Goal: Task Accomplishment & Management: Manage account settings

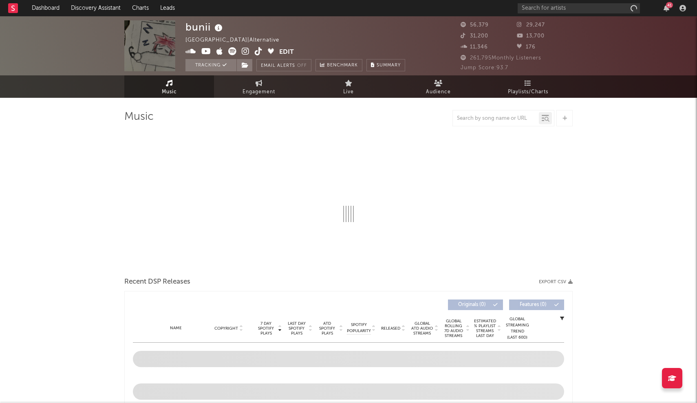
select select "6m"
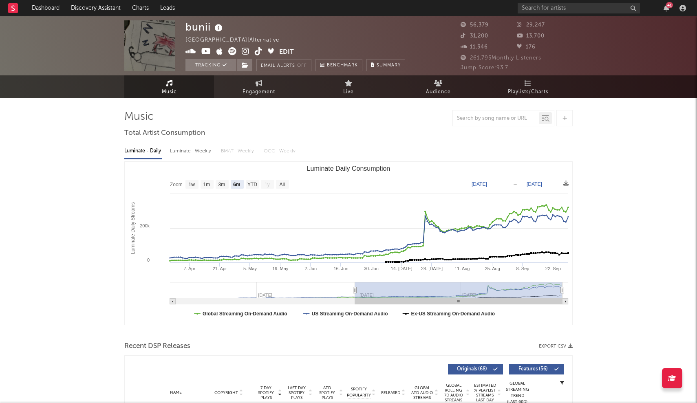
click at [10, 9] on rect at bounding box center [13, 8] width 10 height 10
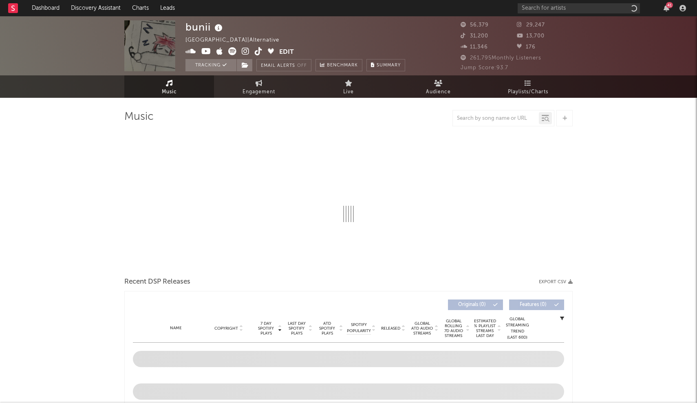
select select "6m"
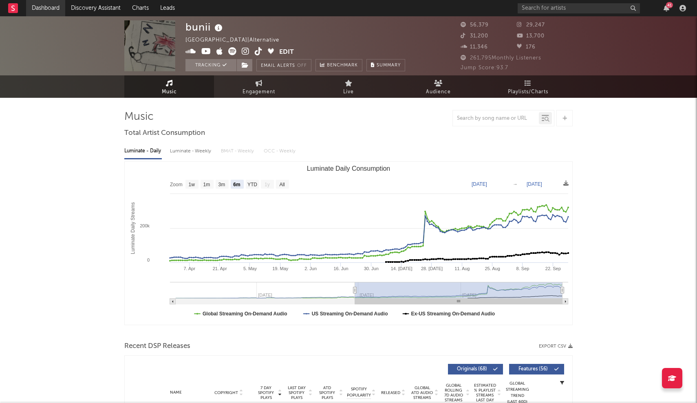
click at [41, 16] on link "Dashboard" at bounding box center [45, 8] width 39 height 16
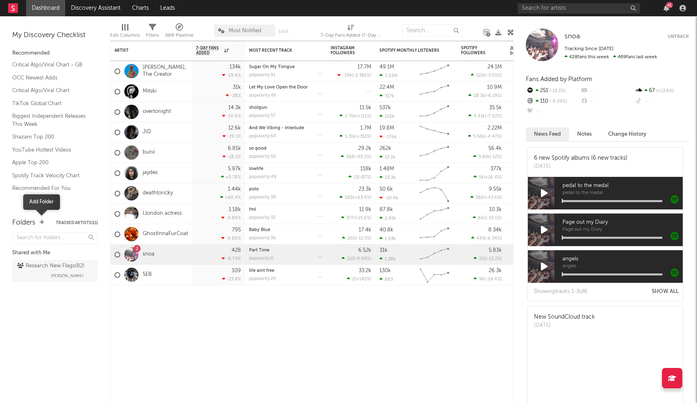
click at [42, 222] on icon "button" at bounding box center [42, 222] width 4 height 5
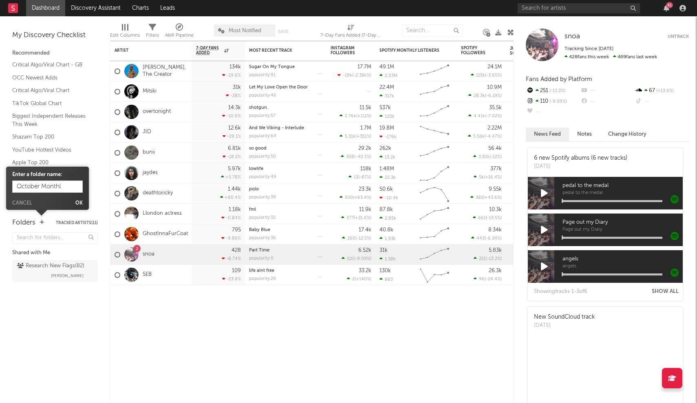
type input "October Monthly"
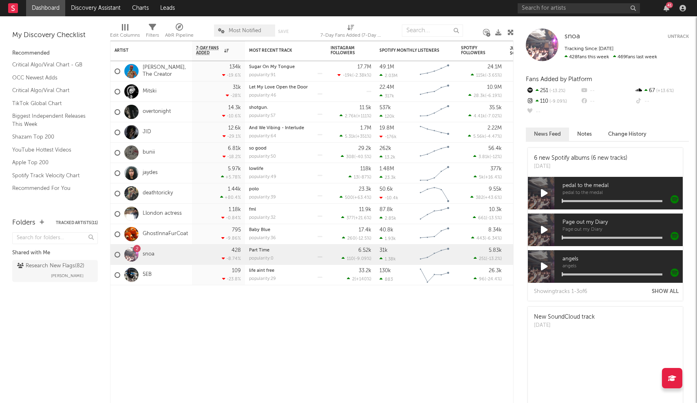
click at [37, 223] on div "Folders Tracked Artists ( 11 )" at bounding box center [55, 223] width 86 height 14
click at [28, 221] on div "Folders" at bounding box center [23, 223] width 23 height 10
click at [46, 223] on div "Folders Tracked Artists ( 11 )" at bounding box center [55, 223] width 86 height 14
click at [40, 222] on icon "button" at bounding box center [42, 222] width 4 height 5
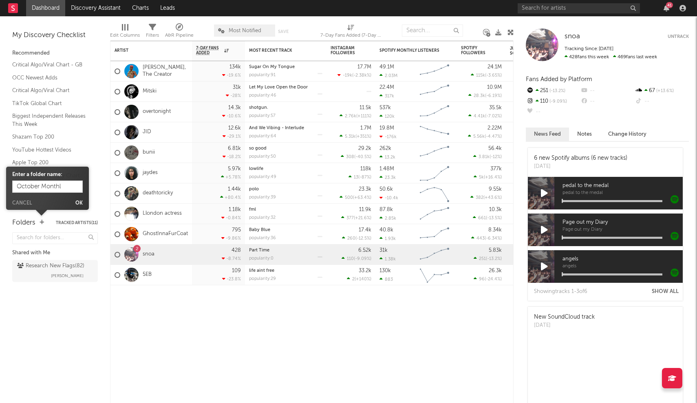
type input "October Monthly"
click at [82, 202] on button "Ok" at bounding box center [78, 203] width 7 height 5
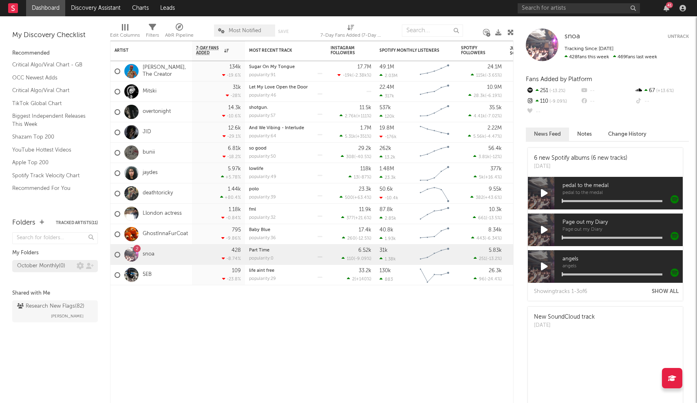
click at [39, 266] on div "October Monthly ( 0 )" at bounding box center [41, 266] width 48 height 10
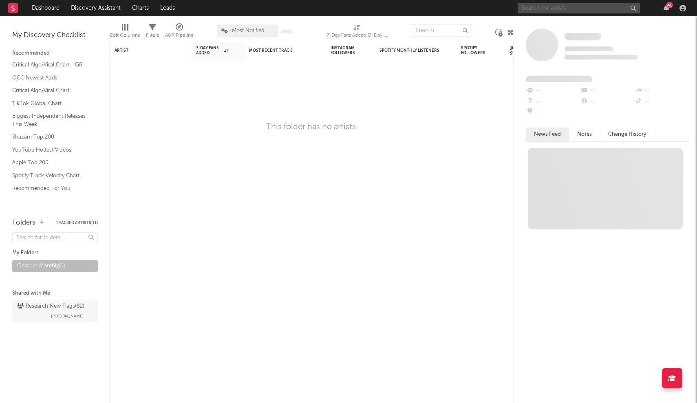
click at [578, 12] on input "text" at bounding box center [578, 8] width 122 height 10
click at [433, 33] on input "text" at bounding box center [441, 30] width 61 height 12
type input "S"
click at [529, 8] on input "text" at bounding box center [578, 8] width 122 height 10
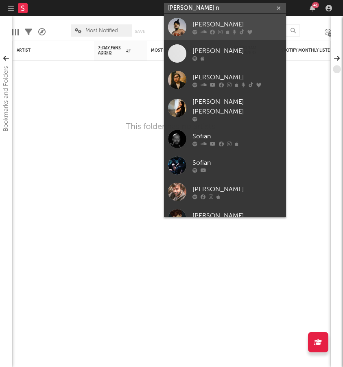
type input "Sofiya n"
click at [179, 28] on div at bounding box center [177, 27] width 18 height 18
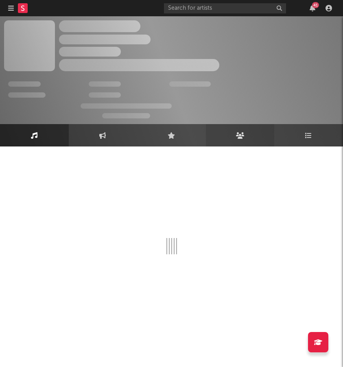
select select "1w"
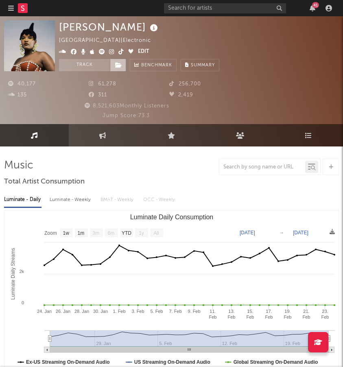
click at [118, 67] on icon at bounding box center [118, 65] width 7 height 6
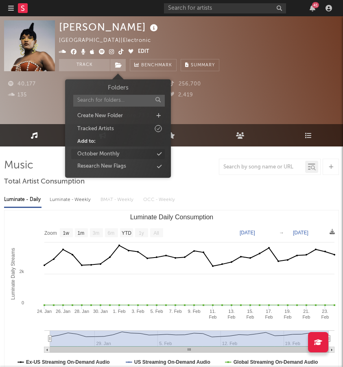
click at [107, 151] on div "October Monthly" at bounding box center [98, 154] width 42 height 8
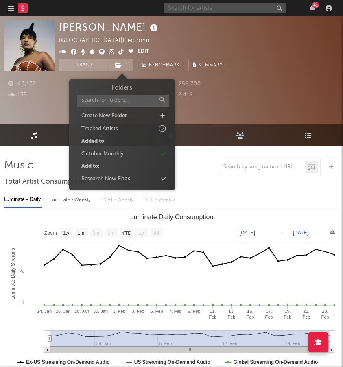
click at [182, 13] on input "text" at bounding box center [225, 8] width 122 height 10
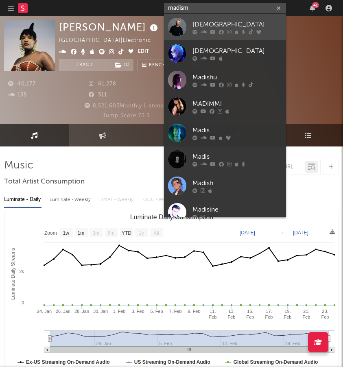
type input "madism"
click at [175, 22] on div at bounding box center [177, 27] width 18 height 18
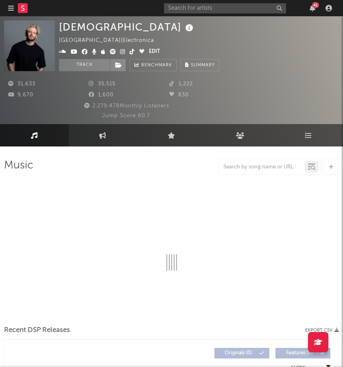
select select "6m"
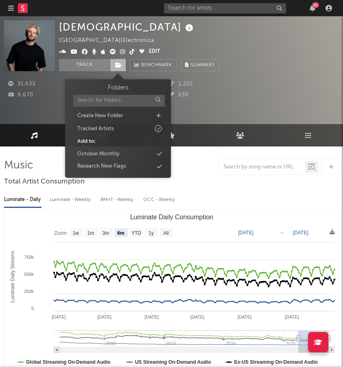
click at [123, 65] on span at bounding box center [118, 65] width 16 height 12
click at [94, 153] on div "October Monthly" at bounding box center [98, 154] width 42 height 8
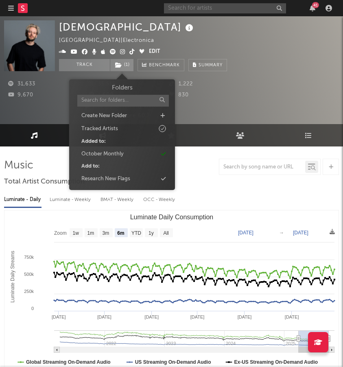
click at [231, 9] on input "text" at bounding box center [225, 8] width 122 height 10
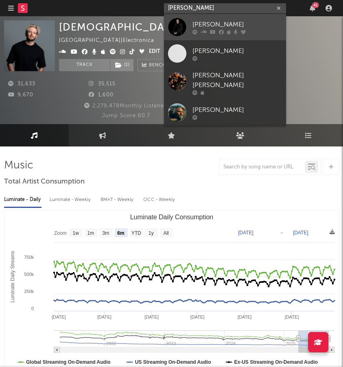
type input "Robert miles"
click at [203, 24] on div "Robert Miles" at bounding box center [238, 25] width 90 height 10
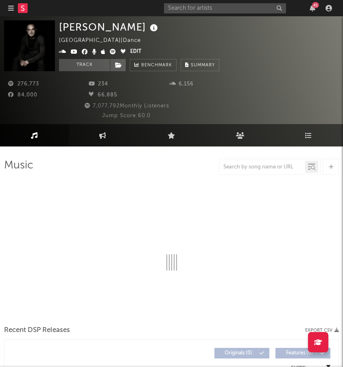
select select "6m"
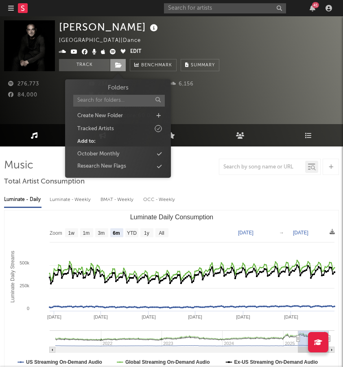
click at [117, 61] on span at bounding box center [118, 65] width 16 height 12
click at [110, 154] on div "October Monthly" at bounding box center [98, 154] width 42 height 8
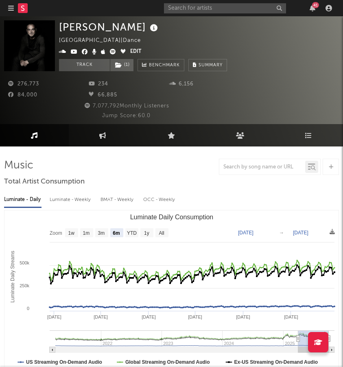
click at [220, 20] on div "Robert Miles United Kingdom | Dance Edit Track ( 1 ) Benchmark Summary 276,773 …" at bounding box center [171, 70] width 343 height 108
click at [222, 13] on input "text" at bounding box center [225, 8] width 122 height 10
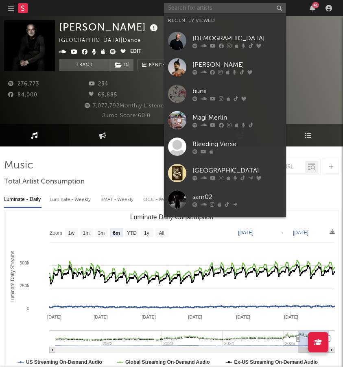
type input "n"
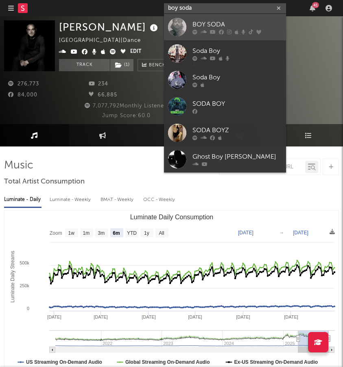
type input "boy soda"
click at [177, 29] on div at bounding box center [177, 27] width 18 height 18
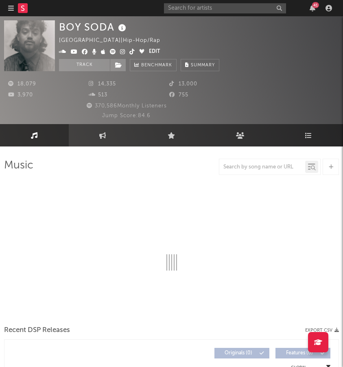
select select "6m"
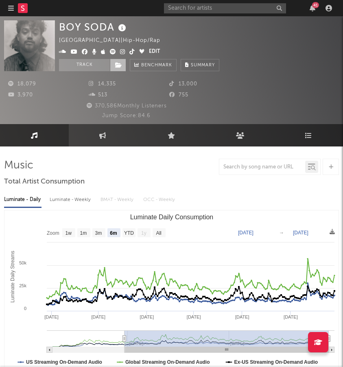
click at [113, 70] on span at bounding box center [118, 65] width 16 height 12
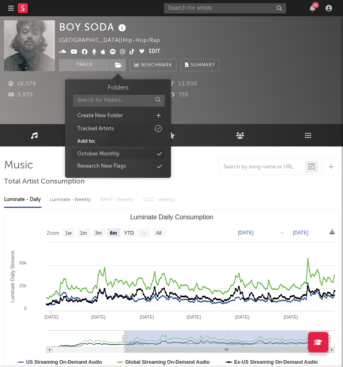
click at [103, 154] on div "October Monthly" at bounding box center [98, 154] width 42 height 8
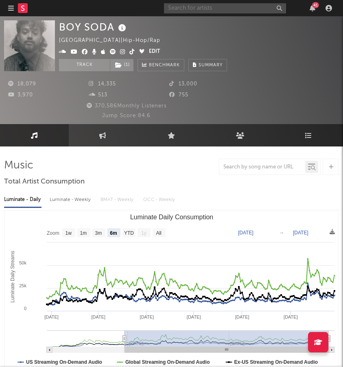
click at [192, 6] on input "text" at bounding box center [225, 8] width 122 height 10
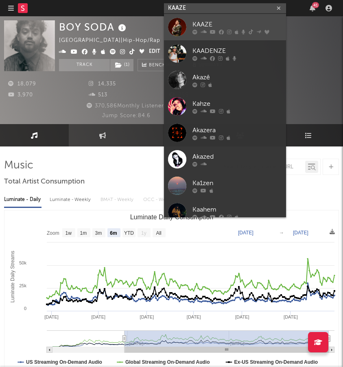
type input "KAAZE"
click at [191, 23] on link "KAAZE" at bounding box center [225, 27] width 122 height 26
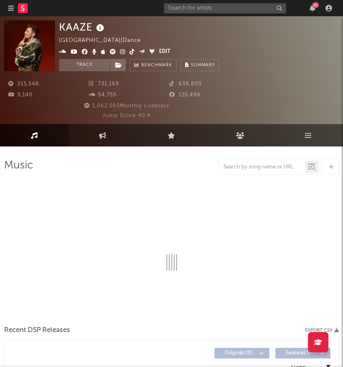
select select "6m"
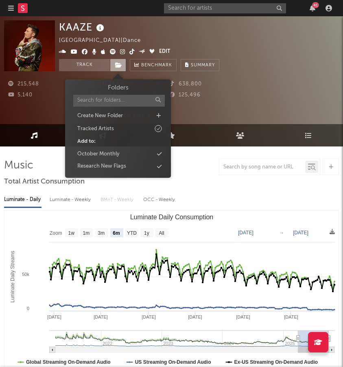
click at [117, 64] on icon at bounding box center [118, 65] width 7 height 6
click at [153, 149] on div "October Monthly" at bounding box center [118, 154] width 94 height 11
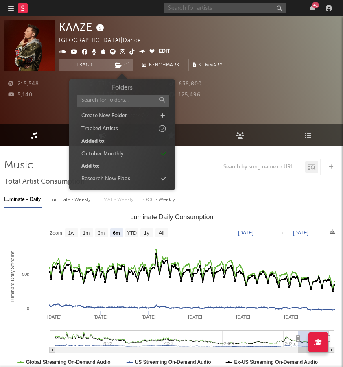
click at [222, 7] on input "text" at bounding box center [225, 8] width 122 height 10
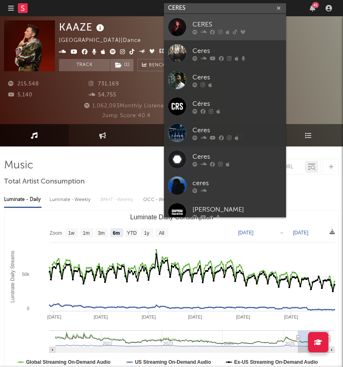
type input "CERES"
click at [184, 28] on div at bounding box center [177, 27] width 18 height 18
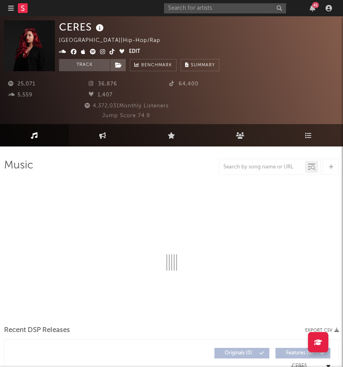
select select "6m"
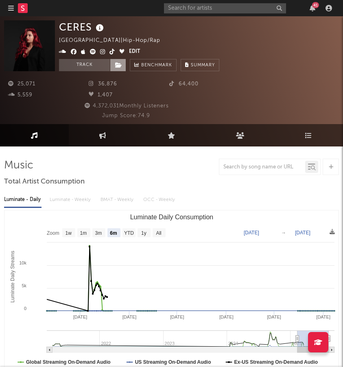
click at [121, 67] on icon at bounding box center [118, 65] width 7 height 6
click at [122, 67] on icon at bounding box center [118, 65] width 7 height 6
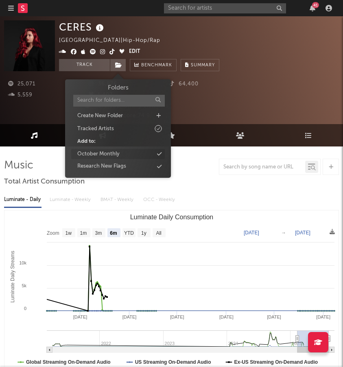
click at [117, 154] on div "October Monthly" at bounding box center [98, 154] width 42 height 8
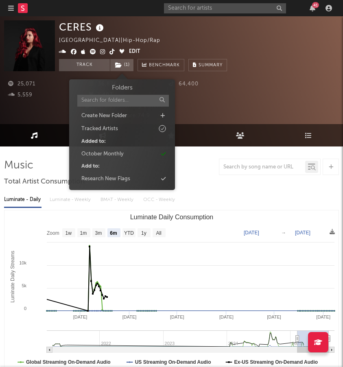
click at [38, 102] on div "4,372,031 Monthly Listeners" at bounding box center [126, 106] width 244 height 10
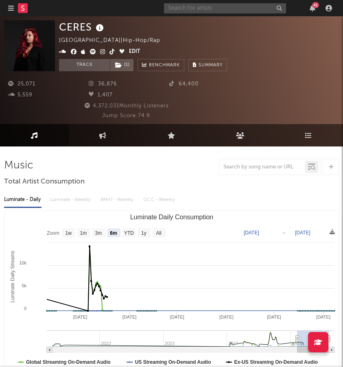
click at [211, 9] on input "text" at bounding box center [225, 8] width 122 height 10
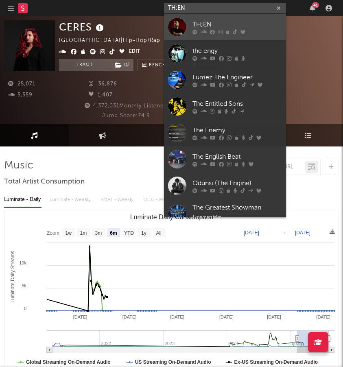
type input "TH;EN"
click at [204, 22] on div "TH;EN" at bounding box center [238, 25] width 90 height 10
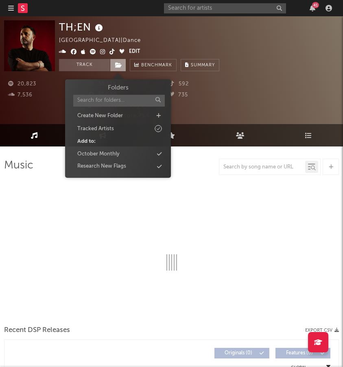
click at [115, 68] on span at bounding box center [118, 65] width 16 height 12
select select "6m"
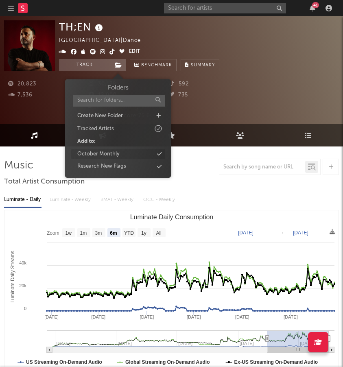
click at [116, 155] on div "October Monthly" at bounding box center [98, 154] width 42 height 8
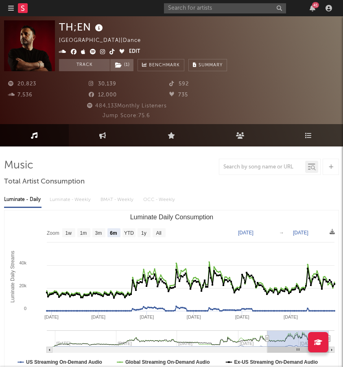
click at [215, 15] on div "41" at bounding box center [249, 8] width 171 height 16
click at [215, 13] on input "text" at bounding box center [225, 8] width 122 height 10
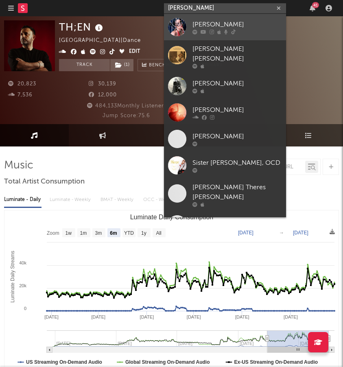
type input "Maria-Therese"
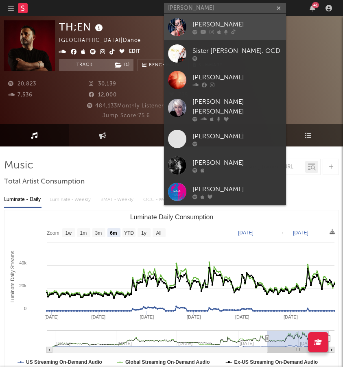
click at [227, 22] on div "Maria-Therese" at bounding box center [238, 25] width 90 height 10
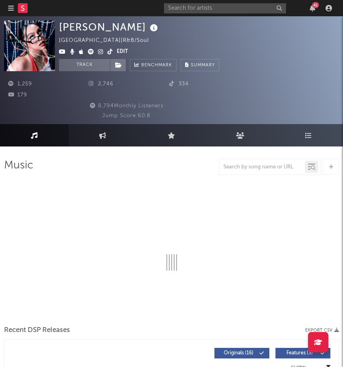
select select "6m"
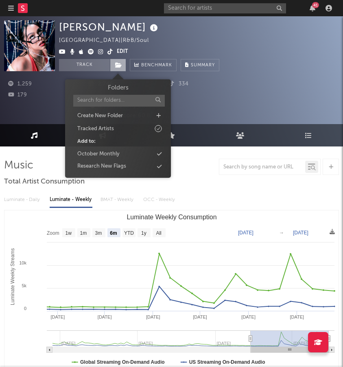
click at [117, 70] on span at bounding box center [118, 65] width 16 height 12
click at [119, 149] on div "October Monthly" at bounding box center [118, 154] width 94 height 11
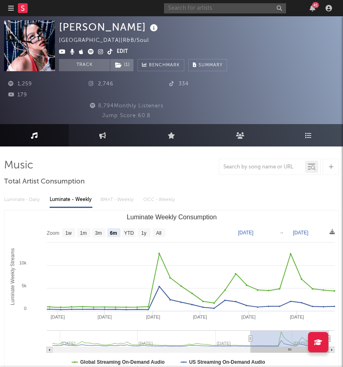
click at [233, 10] on input "text" at bounding box center [225, 8] width 122 height 10
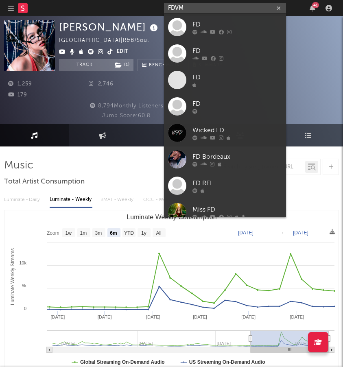
type input "FDVM"
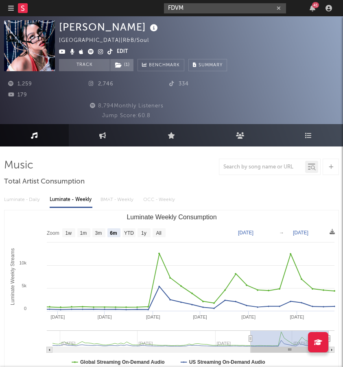
click at [204, 11] on input "FDVM" at bounding box center [225, 8] width 122 height 10
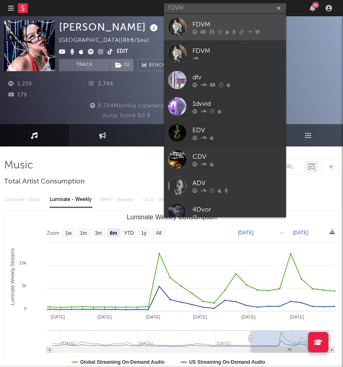
click at [181, 26] on div at bounding box center [177, 27] width 18 height 18
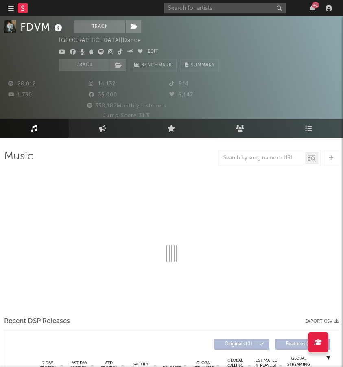
select select "6m"
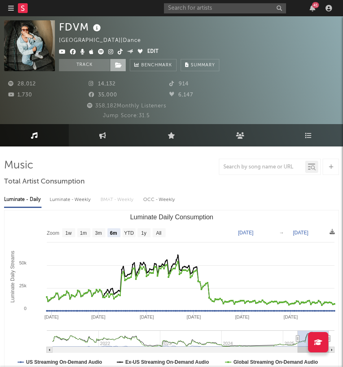
click at [113, 62] on span at bounding box center [118, 65] width 16 height 12
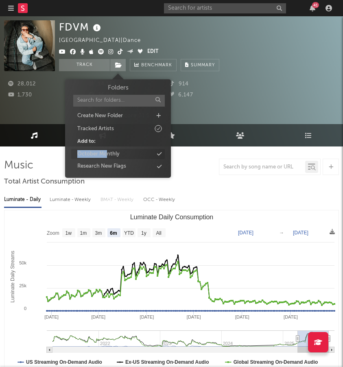
drag, startPoint x: 109, startPoint y: 147, endPoint x: 108, endPoint y: 152, distance: 5.8
click at [108, 152] on div "Folders Create New Folder Tracked Artists Add to: October Monthly Research New …" at bounding box center [118, 128] width 94 height 88
click at [121, 152] on div "October Monthly" at bounding box center [118, 154] width 94 height 11
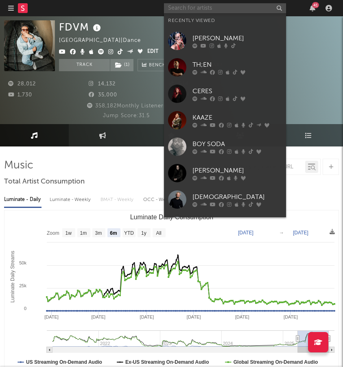
click at [216, 5] on input "text" at bounding box center [225, 8] width 122 height 10
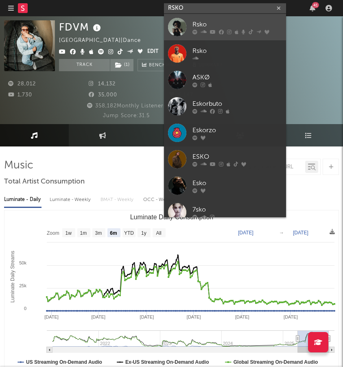
type input "RSKO"
click at [194, 16] on link "Rsko" at bounding box center [225, 27] width 122 height 26
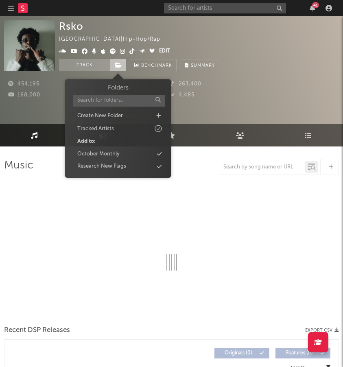
click at [118, 69] on span at bounding box center [118, 65] width 16 height 12
select select "6m"
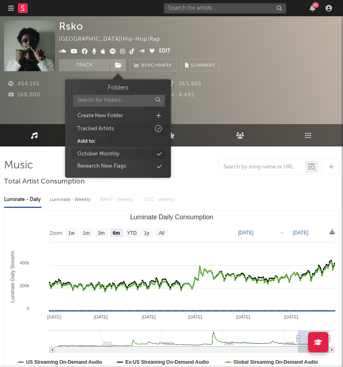
click at [101, 155] on div "October Monthly" at bounding box center [98, 154] width 42 height 8
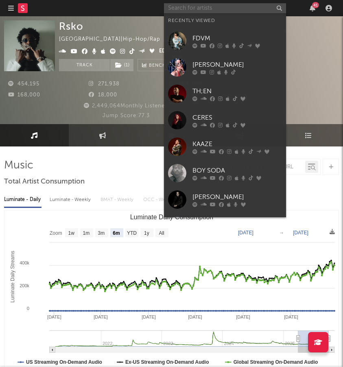
click at [218, 7] on input "text" at bounding box center [225, 8] width 122 height 10
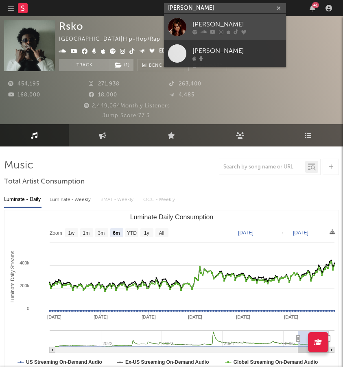
type input "Sarah toscano"
click at [217, 24] on div "Sarah Toscano" at bounding box center [238, 25] width 90 height 10
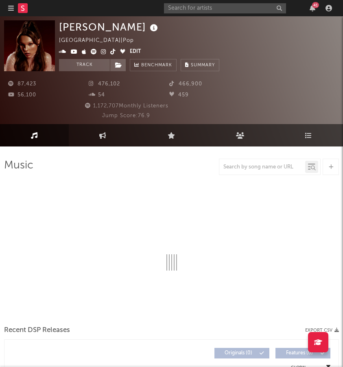
click at [119, 71] on div "87,423 476,102 466,900 56,100 54 459 1,172,707 Monthly Listeners Jump Score: 76…" at bounding box center [171, 95] width 335 height 49
select select "6m"
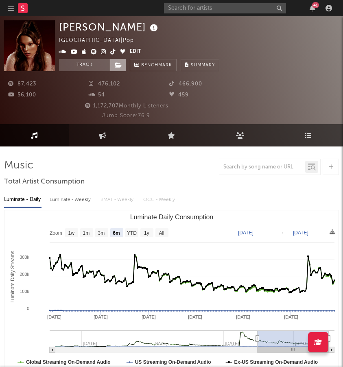
click at [119, 68] on span at bounding box center [118, 65] width 16 height 12
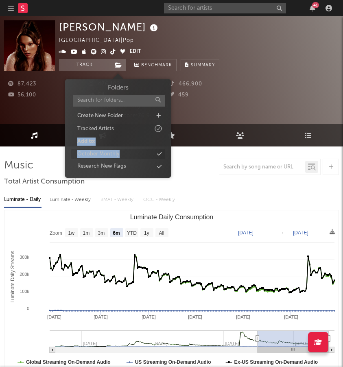
drag, startPoint x: 133, startPoint y: 130, endPoint x: 130, endPoint y: 153, distance: 23.4
click at [130, 153] on div "Folders Create New Folder Tracked Artists Add to: October Monthly Research New …" at bounding box center [118, 128] width 94 height 88
click at [138, 153] on div "October Monthly" at bounding box center [118, 154] width 94 height 11
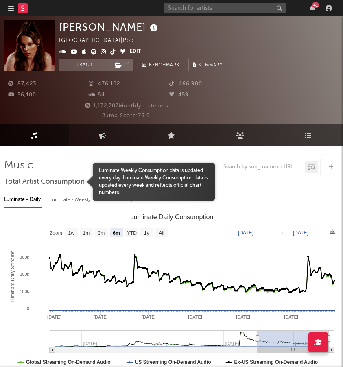
click at [11, 187] on div "Total Artist Consumption" at bounding box center [44, 182] width 81 height 14
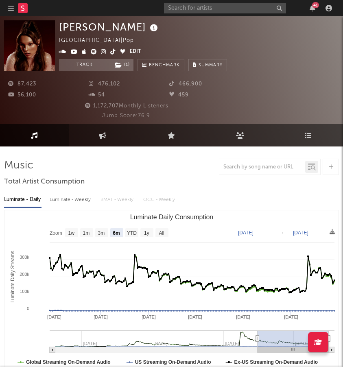
click at [246, 14] on div "41" at bounding box center [249, 8] width 171 height 16
click at [246, 13] on div "41" at bounding box center [249, 8] width 171 height 16
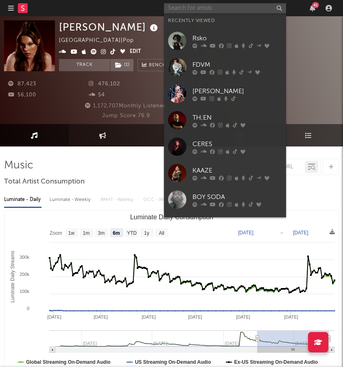
click at [236, 9] on input "text" at bounding box center [225, 8] width 122 height 10
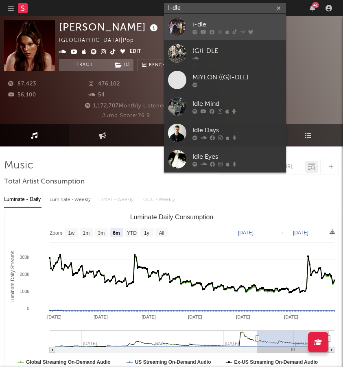
type input "I-dle"
click at [196, 19] on link "i-dle" at bounding box center [225, 27] width 122 height 26
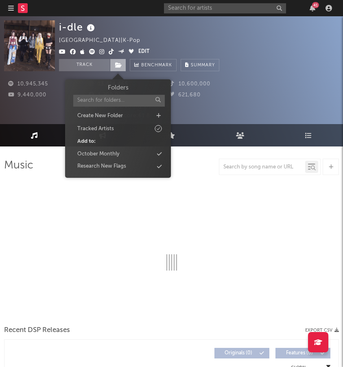
click at [117, 69] on span at bounding box center [118, 65] width 16 height 12
click at [162, 152] on div "October Monthly" at bounding box center [118, 154] width 94 height 11
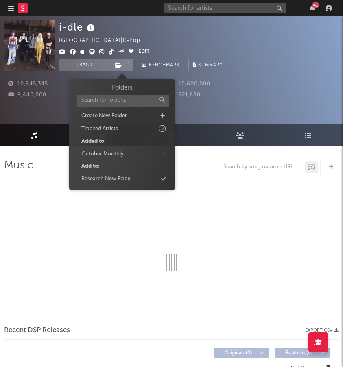
select select "6m"
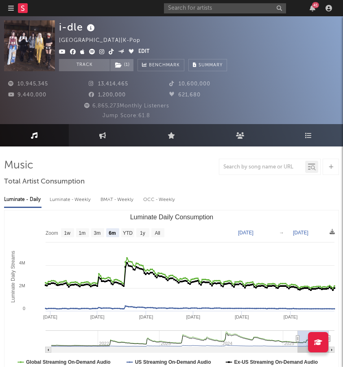
click at [209, 40] on div "i-dle South Korea | K-Pop Edit Track ( 1 ) Benchmark Summary" at bounding box center [143, 45] width 168 height 51
click at [180, 5] on input "text" at bounding box center [225, 8] width 122 height 10
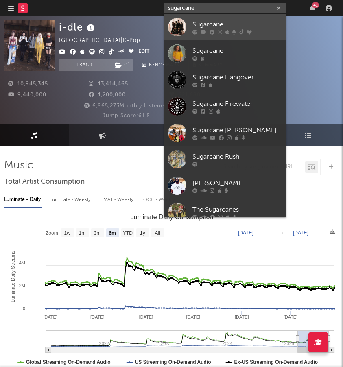
type input "sugarcane"
click at [186, 24] on div at bounding box center [177, 27] width 18 height 18
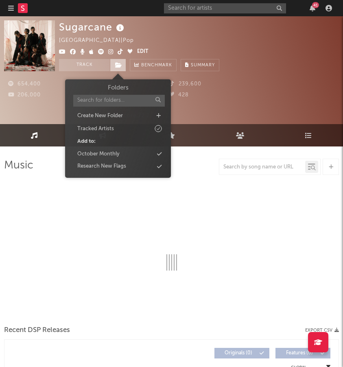
click at [117, 68] on icon at bounding box center [118, 65] width 7 height 6
select select "6m"
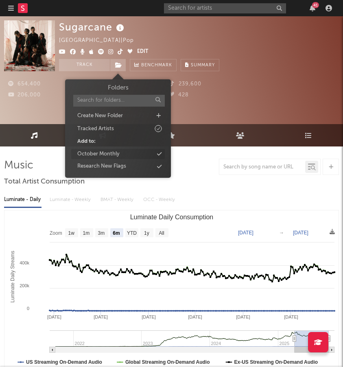
click at [136, 156] on div "October Monthly" at bounding box center [118, 154] width 94 height 11
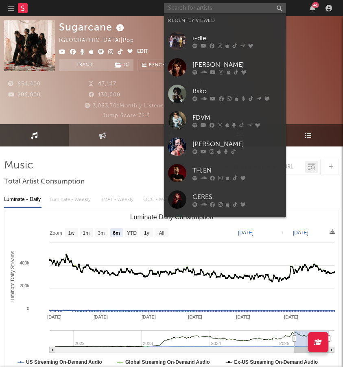
click at [217, 7] on input "text" at bounding box center [225, 8] width 122 height 10
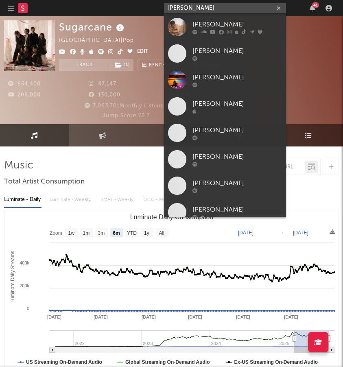
type input "Arthur Miguel"
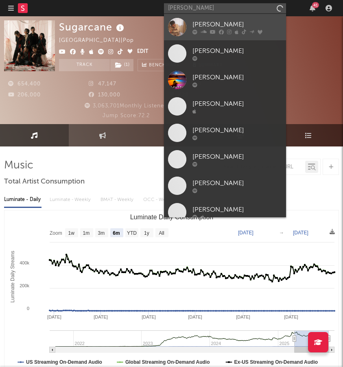
drag, startPoint x: 2, startPoint y: 191, endPoint x: 173, endPoint y: 31, distance: 234.6
click at [173, 31] on div at bounding box center [177, 27] width 18 height 18
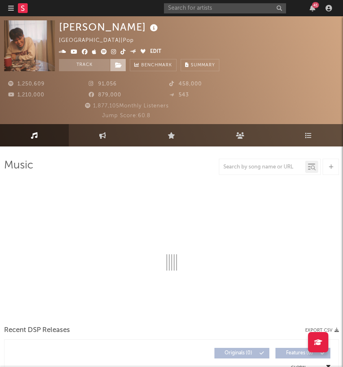
click at [119, 64] on icon at bounding box center [118, 65] width 7 height 6
select select "6m"
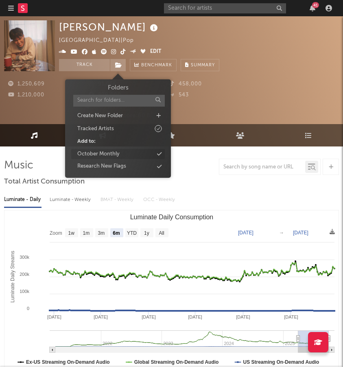
click at [118, 152] on div "October Monthly" at bounding box center [98, 154] width 42 height 8
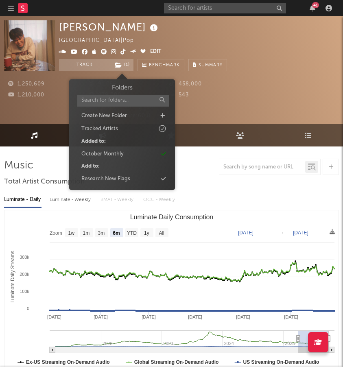
click at [222, 1] on div "41" at bounding box center [249, 8] width 171 height 16
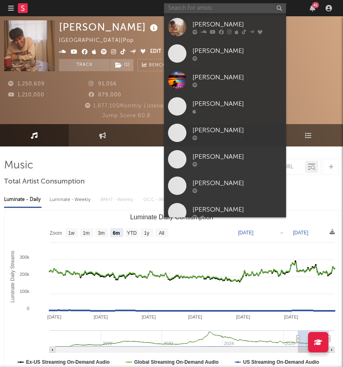
click at [216, 13] on input "text" at bounding box center [225, 8] width 122 height 10
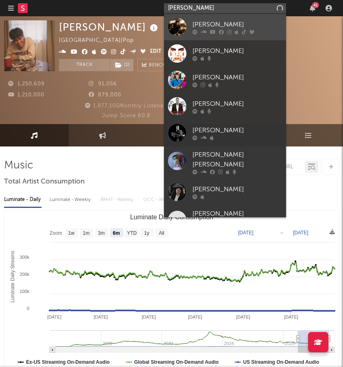
type input "jan Roberts"
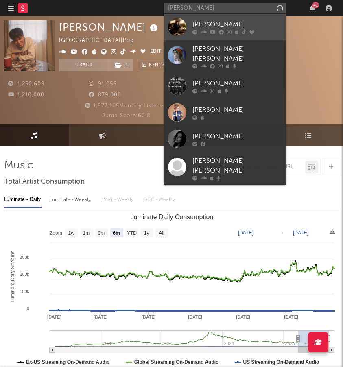
drag, startPoint x: 223, startPoint y: 24, endPoint x: 219, endPoint y: 27, distance: 5.8
click at [219, 27] on div "Jan Roberts" at bounding box center [238, 25] width 90 height 10
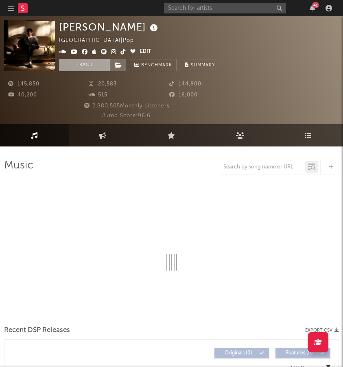
select select "6m"
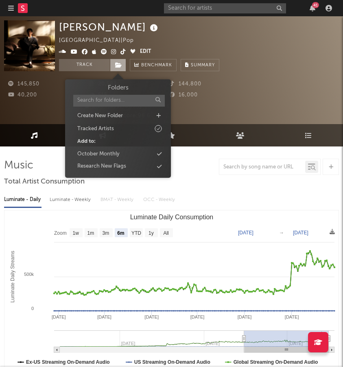
click at [111, 65] on span at bounding box center [118, 65] width 16 height 12
click at [118, 127] on div "Tracked Artists" at bounding box center [118, 128] width 94 height 11
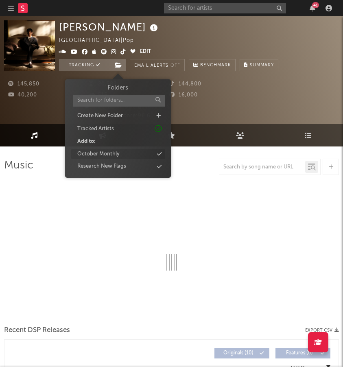
select select "6m"
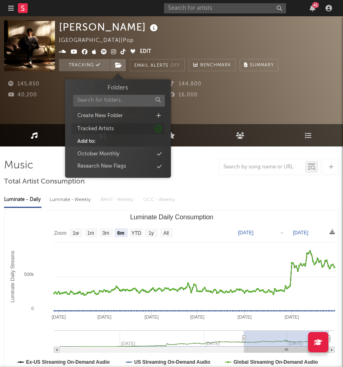
drag, startPoint x: 118, startPoint y: 154, endPoint x: 127, endPoint y: 131, distance: 25.2
click at [118, 154] on div "October Monthly" at bounding box center [98, 154] width 42 height 8
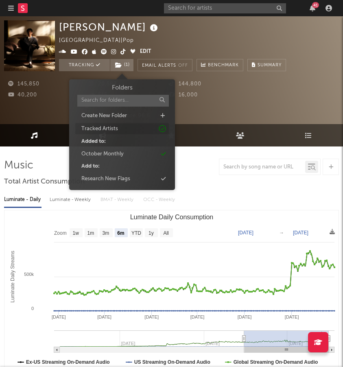
click at [134, 125] on div "Tracked Artists" at bounding box center [122, 128] width 94 height 11
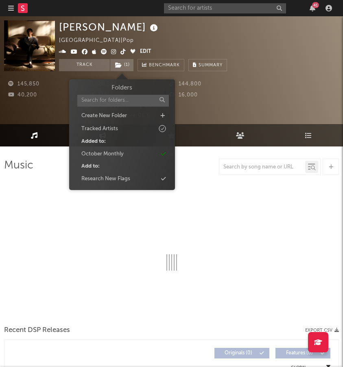
select select "6m"
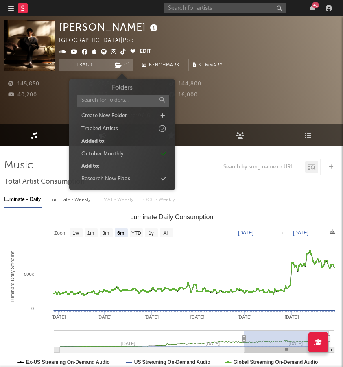
drag, startPoint x: 74, startPoint y: 189, endPoint x: 66, endPoint y: 198, distance: 11.8
click at [66, 198] on div "Luminate - Weekly" at bounding box center [71, 200] width 43 height 14
select select "6m"
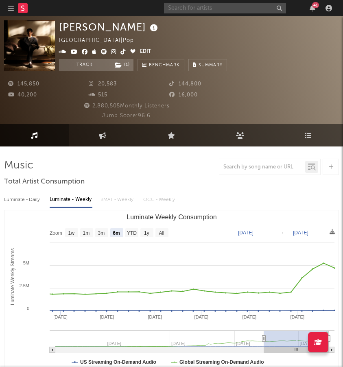
click at [247, 13] on input "text" at bounding box center [225, 8] width 122 height 10
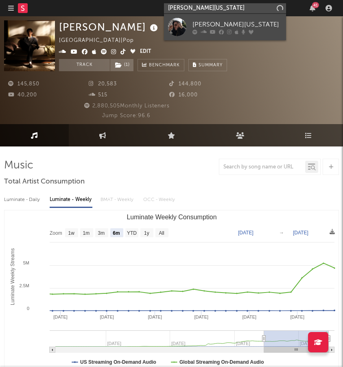
type input "Malik Montana"
click at [209, 19] on link "Malik Montana" at bounding box center [225, 27] width 122 height 26
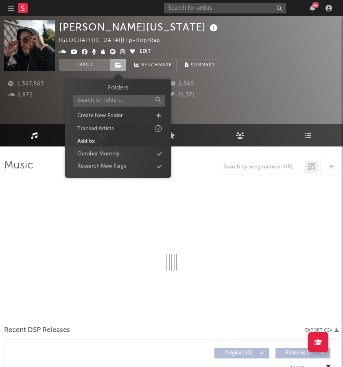
click at [116, 66] on icon at bounding box center [118, 65] width 7 height 6
select select "6m"
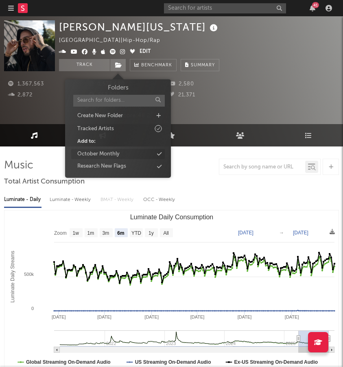
click at [116, 150] on div "October Monthly" at bounding box center [98, 154] width 42 height 8
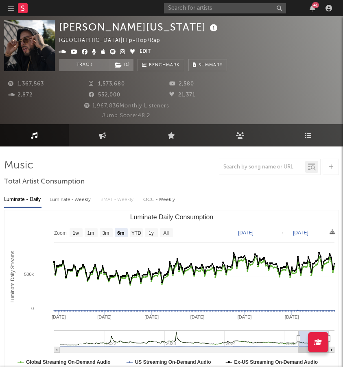
click at [242, 105] on div "1,967,836 Monthly Listeners" at bounding box center [126, 106] width 244 height 10
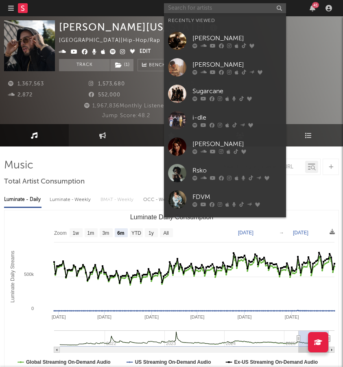
click at [230, 12] on input "text" at bounding box center [225, 8] width 122 height 10
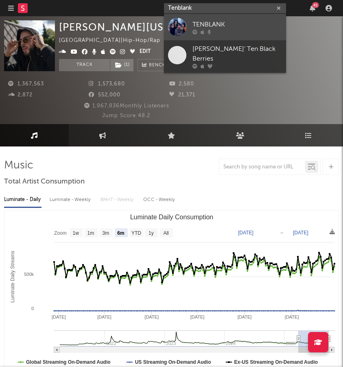
type input "Tenblank"
click at [235, 16] on link "TENBLANK" at bounding box center [225, 27] width 122 height 26
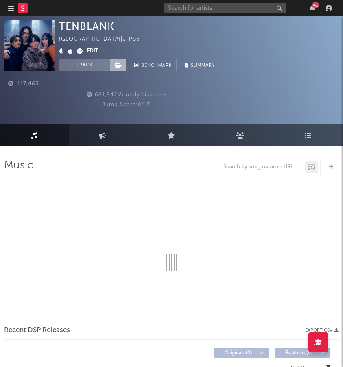
click at [121, 70] on span at bounding box center [118, 65] width 16 height 12
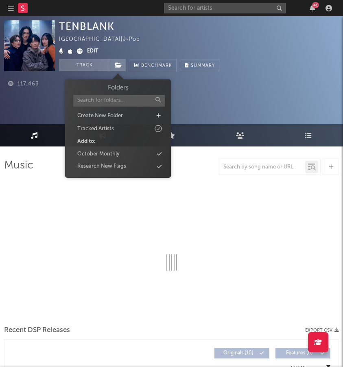
click at [132, 147] on div "Folders Create New Folder Tracked Artists Add to: October Monthly Research New …" at bounding box center [118, 128] width 94 height 88
click at [132, 149] on div "October Monthly" at bounding box center [118, 154] width 94 height 11
select select "1w"
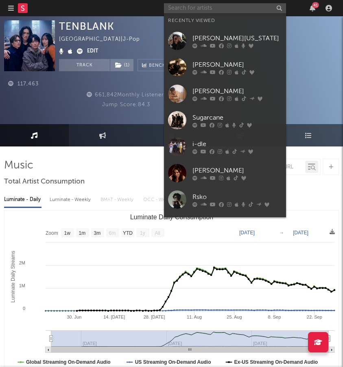
click at [243, 11] on input "text" at bounding box center [225, 8] width 122 height 10
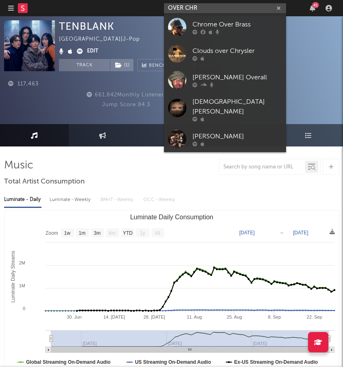
drag, startPoint x: 221, startPoint y: 6, endPoint x: 167, endPoint y: 5, distance: 53.4
click at [167, 5] on input "OVER CHR" at bounding box center [225, 8] width 122 height 10
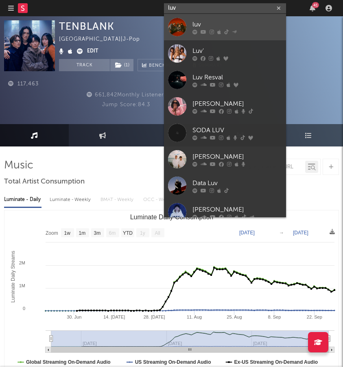
type input "luv"
click at [198, 37] on link "luv" at bounding box center [225, 27] width 122 height 26
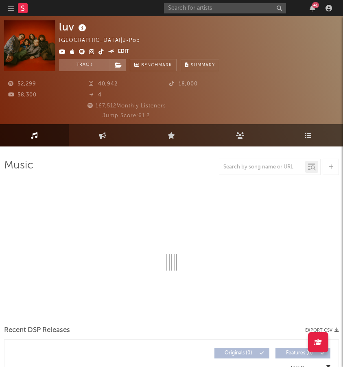
select select "6m"
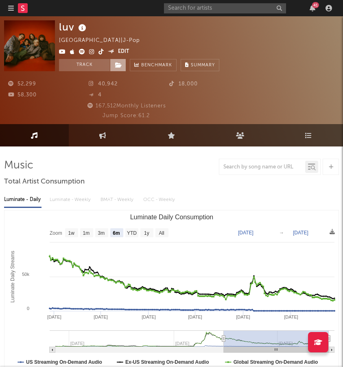
click at [125, 66] on span at bounding box center [118, 65] width 16 height 12
click at [123, 66] on span at bounding box center [118, 65] width 16 height 12
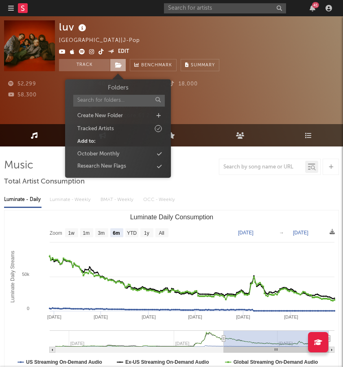
click at [123, 66] on span at bounding box center [118, 65] width 16 height 12
click at [123, 154] on div "October Monthly" at bounding box center [118, 154] width 94 height 11
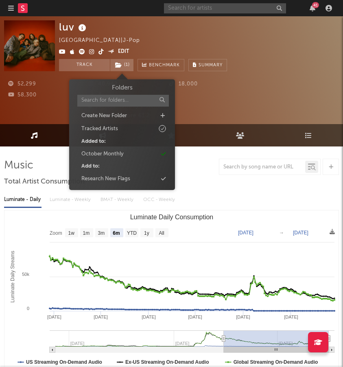
click at [186, 4] on input "text" at bounding box center [225, 8] width 122 height 10
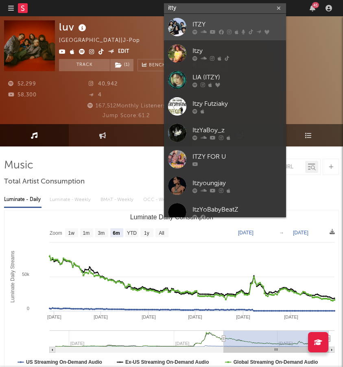
type input "itty"
drag, startPoint x: 181, startPoint y: 21, endPoint x: 193, endPoint y: 26, distance: 12.6
click at [193, 26] on div "ITZY" at bounding box center [238, 25] width 90 height 10
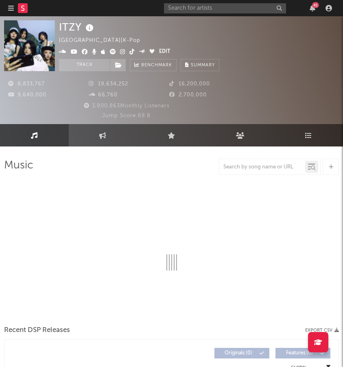
select select "6m"
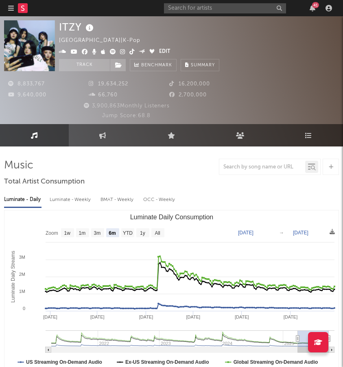
click at [215, 1] on div "41" at bounding box center [249, 8] width 171 height 16
click at [213, 5] on input "text" at bounding box center [225, 8] width 122 height 10
click at [111, 219] on rect "Luminate Daily Consumption" at bounding box center [171, 292] width 334 height 163
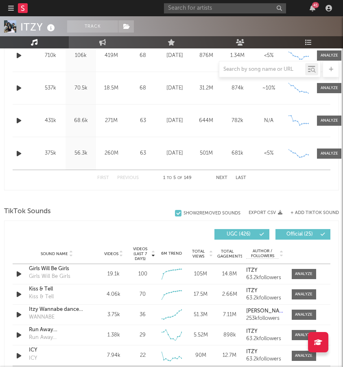
scroll to position [449, 0]
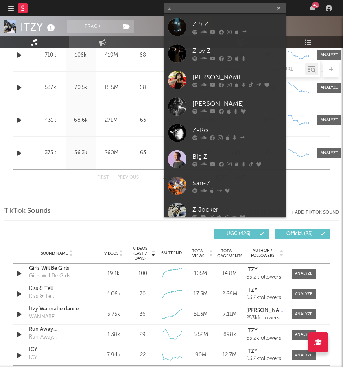
type input "z"
click at [49, 211] on span "TikTok Sounds" at bounding box center [27, 212] width 47 height 10
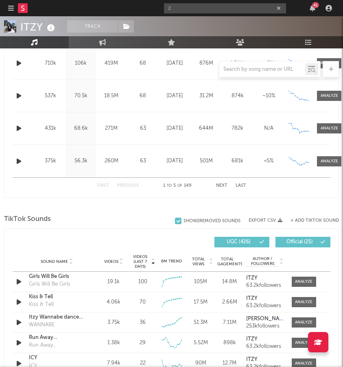
scroll to position [424, 0]
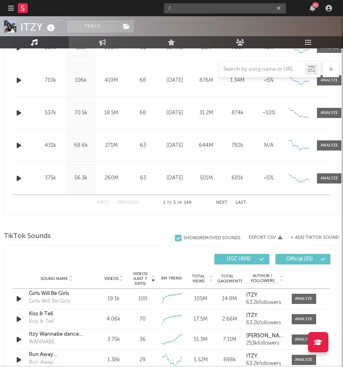
click at [226, 13] on div "z 41" at bounding box center [249, 8] width 171 height 16
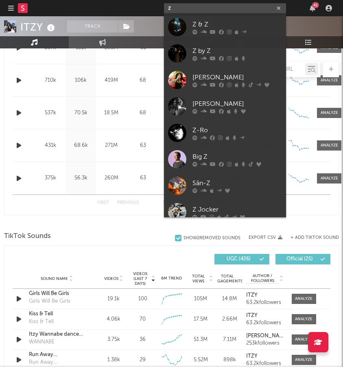
click at [221, 5] on input "z" at bounding box center [225, 8] width 122 height 10
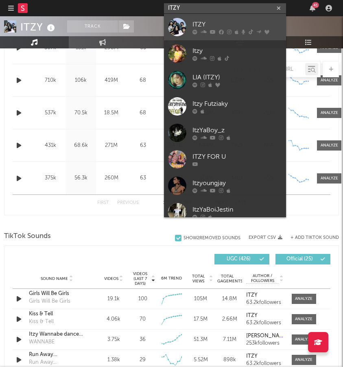
type input "ITZY"
click at [213, 24] on div "ITZY" at bounding box center [238, 25] width 90 height 10
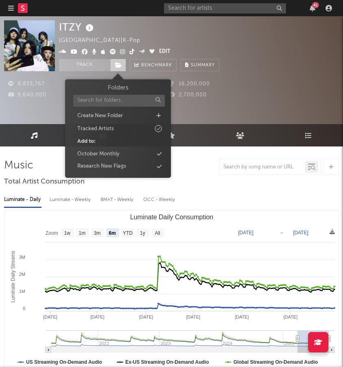
click at [119, 69] on span at bounding box center [118, 65] width 16 height 12
click at [104, 151] on div "October Monthly" at bounding box center [98, 154] width 42 height 8
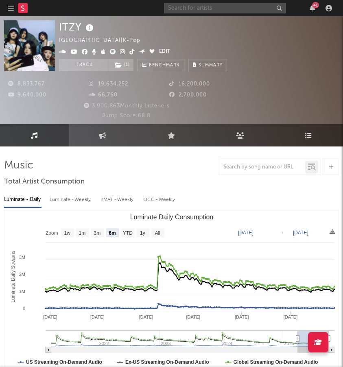
click at [200, 7] on input "text" at bounding box center [225, 8] width 122 height 10
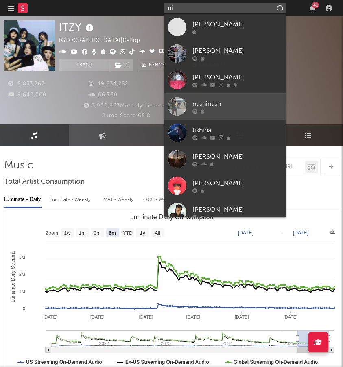
type input "n"
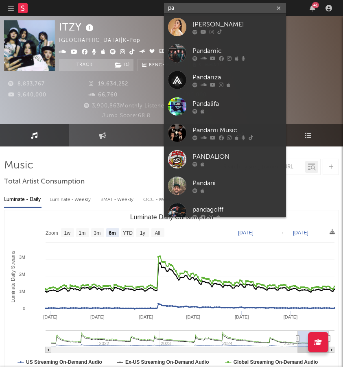
type input "p"
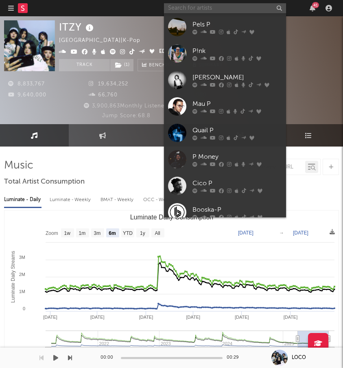
paste input "https://open.spotify.com/artist/2aoUBwmHWln0JSEZbi9E70?si=p7tKQLTbTkSqgm8hzNNfIw"
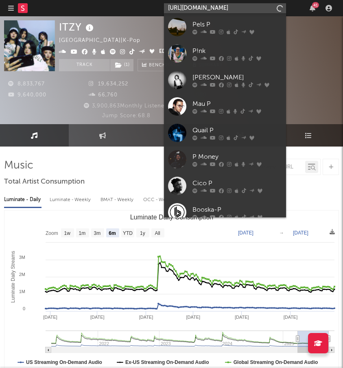
type input "https://open.spotify.com/artist/2aoUBwmHWln0JSEZbi9E70?si=p7tKQLTbTkSqgm8hzNNfIw"
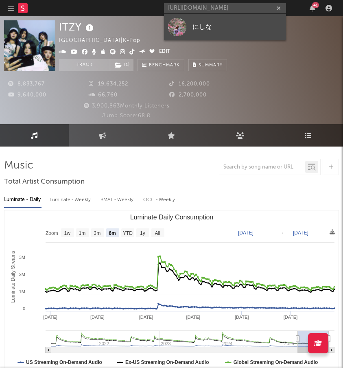
click at [238, 21] on link "にしな" at bounding box center [225, 27] width 122 height 26
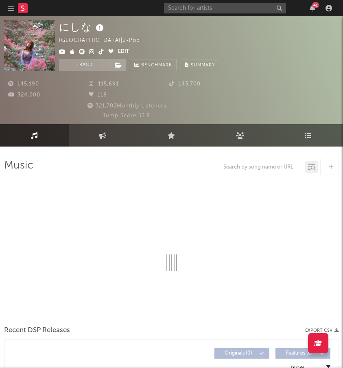
select select "6m"
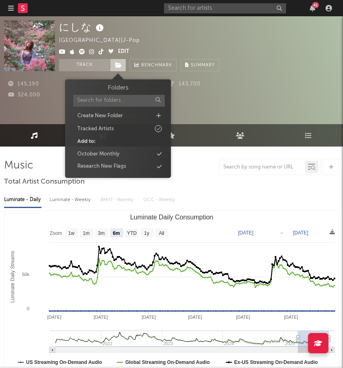
click at [112, 66] on span at bounding box center [118, 65] width 16 height 12
click at [121, 154] on div "October Monthly" at bounding box center [118, 154] width 94 height 11
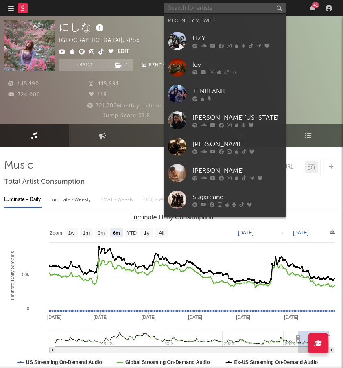
click at [200, 9] on input "text" at bounding box center [225, 8] width 122 height 10
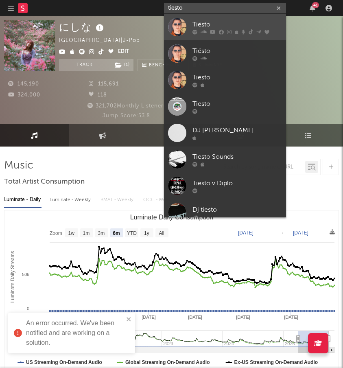
type input "tiesto"
click at [188, 29] on link "Tiësto" at bounding box center [225, 27] width 122 height 26
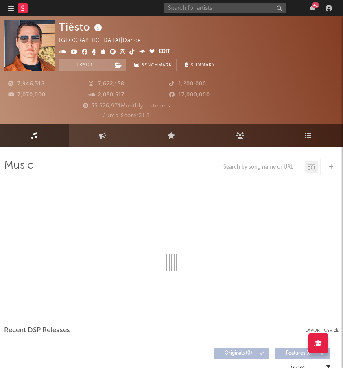
select select "6m"
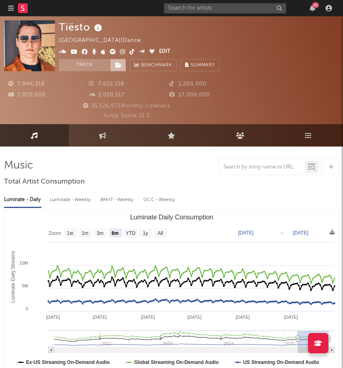
click at [122, 67] on span at bounding box center [118, 65] width 16 height 12
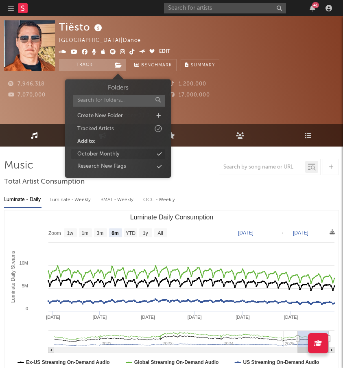
click at [160, 152] on icon at bounding box center [159, 154] width 4 height 5
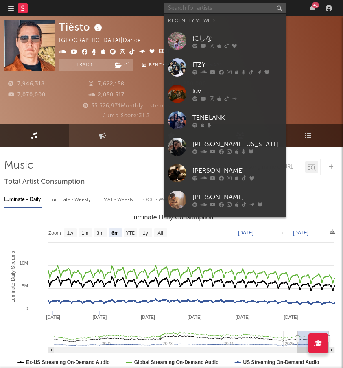
click at [204, 9] on input "text" at bounding box center [225, 8] width 122 height 10
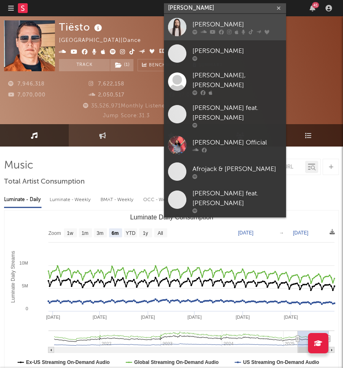
type input "Steve ao"
click at [181, 23] on div at bounding box center [177, 27] width 18 height 18
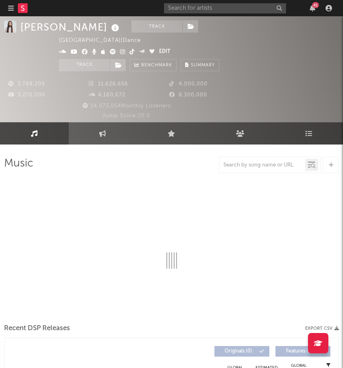
scroll to position [5, 0]
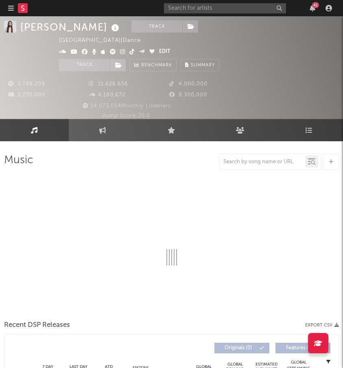
select select "6m"
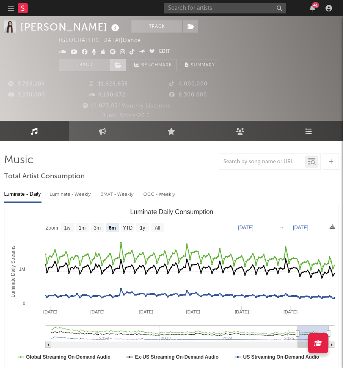
click at [115, 69] on span at bounding box center [118, 65] width 16 height 12
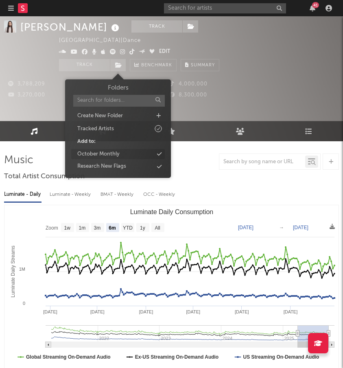
click at [110, 152] on div "October Monthly" at bounding box center [98, 154] width 42 height 8
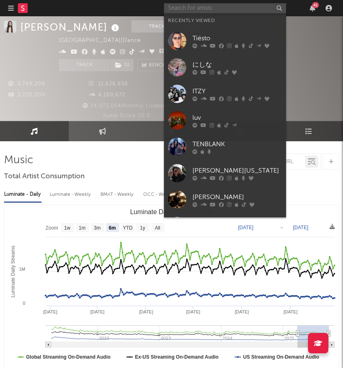
click at [214, 8] on input "text" at bounding box center [225, 8] width 122 height 10
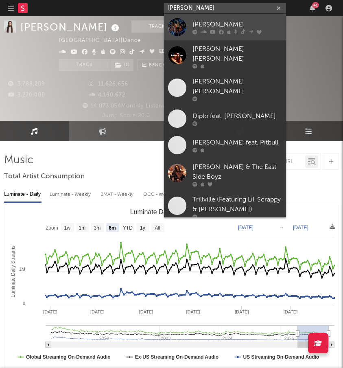
type input "lil Jon"
click at [203, 18] on link "Lil Jon" at bounding box center [225, 27] width 122 height 26
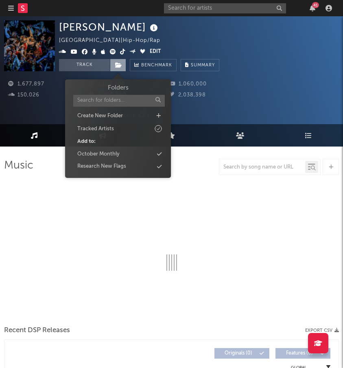
click at [119, 64] on icon at bounding box center [118, 65] width 7 height 6
select select "6m"
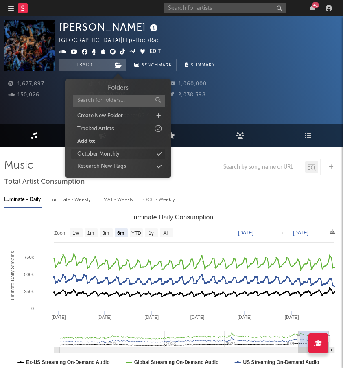
click at [121, 151] on div "October Monthly" at bounding box center [118, 154] width 94 height 11
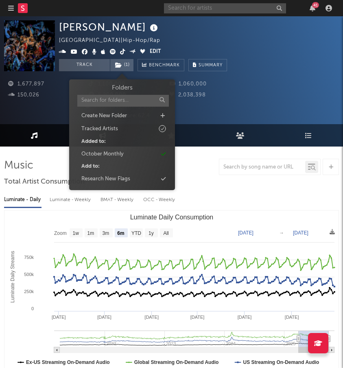
click at [237, 9] on input "text" at bounding box center [225, 8] width 122 height 10
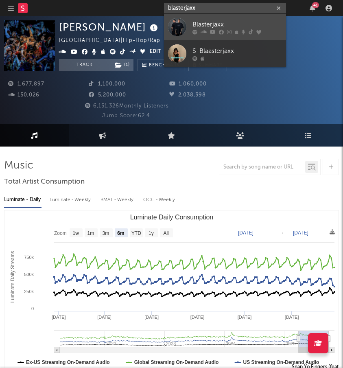
type input "blasterjaxx"
click at [175, 33] on div at bounding box center [177, 27] width 18 height 18
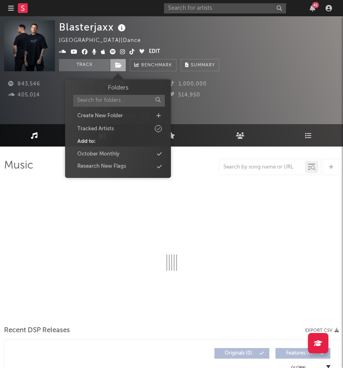
click at [120, 64] on icon at bounding box center [118, 65] width 7 height 6
select select "6m"
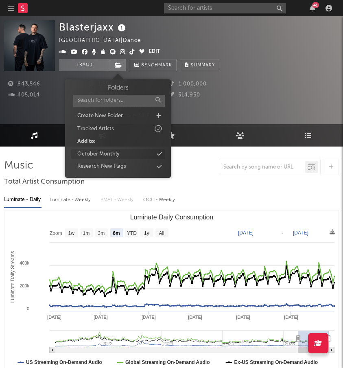
click at [133, 151] on div "October Monthly" at bounding box center [118, 154] width 94 height 11
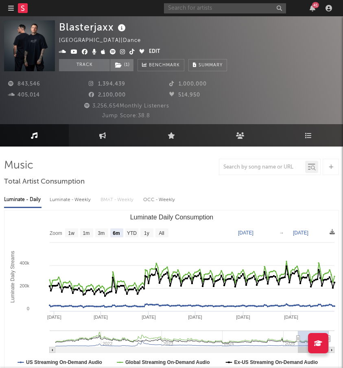
click at [185, 9] on input "text" at bounding box center [225, 8] width 122 height 10
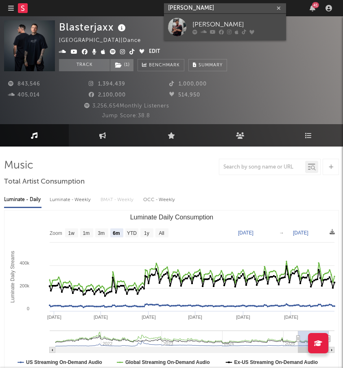
type input "Adam sellouk"
click at [183, 30] on div at bounding box center [177, 27] width 18 height 18
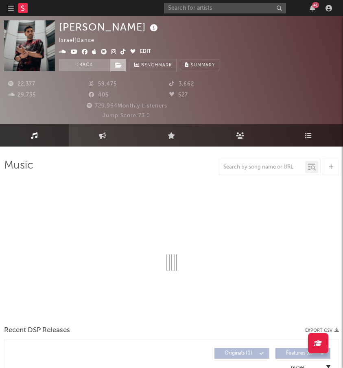
click at [118, 67] on icon at bounding box center [118, 65] width 7 height 6
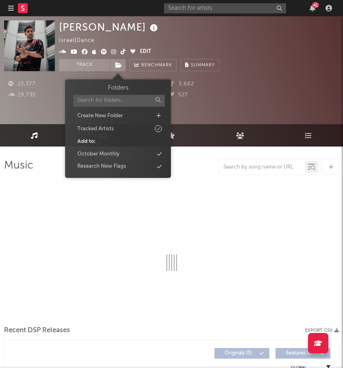
select select "6m"
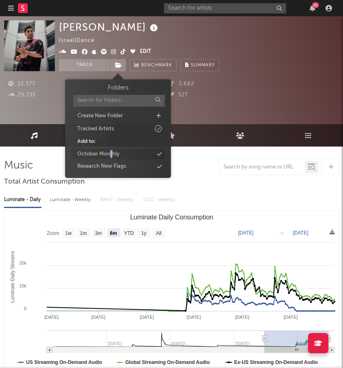
click at [111, 151] on div "October Monthly" at bounding box center [98, 154] width 42 height 8
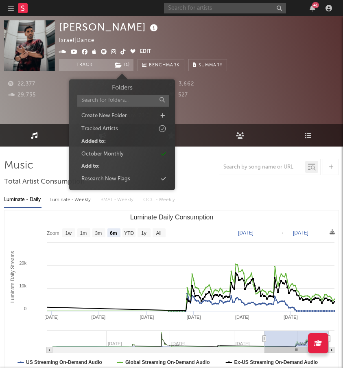
click at [175, 12] on input "text" at bounding box center [225, 8] width 122 height 10
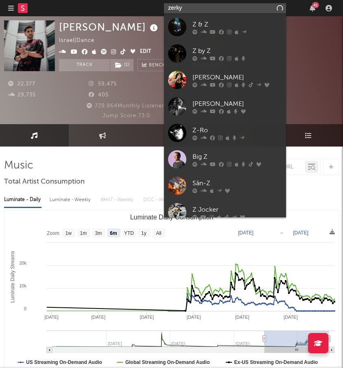
type input "zerky"
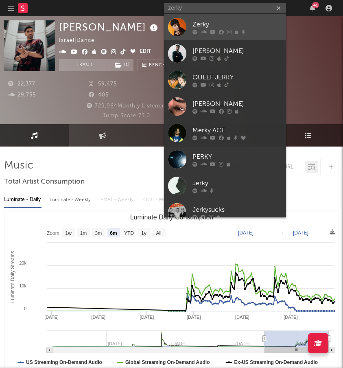
click at [172, 34] on div at bounding box center [177, 27] width 18 height 18
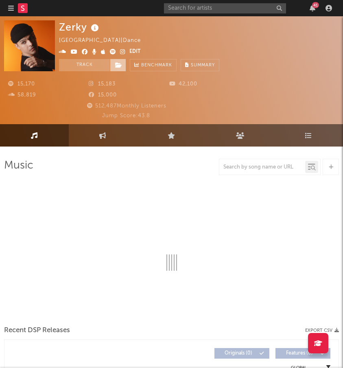
select select "6m"
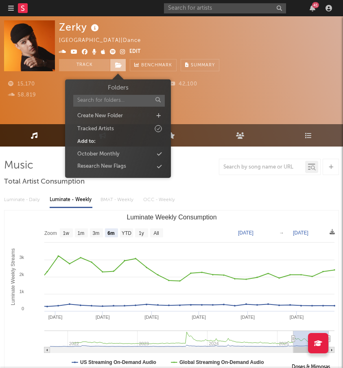
click at [114, 68] on span at bounding box center [118, 65] width 16 height 12
click at [107, 153] on div "October Monthly" at bounding box center [98, 154] width 42 height 8
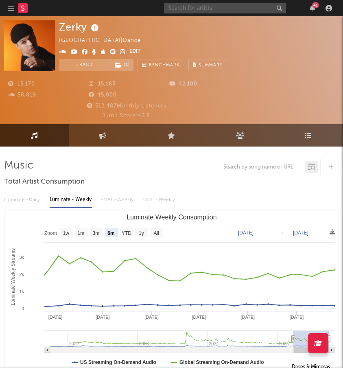
click at [188, 5] on input "text" at bounding box center [225, 8] width 122 height 10
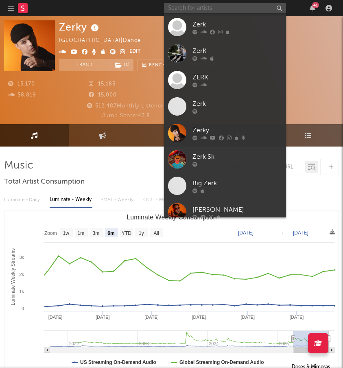
type input "N"
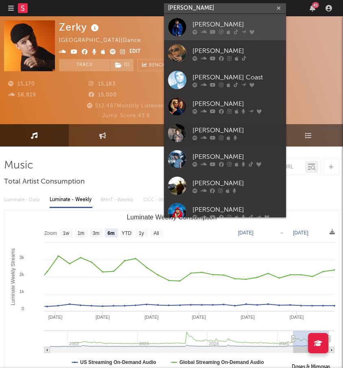
type input "BENNETT"
click at [192, 25] on link "BENNETT" at bounding box center [225, 27] width 122 height 26
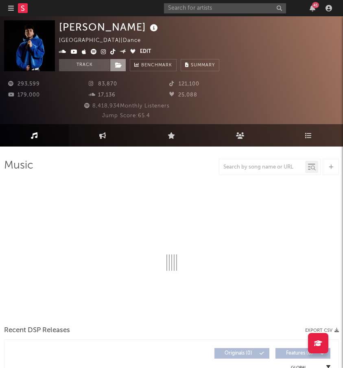
click at [123, 67] on span at bounding box center [118, 65] width 16 height 12
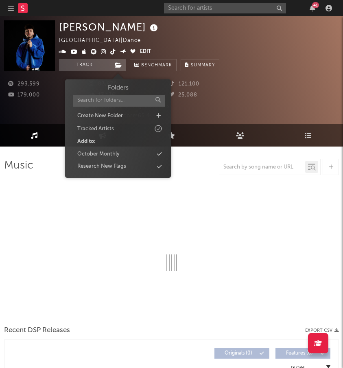
select select "6m"
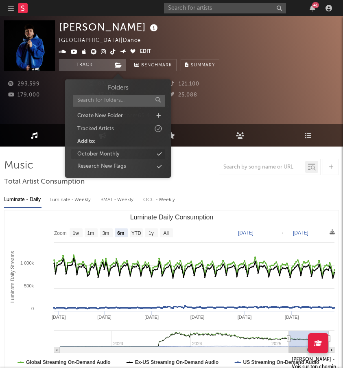
click at [119, 150] on div "October Monthly" at bounding box center [98, 154] width 42 height 8
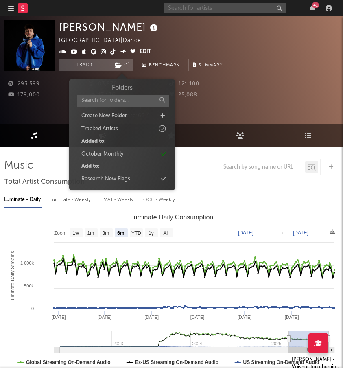
click at [208, 12] on input "text" at bounding box center [225, 8] width 122 height 10
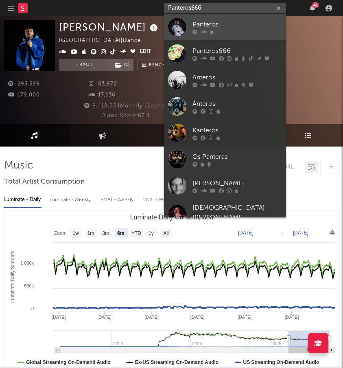
type input "Panteros666"
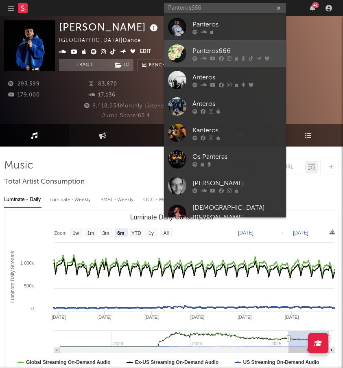
click at [202, 57] on icon at bounding box center [204, 58] width 6 height 5
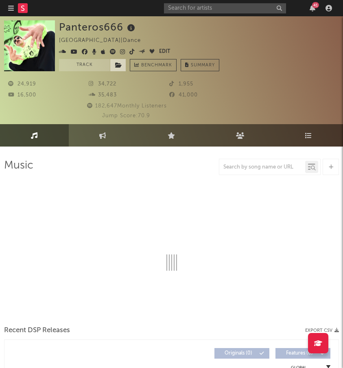
click at [116, 64] on icon at bounding box center [118, 65] width 7 height 6
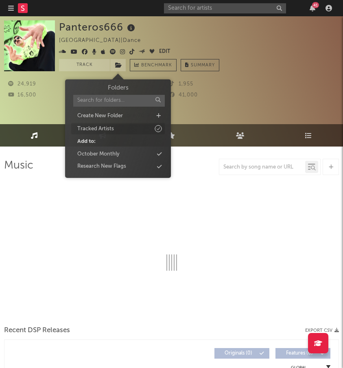
select select "6m"
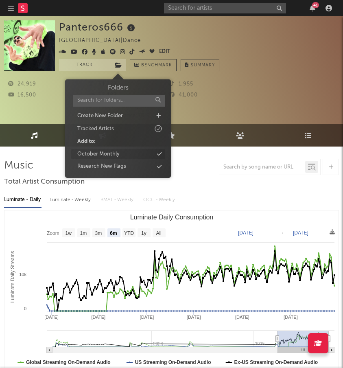
click at [128, 149] on div "October Monthly" at bounding box center [118, 154] width 94 height 11
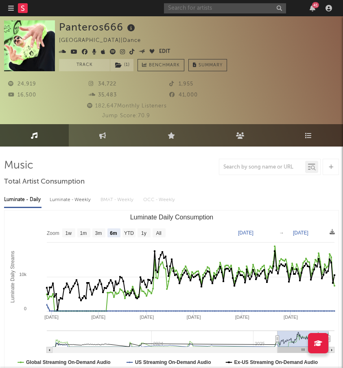
click at [195, 8] on input "text" at bounding box center [225, 8] width 122 height 10
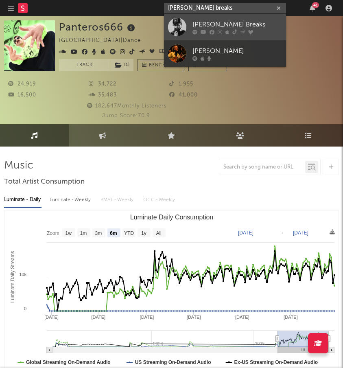
type input "josh breaks"
click at [186, 28] on div at bounding box center [177, 27] width 18 height 18
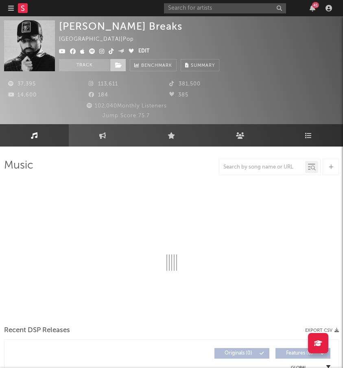
click at [117, 68] on span at bounding box center [118, 65] width 16 height 12
select select "6m"
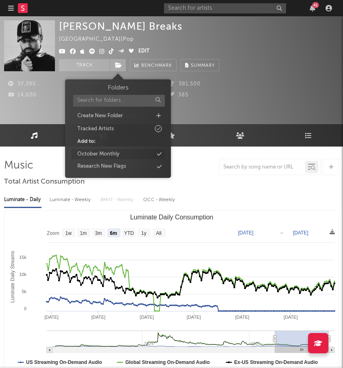
click at [122, 152] on div "October Monthly" at bounding box center [118, 154] width 94 height 11
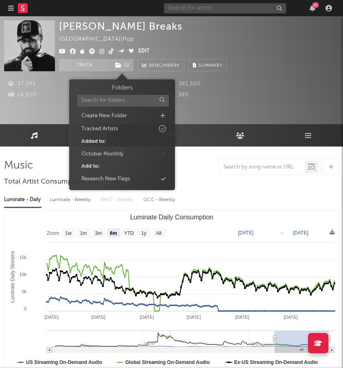
click at [203, 10] on input "text" at bounding box center [225, 8] width 122 height 10
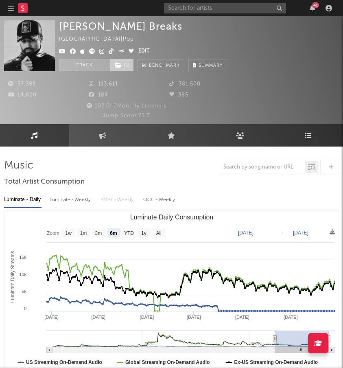
click at [122, 61] on span "( 1 )" at bounding box center [122, 65] width 24 height 12
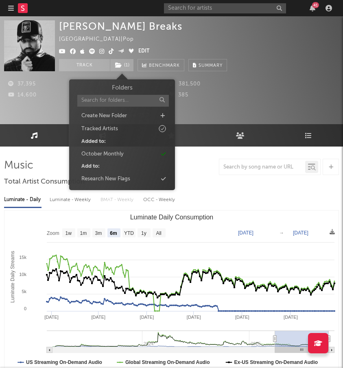
click at [159, 50] on div "Josh Breaks United Kingdom | Pop Edit Track ( 1 ) Benchmark Summary" at bounding box center [143, 45] width 168 height 51
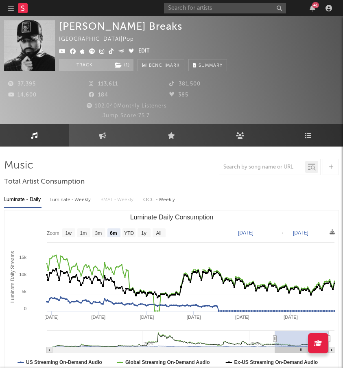
click at [213, 15] on div "41" at bounding box center [249, 8] width 171 height 16
click at [213, 10] on input "text" at bounding box center [225, 8] width 122 height 10
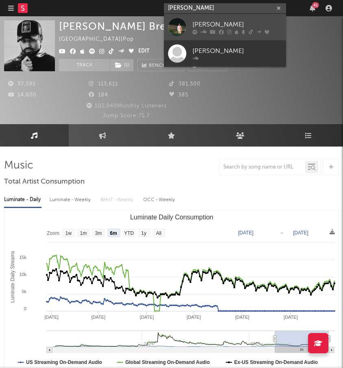
type input "Benjamin Amaru"
click at [188, 29] on link "Benjamin Amaru" at bounding box center [225, 27] width 122 height 26
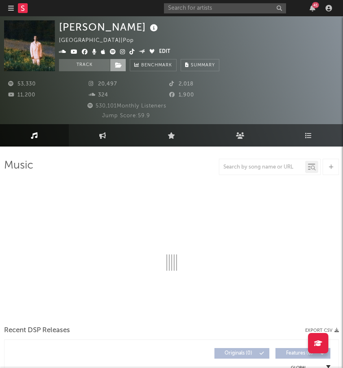
click at [120, 64] on icon at bounding box center [118, 65] width 7 height 6
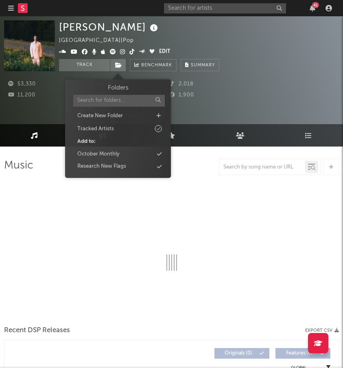
click at [121, 147] on div "Folders Create New Folder Tracked Artists Add to: October Monthly Research New …" at bounding box center [118, 128] width 94 height 88
select select "6m"
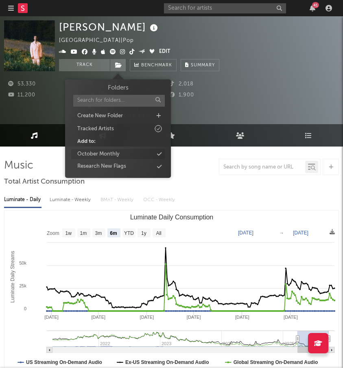
click at [120, 151] on div "October Monthly" at bounding box center [118, 154] width 94 height 11
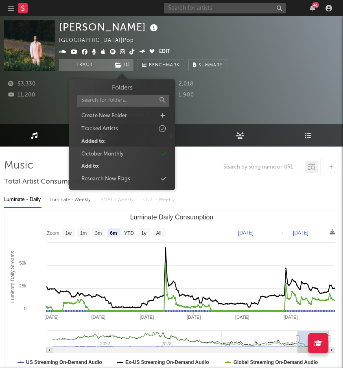
click at [200, 11] on input "text" at bounding box center [225, 8] width 122 height 10
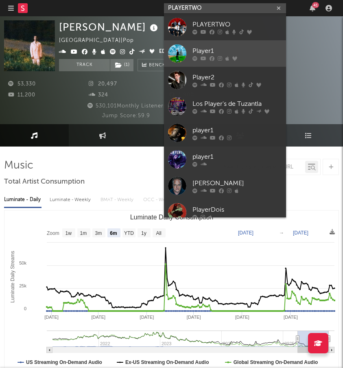
type input "PLAYERTWO"
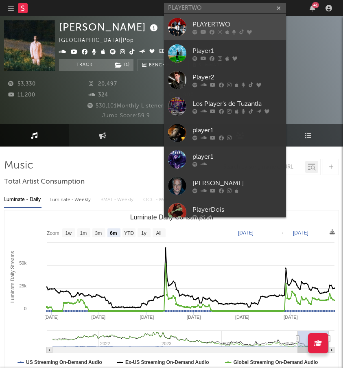
drag, startPoint x: 169, startPoint y: 49, endPoint x: 172, endPoint y: 38, distance: 11.9
click at [172, 38] on div "PLAYERTWO Player1 Player2 Los Player's de Tuzantla player1 player1 Kim Planert …" at bounding box center [225, 116] width 122 height 204
click at [172, 36] on link "PLAYERTWO" at bounding box center [225, 27] width 122 height 26
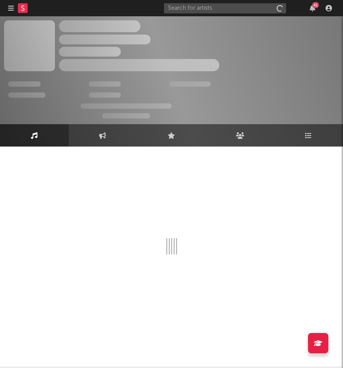
click at [175, 29] on div "The Artist Name Unknown Location | Shoegaze Edit Track Benchmark Summary" at bounding box center [139, 45] width 160 height 51
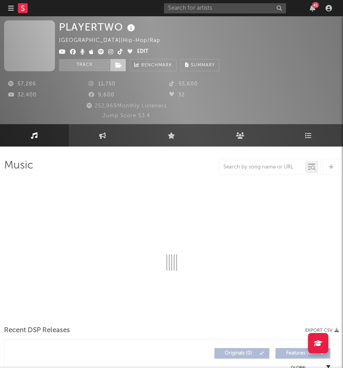
select select "6m"
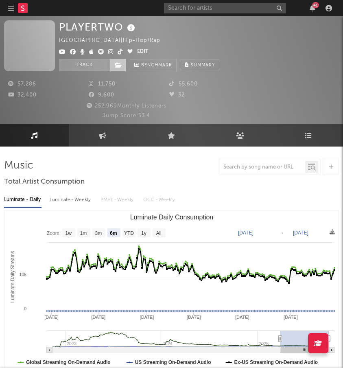
click at [116, 67] on icon at bounding box center [118, 65] width 7 height 6
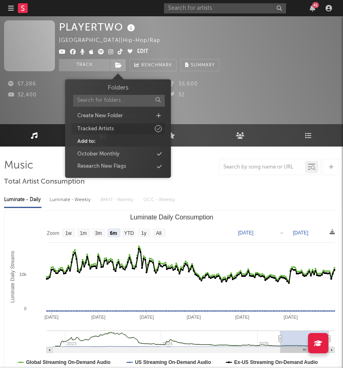
click at [112, 127] on div "Tracked Artists" at bounding box center [95, 129] width 37 height 8
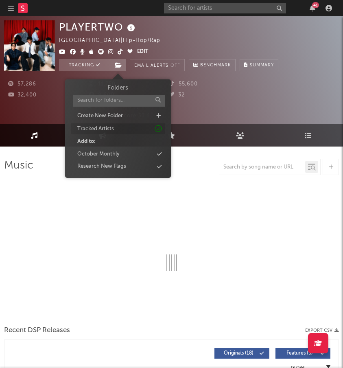
click at [112, 127] on div "Tracked Artists" at bounding box center [95, 129] width 37 height 8
click at [122, 155] on div "October Monthly" at bounding box center [118, 154] width 94 height 11
select select "6m"
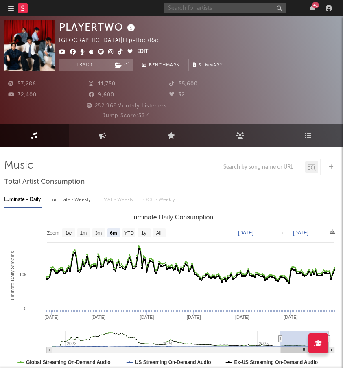
click at [198, 9] on input "text" at bounding box center [225, 8] width 122 height 10
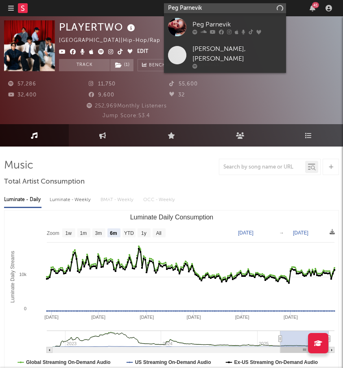
type input "Peg Parnevik"
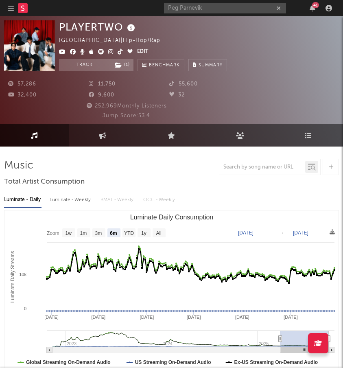
click at [209, 13] on div "Peg Parnevik 41" at bounding box center [249, 8] width 171 height 16
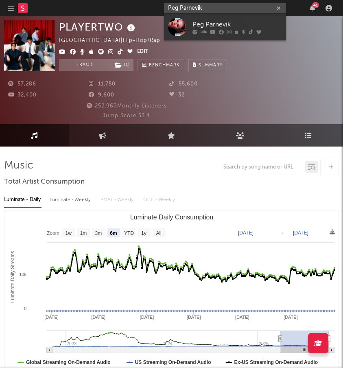
click at [211, 8] on input "Peg Parnevik" at bounding box center [225, 8] width 122 height 10
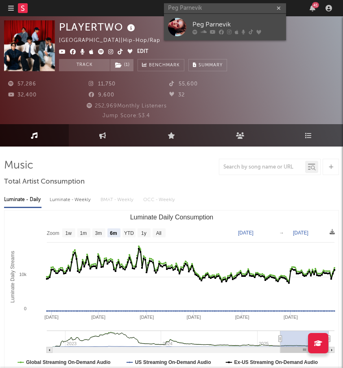
click at [196, 28] on div "Peg Parnevik" at bounding box center [238, 25] width 90 height 10
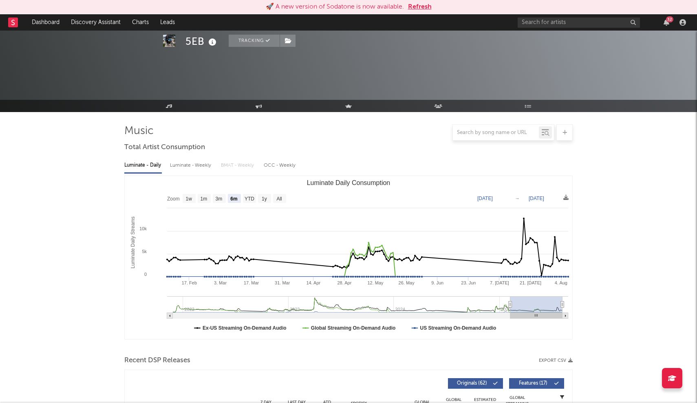
select select "6m"
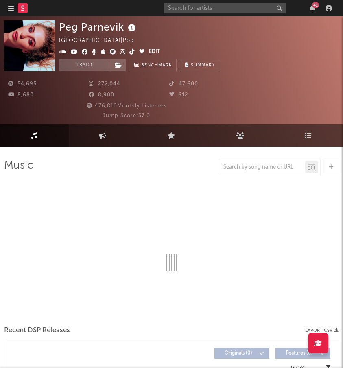
select select "6m"
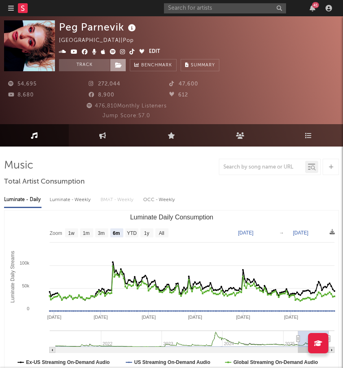
click at [119, 64] on icon at bounding box center [118, 65] width 7 height 6
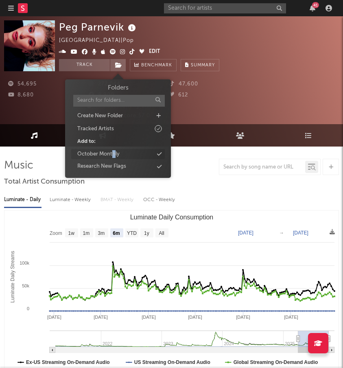
click at [114, 153] on div "October Monthly" at bounding box center [98, 154] width 42 height 8
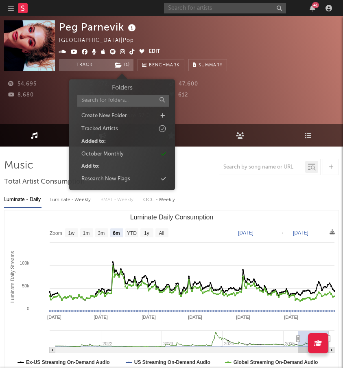
click at [203, 11] on input "text" at bounding box center [225, 8] width 122 height 10
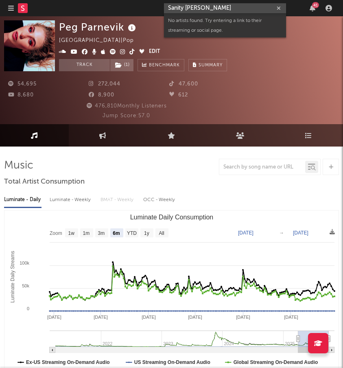
click at [176, 11] on input "Sanity Hegde" at bounding box center [225, 8] width 122 height 10
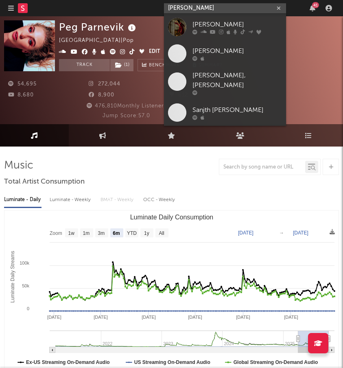
type input "Sanjith Hegde"
click at [181, 19] on div at bounding box center [177, 27] width 18 height 18
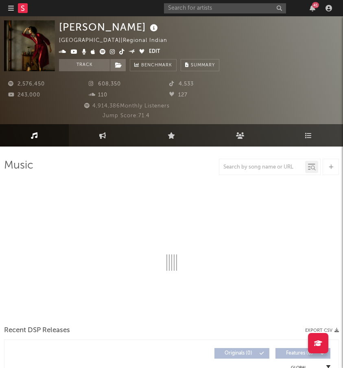
select select "6m"
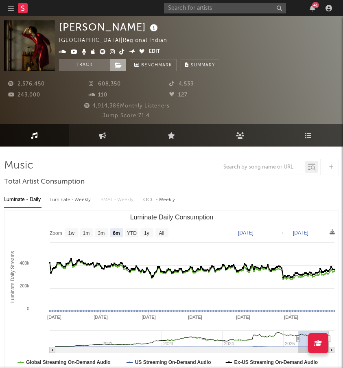
click at [121, 69] on span at bounding box center [118, 65] width 16 height 12
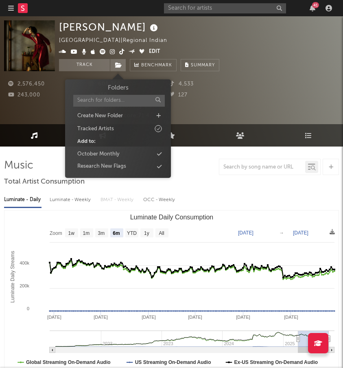
click at [120, 145] on div "Add to:" at bounding box center [118, 141] width 94 height 11
click at [120, 150] on div "October Monthly" at bounding box center [118, 154] width 94 height 11
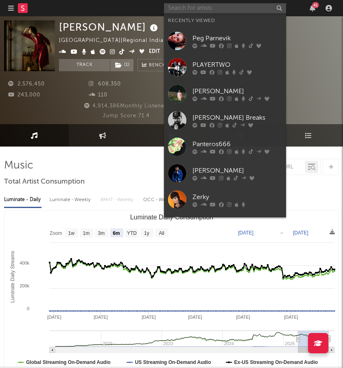
click at [211, 9] on input "text" at bounding box center [225, 8] width 122 height 10
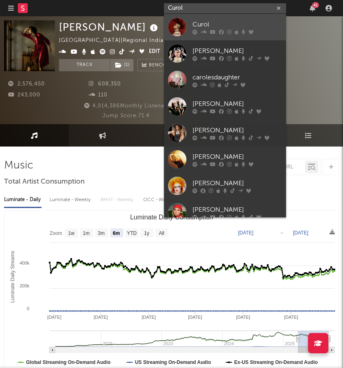
type input "Curol"
click at [181, 24] on div at bounding box center [177, 27] width 18 height 18
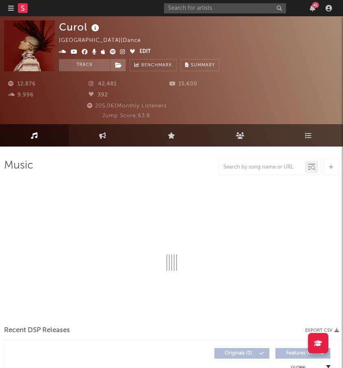
select select "1w"
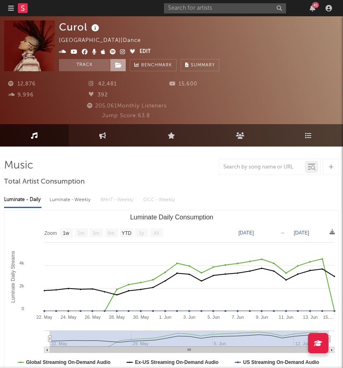
click at [114, 70] on span at bounding box center [118, 65] width 16 height 12
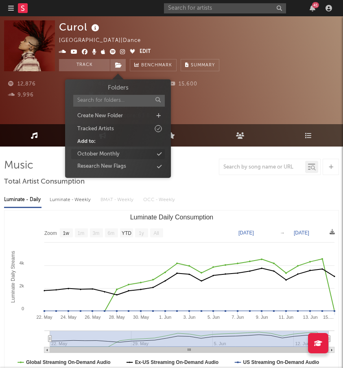
click at [111, 154] on div "October Monthly" at bounding box center [98, 154] width 42 height 8
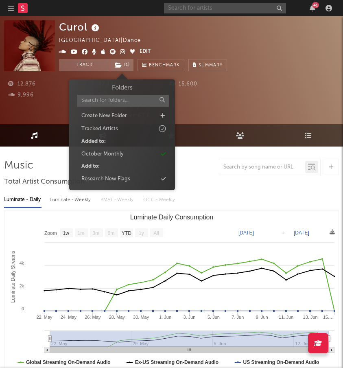
click at [191, 7] on input "text" at bounding box center [225, 8] width 122 height 10
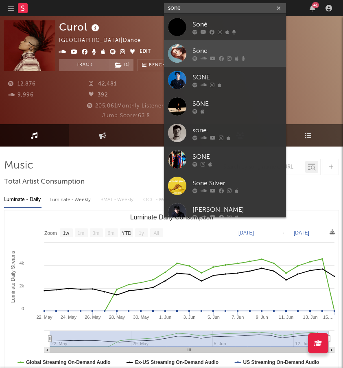
type input "sone"
click at [188, 43] on link "Sone" at bounding box center [225, 53] width 122 height 26
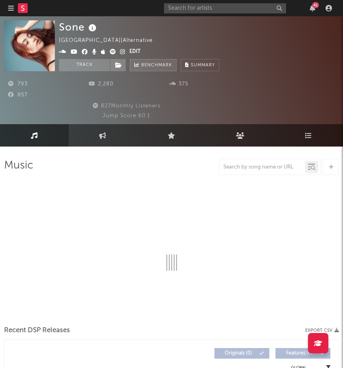
select select "6m"
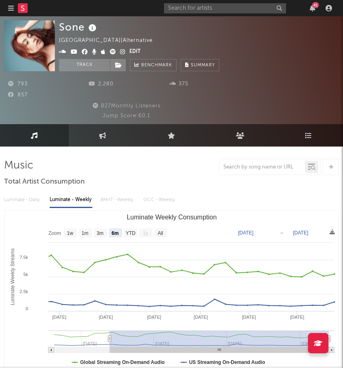
click at [222, 2] on div "41" at bounding box center [249, 8] width 171 height 16
click at [220, 5] on input "text" at bounding box center [225, 8] width 122 height 10
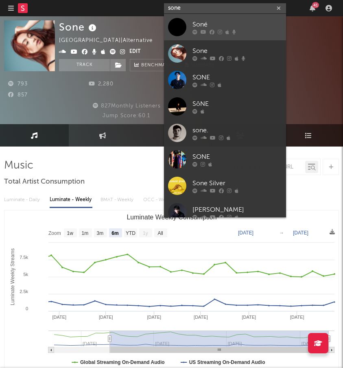
type input "sone"
click at [206, 24] on div "Soné" at bounding box center [238, 25] width 90 height 10
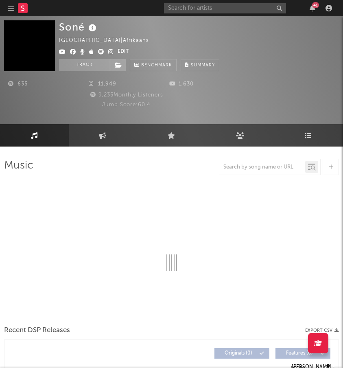
select select "1w"
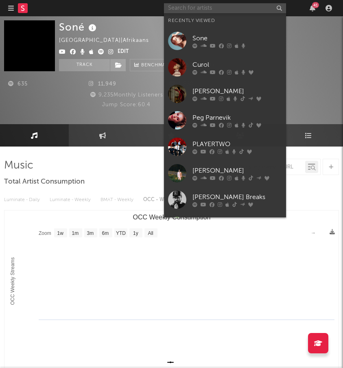
click at [215, 7] on input "text" at bounding box center [225, 8] width 122 height 10
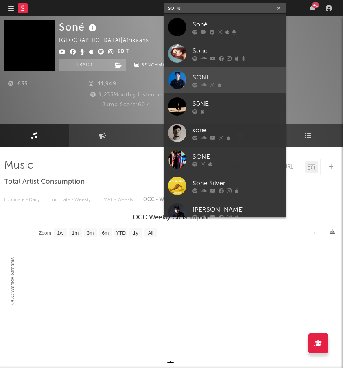
type input "sone"
click at [192, 84] on link "SONE" at bounding box center [225, 80] width 122 height 26
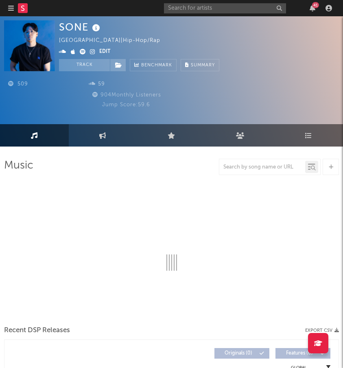
select select "1w"
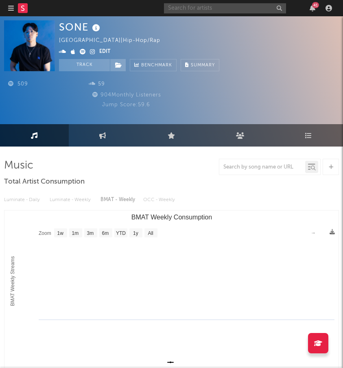
click at [208, 11] on input "text" at bounding box center [225, 8] width 122 height 10
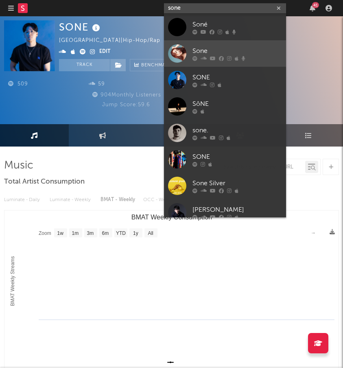
type input "sone"
click at [184, 50] on div at bounding box center [177, 53] width 18 height 18
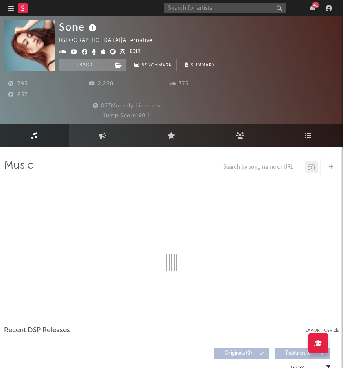
select select "6m"
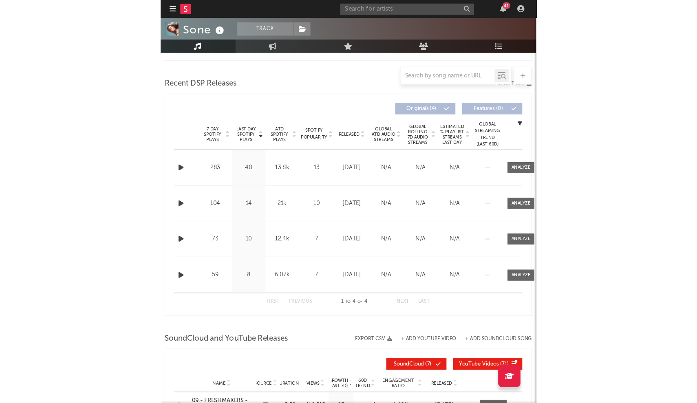
scroll to position [319, 0]
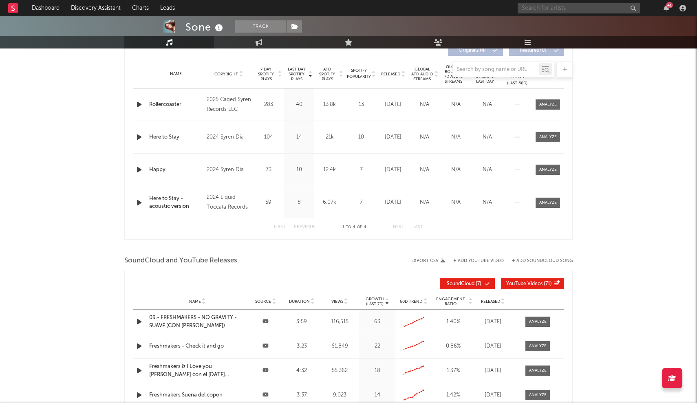
click at [343, 9] on input "text" at bounding box center [578, 8] width 122 height 10
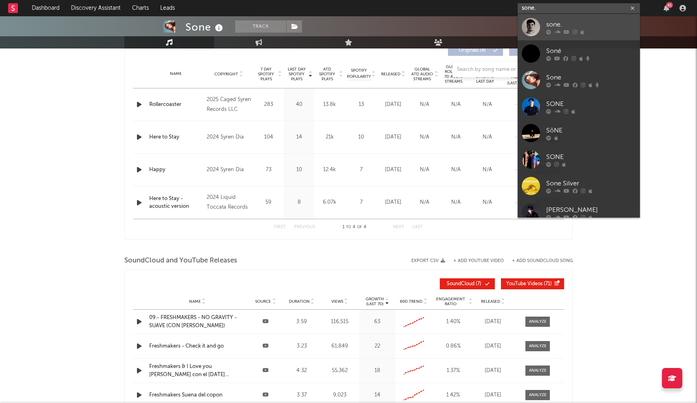
type input "sone."
click at [343, 21] on link "sone." at bounding box center [578, 27] width 122 height 26
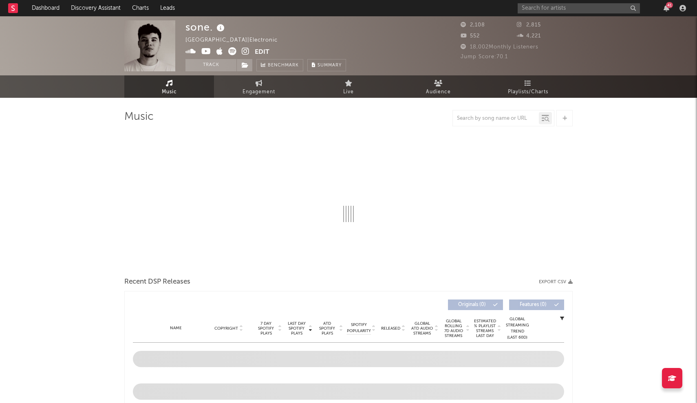
select select "1w"
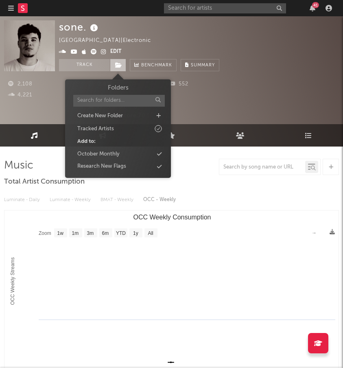
click at [116, 60] on span at bounding box center [118, 65] width 16 height 12
click at [55, 118] on div "Jump Score: 70.1" at bounding box center [126, 116] width 244 height 10
click at [114, 61] on span at bounding box center [118, 65] width 16 height 12
click at [127, 152] on div "October Monthly" at bounding box center [118, 154] width 94 height 11
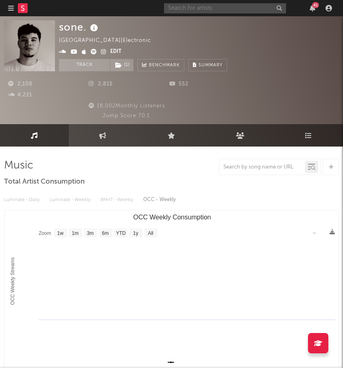
click at [177, 9] on input "text" at bounding box center [225, 8] width 122 height 10
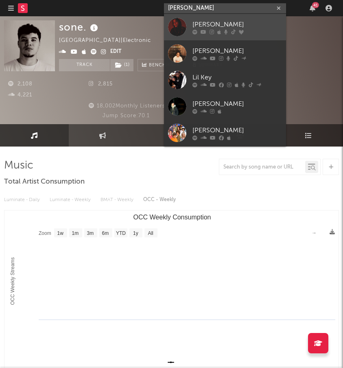
type input "lil zey"
click at [178, 28] on div at bounding box center [177, 27] width 18 height 18
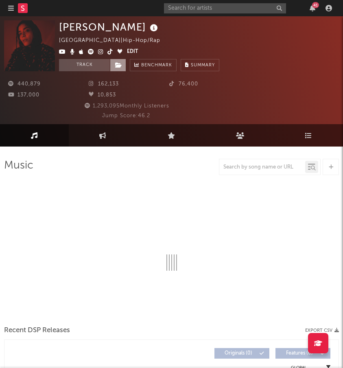
click at [112, 66] on span at bounding box center [118, 65] width 16 height 12
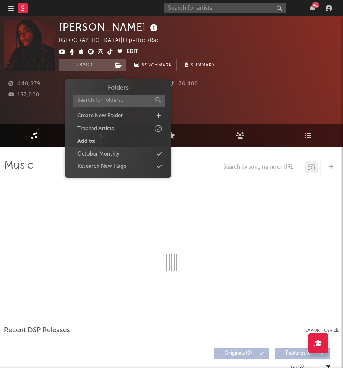
select select "6m"
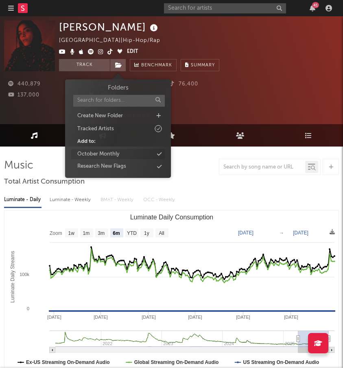
click at [107, 150] on div "October Monthly" at bounding box center [98, 154] width 42 height 8
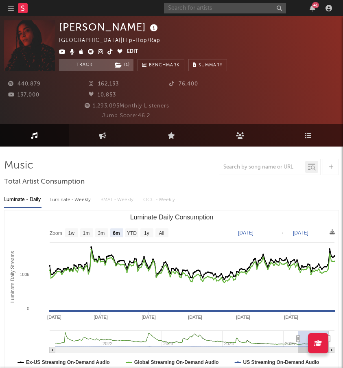
click at [209, 12] on input "text" at bounding box center [225, 8] width 122 height 10
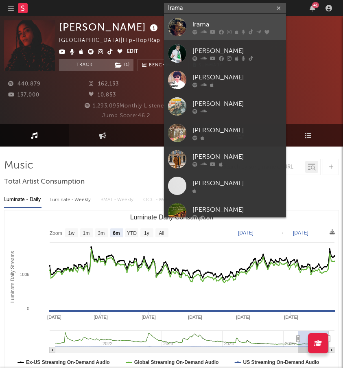
type input "Irama"
click at [186, 26] on div at bounding box center [177, 27] width 18 height 18
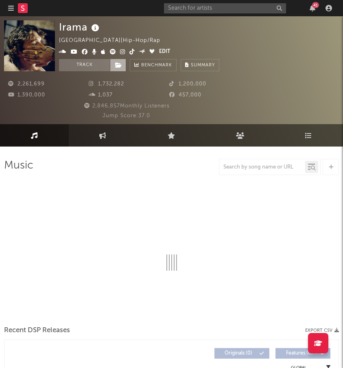
select select "6m"
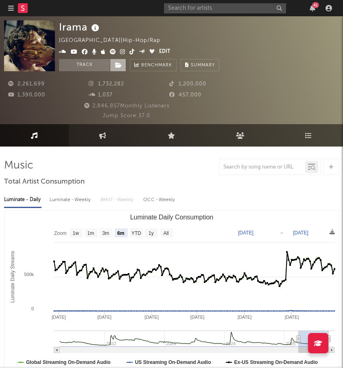
click at [118, 66] on icon at bounding box center [118, 65] width 7 height 6
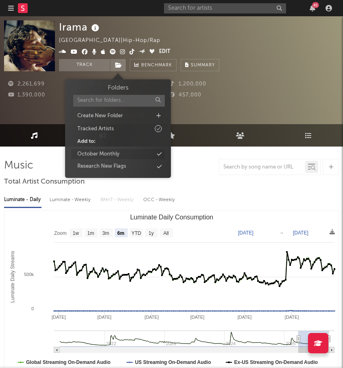
click at [118, 152] on div "October Monthly" at bounding box center [98, 154] width 42 height 8
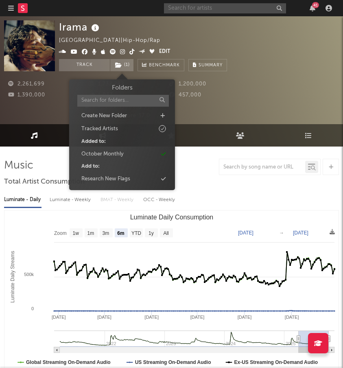
click at [197, 9] on input "text" at bounding box center [225, 8] width 122 height 10
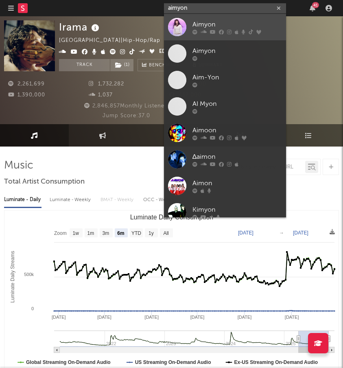
type input "aimyon"
click at [184, 30] on div at bounding box center [177, 27] width 18 height 18
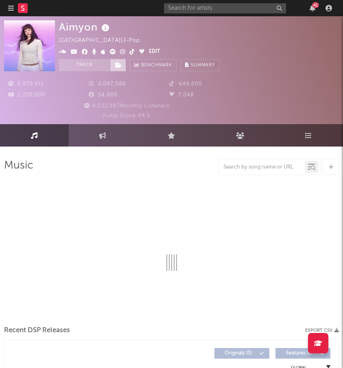
click at [115, 64] on icon at bounding box center [118, 65] width 7 height 6
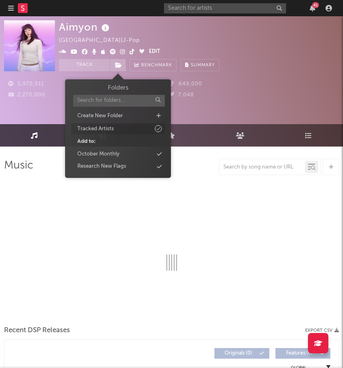
select select "6m"
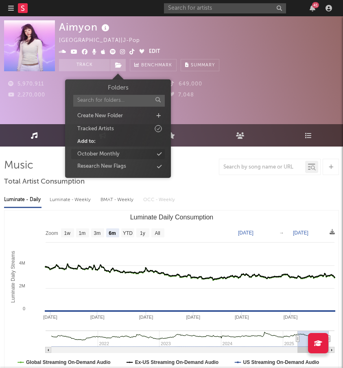
click at [112, 154] on div "October Monthly" at bounding box center [98, 154] width 42 height 8
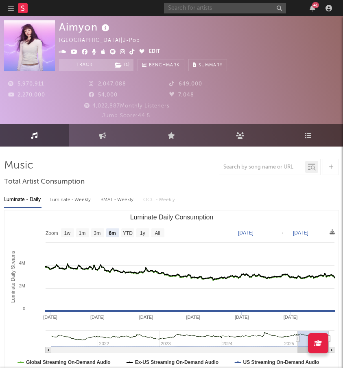
click at [179, 9] on input "text" at bounding box center [225, 8] width 122 height 10
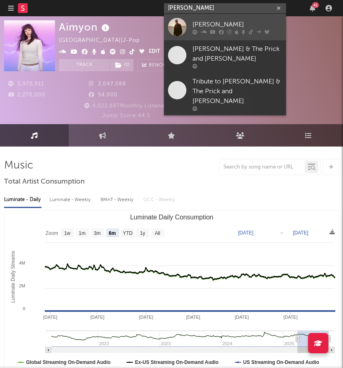
type input "robin Schulz"
drag, startPoint x: 187, startPoint y: 21, endPoint x: 179, endPoint y: 33, distance: 14.7
click at [179, 33] on div at bounding box center [177, 27] width 18 height 18
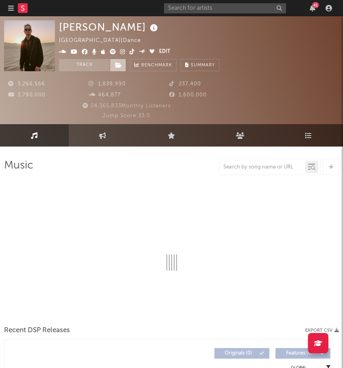
click at [122, 68] on span at bounding box center [118, 65] width 16 height 12
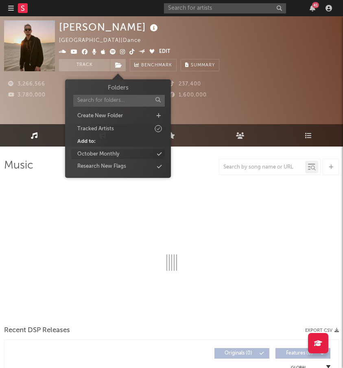
click at [113, 149] on div "October Monthly" at bounding box center [118, 154] width 94 height 11
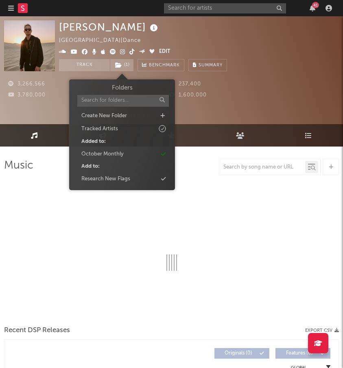
select select "6m"
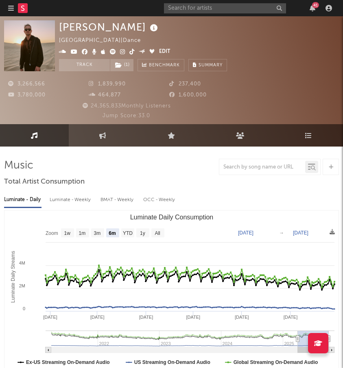
click at [216, 2] on div "41" at bounding box center [249, 8] width 171 height 16
click at [211, 12] on input "text" at bounding box center [225, 8] width 122 height 10
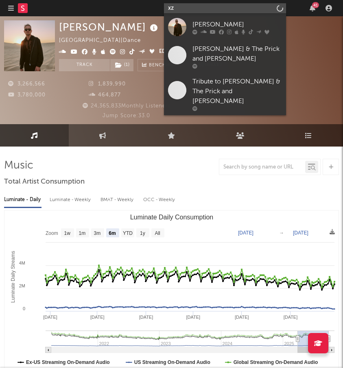
type input "x"
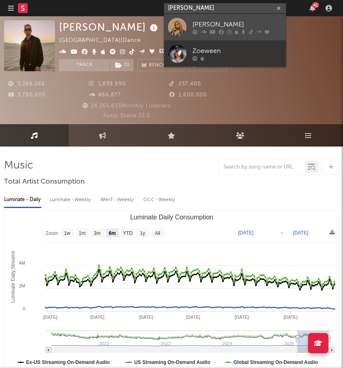
type input "Zoe wees"
click at [191, 29] on link "Zoe Wees" at bounding box center [225, 27] width 122 height 26
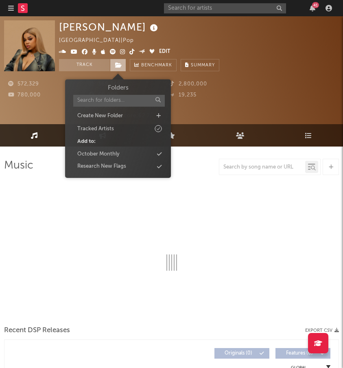
click at [111, 69] on span at bounding box center [118, 65] width 16 height 12
select select "6m"
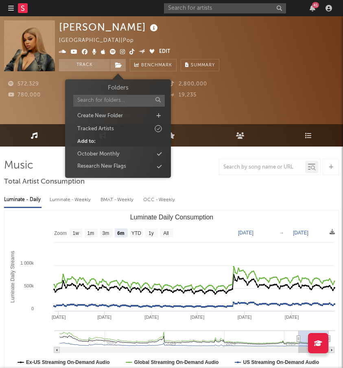
click at [107, 144] on div "Add to:" at bounding box center [118, 141] width 94 height 11
click at [106, 147] on div "Folders Create New Folder Tracked Artists Add to: October Monthly Research New …" at bounding box center [118, 128] width 94 height 88
click at [106, 150] on div "October Monthly" at bounding box center [98, 154] width 42 height 8
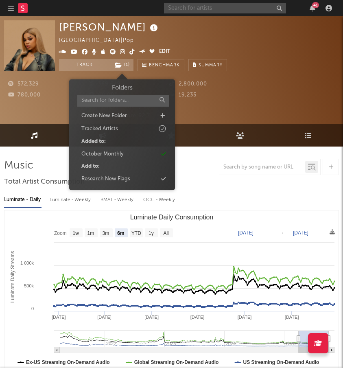
click at [200, 13] on input "text" at bounding box center [225, 8] width 122 height 10
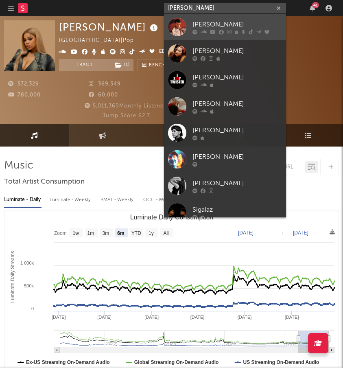
type input "sigala"
click at [202, 26] on div "Sigala" at bounding box center [238, 25] width 90 height 10
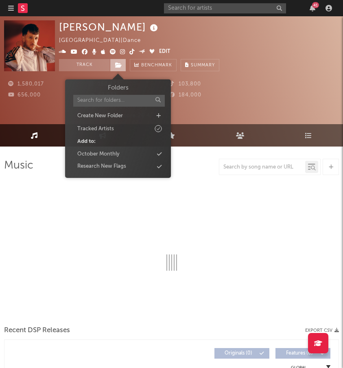
click at [119, 59] on span at bounding box center [118, 65] width 16 height 12
select select "6m"
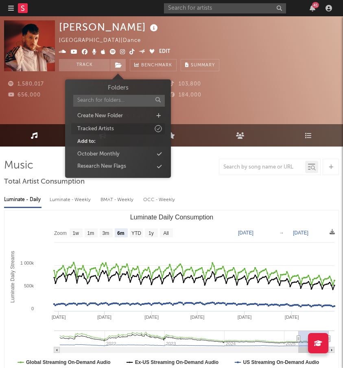
click at [113, 128] on div "Tracked Artists" at bounding box center [95, 129] width 37 height 8
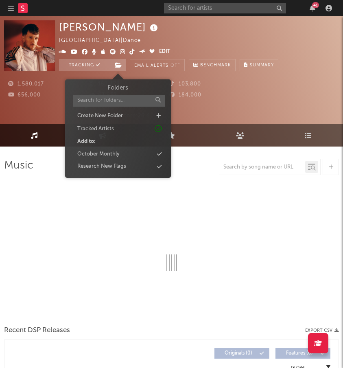
click at [114, 152] on div "October Monthly" at bounding box center [98, 154] width 42 height 8
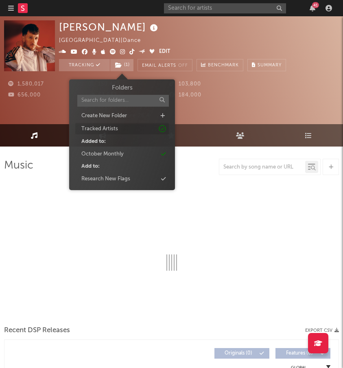
click at [131, 125] on div "Tracked Artists" at bounding box center [122, 128] width 94 height 11
select select "6m"
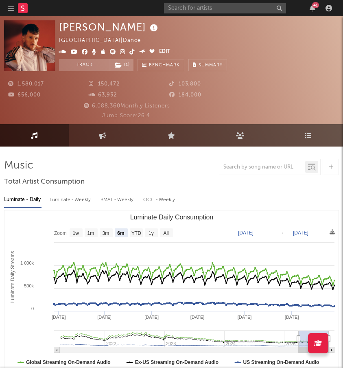
click at [209, 1] on div "41" at bounding box center [249, 8] width 171 height 16
click at [202, 9] on input "text" at bounding box center [225, 8] width 122 height 10
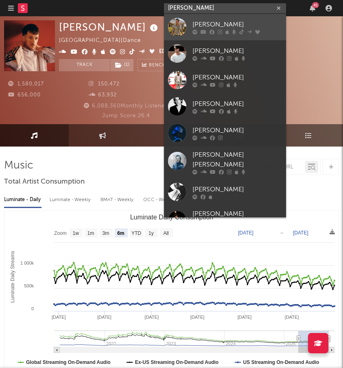
type input "James Johnston"
drag, startPoint x: 193, startPoint y: 21, endPoint x: 180, endPoint y: 28, distance: 15.3
click at [180, 28] on div at bounding box center [177, 27] width 18 height 18
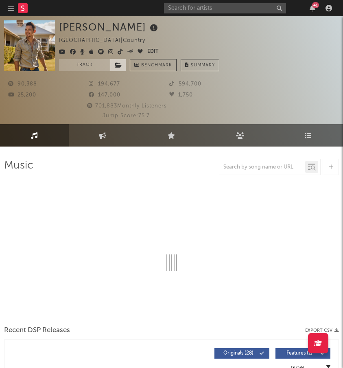
click at [118, 68] on span at bounding box center [118, 65] width 16 height 12
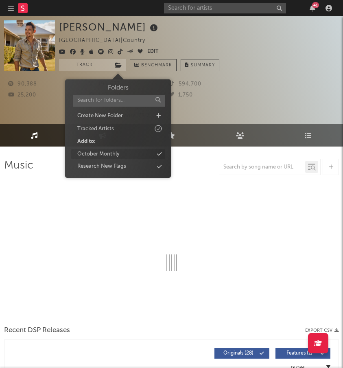
select select "6m"
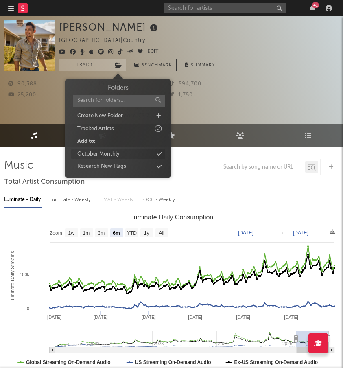
click at [118, 156] on div "October Monthly" at bounding box center [98, 154] width 42 height 8
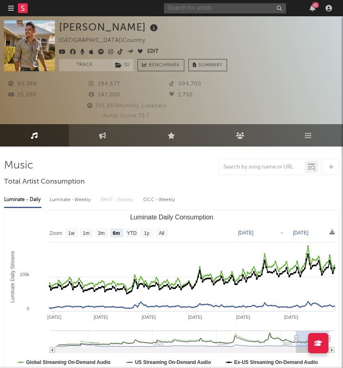
click at [176, 7] on input "text" at bounding box center [225, 8] width 122 height 10
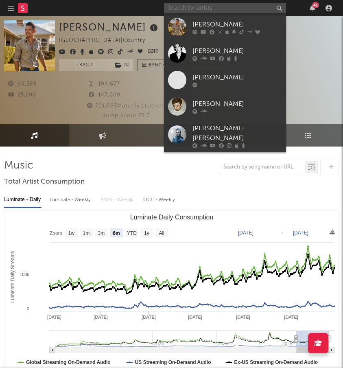
type input "b"
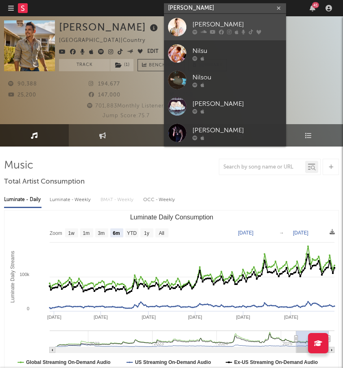
type input "nils wu"
click at [184, 37] on link "Nils Wülker" at bounding box center [225, 27] width 122 height 26
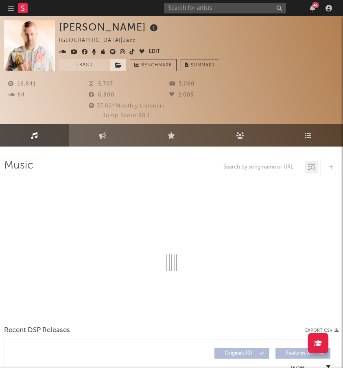
click at [114, 64] on span at bounding box center [118, 65] width 16 height 12
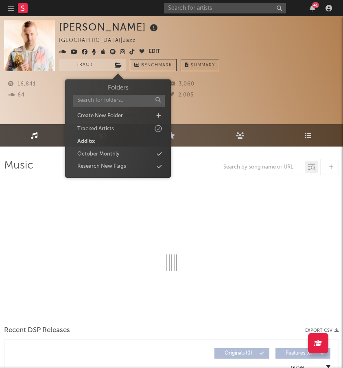
select select "6m"
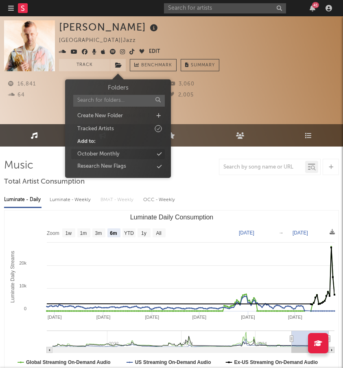
click at [112, 152] on div "October Monthly" at bounding box center [98, 154] width 42 height 8
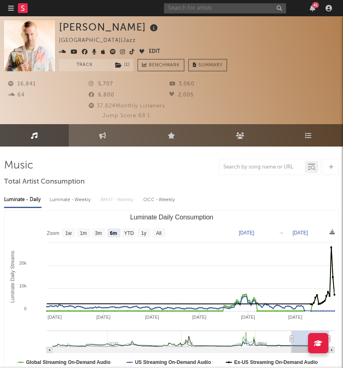
click at [176, 8] on input "text" at bounding box center [225, 8] width 122 height 10
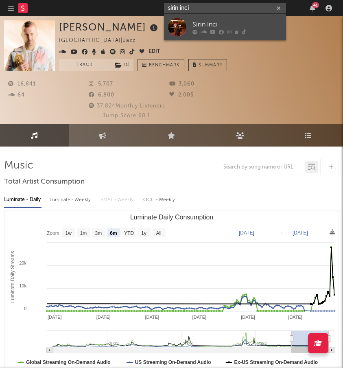
type input "sirin inci"
click at [182, 33] on div at bounding box center [177, 27] width 18 height 18
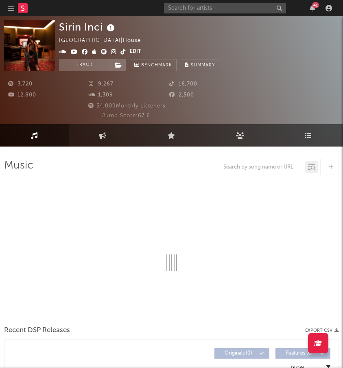
select select "1w"
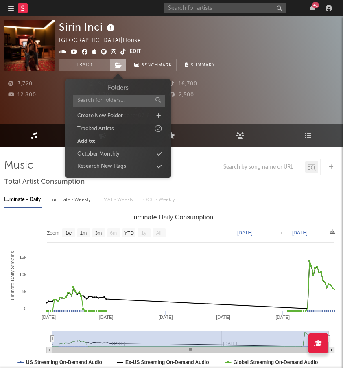
click at [121, 66] on icon at bounding box center [118, 65] width 7 height 6
click at [93, 156] on div "October Monthly" at bounding box center [98, 154] width 42 height 8
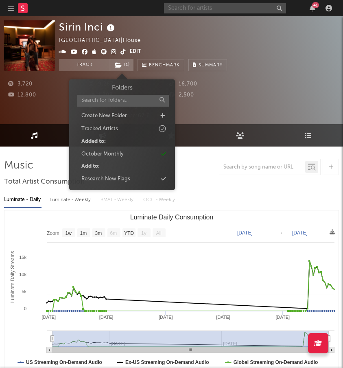
click at [246, 8] on input "text" at bounding box center [225, 8] width 122 height 10
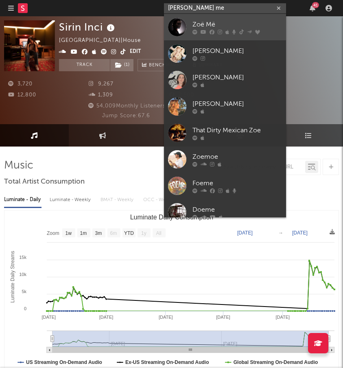
type input "Zoe me"
click at [191, 30] on link "Zoë Më" at bounding box center [225, 27] width 122 height 26
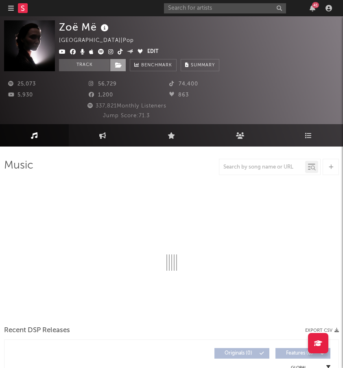
click at [125, 67] on span at bounding box center [118, 65] width 16 height 12
select select "6m"
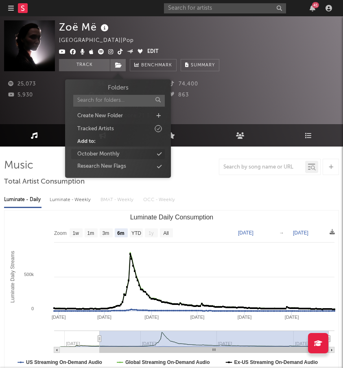
click at [145, 155] on div "October Monthly" at bounding box center [118, 154] width 94 height 11
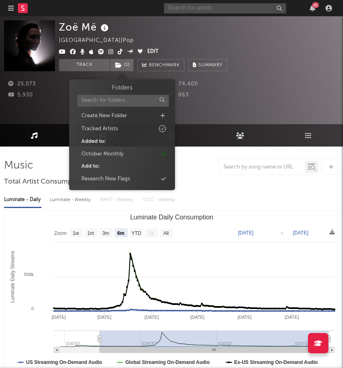
click at [235, 8] on input "text" at bounding box center [225, 8] width 122 height 10
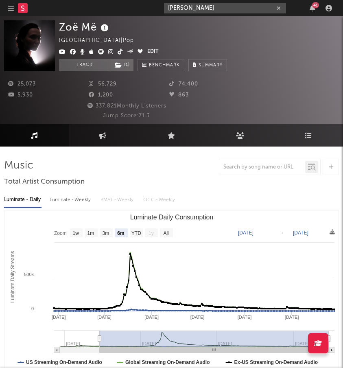
click at [210, 4] on input "young john" at bounding box center [225, 8] width 122 height 10
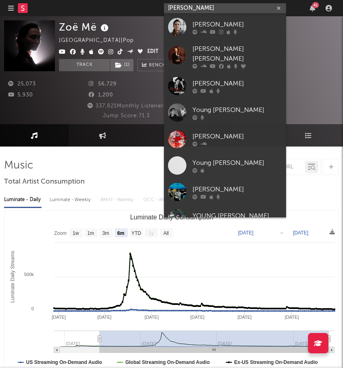
click at [206, 9] on input "young john" at bounding box center [225, 8] width 122 height 10
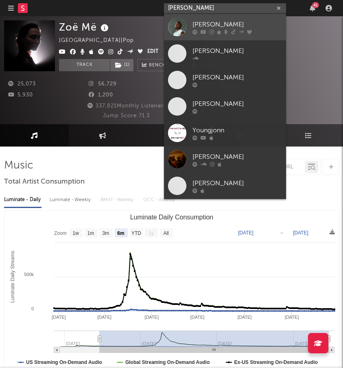
type input "young jonn"
click at [195, 24] on div "Young Jonn" at bounding box center [238, 25] width 90 height 10
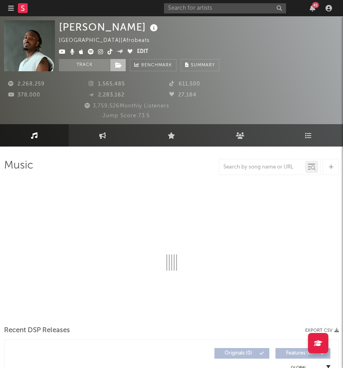
click at [112, 65] on span at bounding box center [118, 65] width 16 height 12
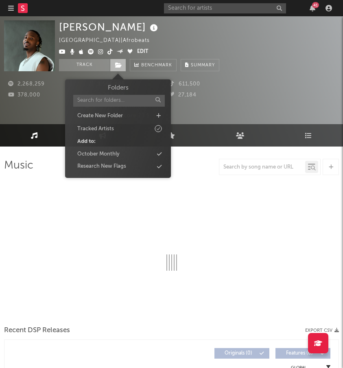
select select "6m"
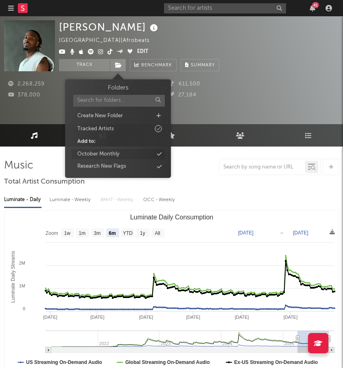
click at [109, 150] on div "October Monthly" at bounding box center [98, 154] width 42 height 8
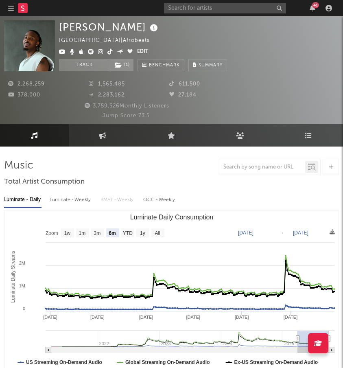
click at [183, 25] on div "Young Jonn Nigeria | Afrobeats Edit Track ( 1 ) Benchmark Summary" at bounding box center [143, 45] width 168 height 51
click at [185, 11] on input "text" at bounding box center [225, 8] width 122 height 10
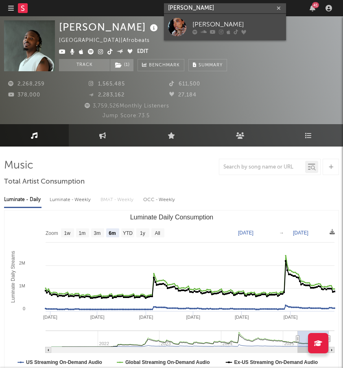
type input "ari hicks"
click at [182, 24] on div at bounding box center [177, 27] width 18 height 18
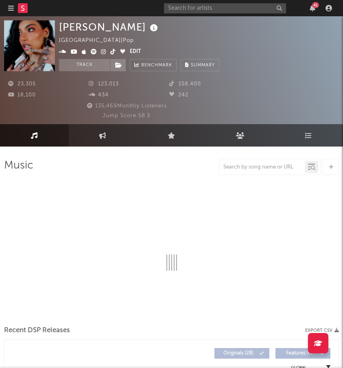
select select "6m"
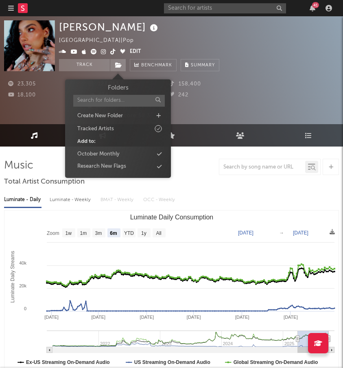
drag, startPoint x: 123, startPoint y: 70, endPoint x: 123, endPoint y: 105, distance: 35.4
click at [123, 70] on span at bounding box center [118, 65] width 16 height 12
click at [151, 152] on div "October Monthly" at bounding box center [118, 154] width 94 height 11
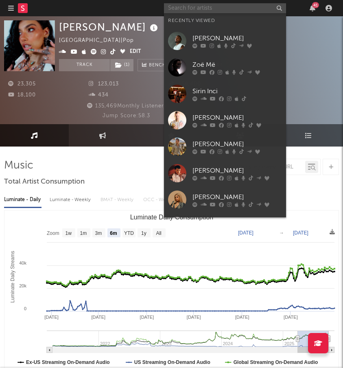
click at [211, 12] on input "text" at bounding box center [225, 8] width 122 height 10
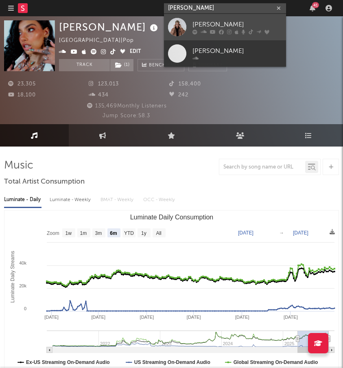
type input "Jaden Bojsen"
click at [211, 25] on div "Jaden Bojsen" at bounding box center [238, 25] width 90 height 10
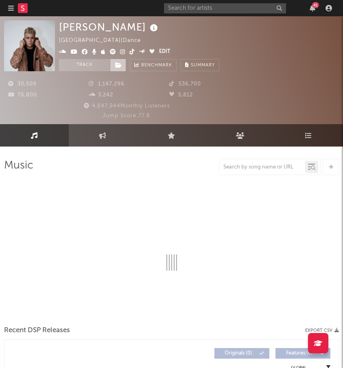
click at [121, 70] on span at bounding box center [118, 65] width 16 height 12
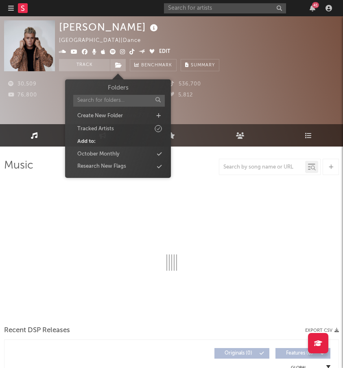
select select "6m"
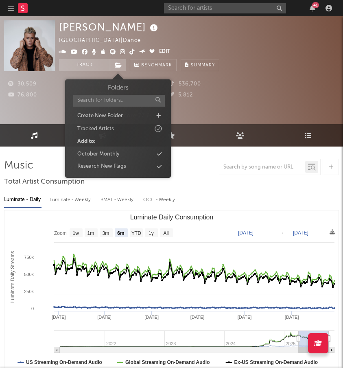
drag, startPoint x: 125, startPoint y: 154, endPoint x: 199, endPoint y: 51, distance: 127.0
click at [125, 154] on div "October Monthly" at bounding box center [118, 154] width 94 height 11
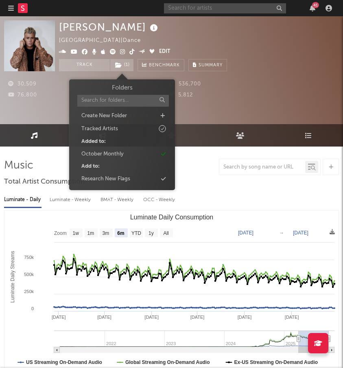
click at [187, 8] on input "text" at bounding box center [225, 8] width 122 height 10
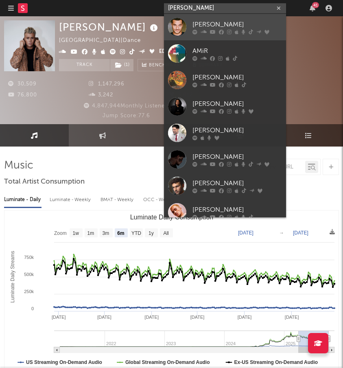
type input "Amir"
click at [176, 24] on div at bounding box center [177, 27] width 18 height 18
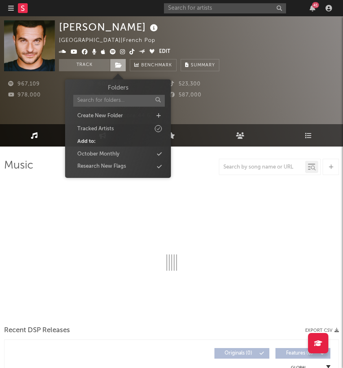
click at [119, 68] on span at bounding box center [118, 65] width 16 height 12
select select "6m"
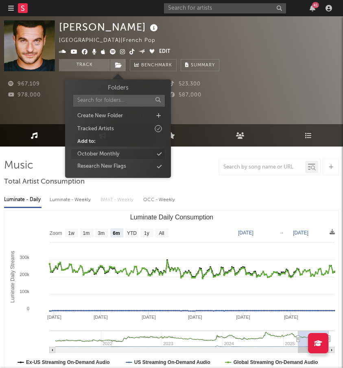
click at [156, 155] on div "October Monthly" at bounding box center [118, 154] width 94 height 11
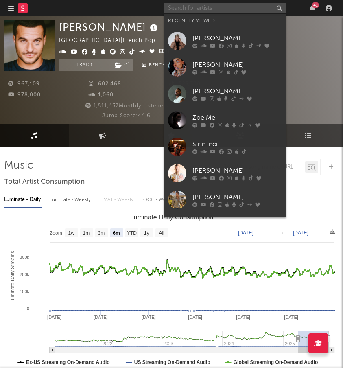
click at [206, 3] on input "text" at bounding box center [225, 8] width 122 height 10
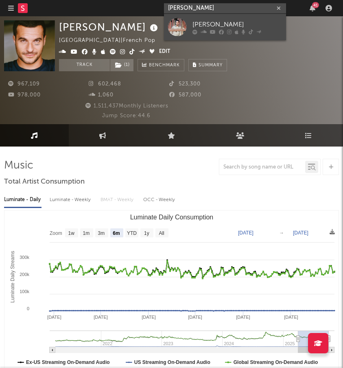
type input "Harper Finn"
click at [180, 30] on div at bounding box center [177, 27] width 18 height 18
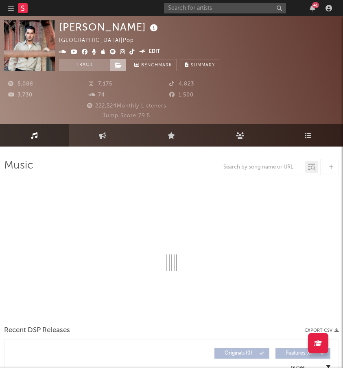
click at [123, 71] on span at bounding box center [118, 65] width 16 height 12
select select "6m"
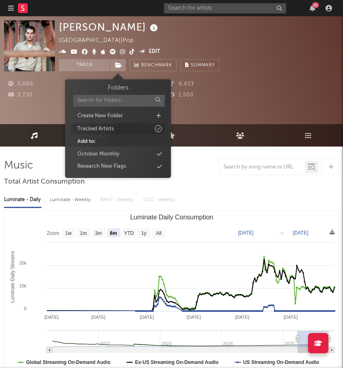
click at [135, 129] on div "Tracked Artists" at bounding box center [118, 128] width 94 height 11
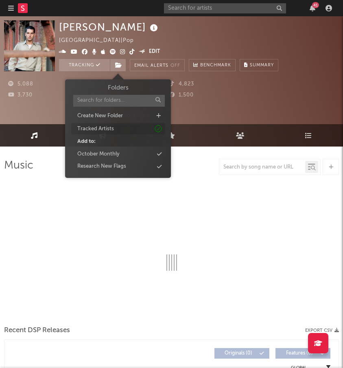
click at [135, 129] on div "Tracked Artists" at bounding box center [118, 128] width 94 height 11
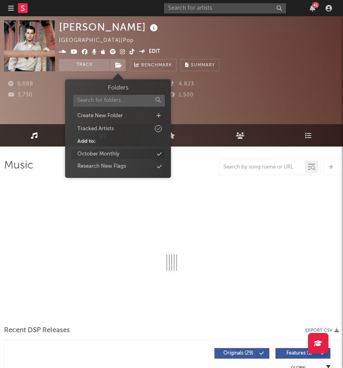
click at [134, 154] on div "October Monthly" at bounding box center [118, 154] width 94 height 11
select select "6m"
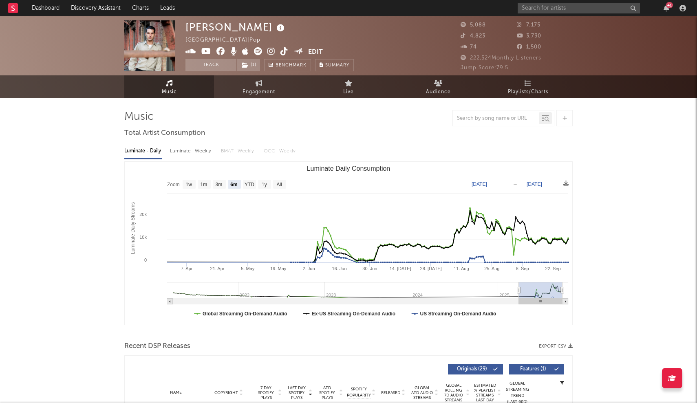
click at [11, 8] on rect at bounding box center [13, 8] width 10 height 10
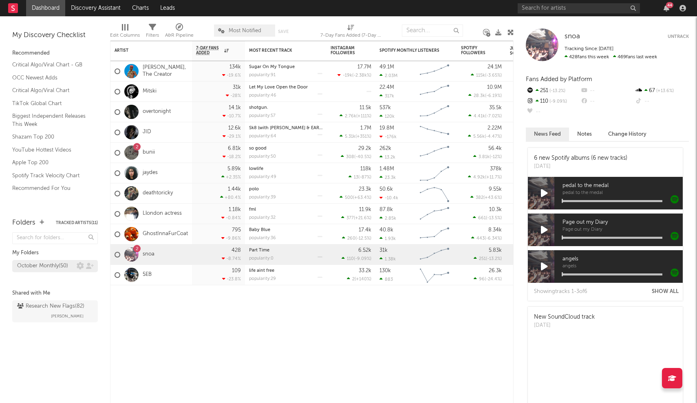
click at [62, 264] on div "October Monthly ( 50 )" at bounding box center [42, 266] width 51 height 10
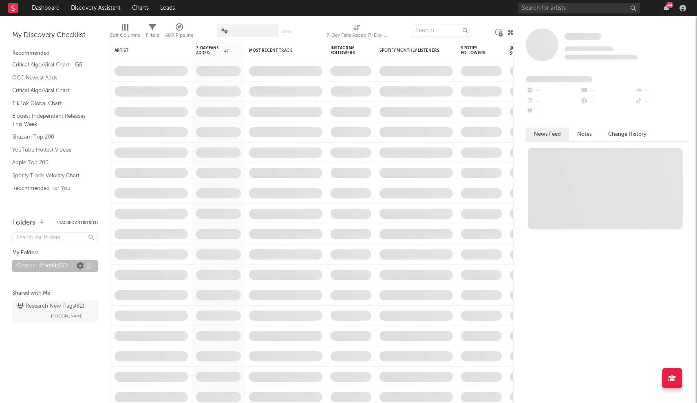
click at [81, 266] on icon at bounding box center [80, 265] width 7 height 7
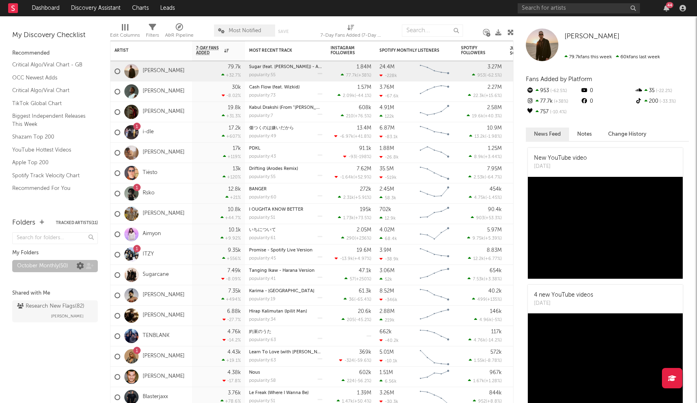
click at [79, 268] on div "October Monthly ( 50 )" at bounding box center [55, 266] width 86 height 12
click at [80, 266] on icon at bounding box center [80, 265] width 7 height 7
click at [91, 264] on icon at bounding box center [90, 266] width 8 height 6
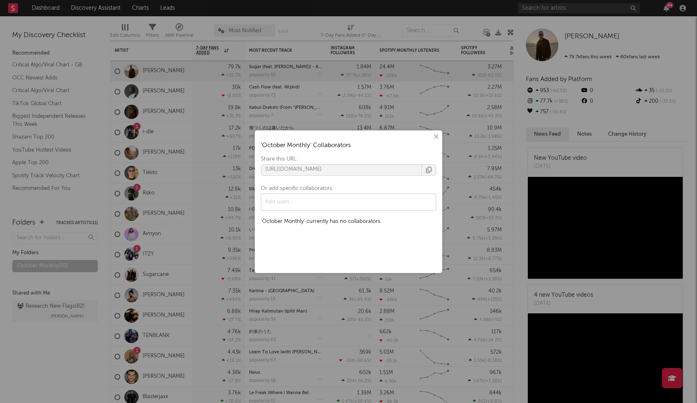
click at [343, 169] on icon "button" at bounding box center [429, 170] width 6 height 7
click at [343, 136] on button "×" at bounding box center [435, 136] width 9 height 9
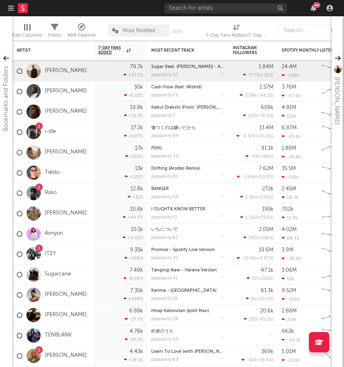
click at [26, 7] on rect at bounding box center [23, 8] width 10 height 10
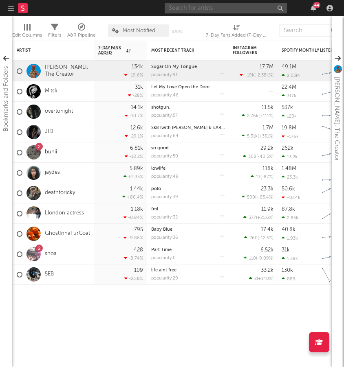
click at [224, 4] on input "text" at bounding box center [226, 8] width 122 height 10
click at [172, 10] on input "[PERSON_NAME]" at bounding box center [226, 8] width 122 height 10
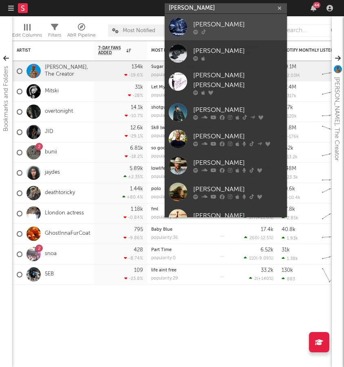
type input "[PERSON_NAME]"
click at [180, 23] on div at bounding box center [178, 27] width 18 height 18
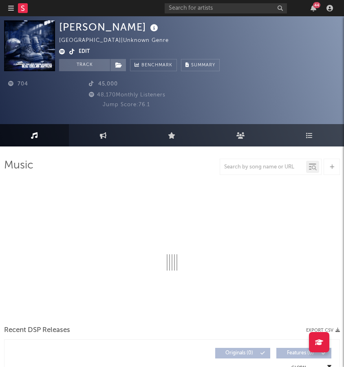
select select "6m"
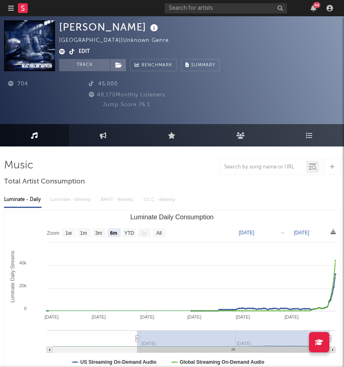
click at [70, 52] on icon at bounding box center [71, 52] width 5 height 6
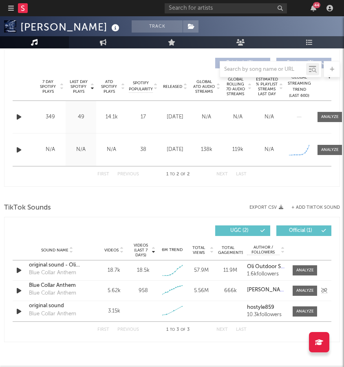
scroll to position [356, 0]
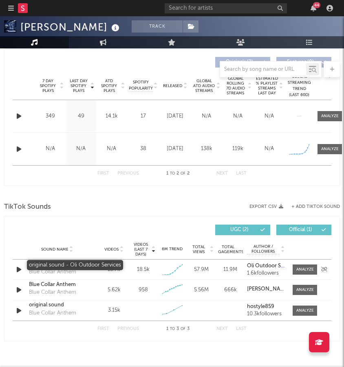
click at [60, 266] on div "original sound - Oli Outdoor Services" at bounding box center [57, 265] width 56 height 8
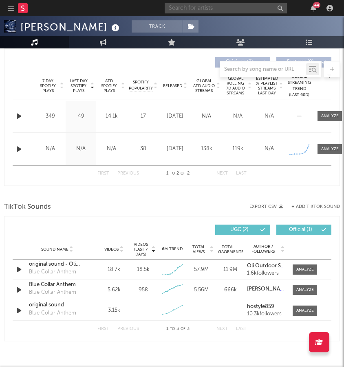
click at [246, 10] on input "text" at bounding box center [226, 8] width 122 height 10
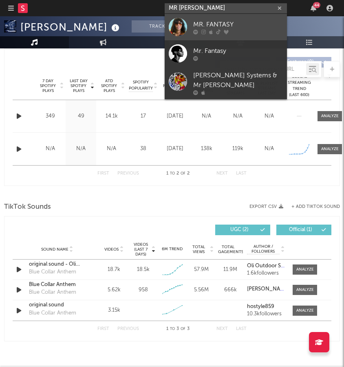
type input "MR Fantasy"
click at [199, 23] on div "MR. FANTASY" at bounding box center [238, 25] width 90 height 10
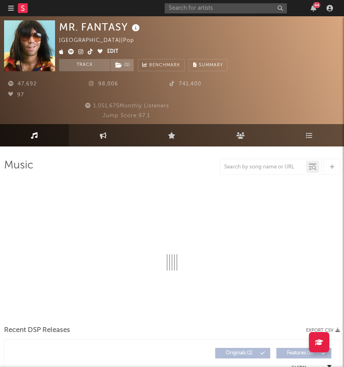
select select "1w"
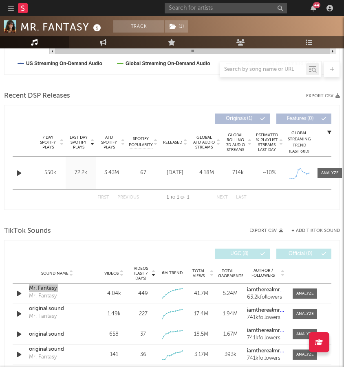
scroll to position [300, 0]
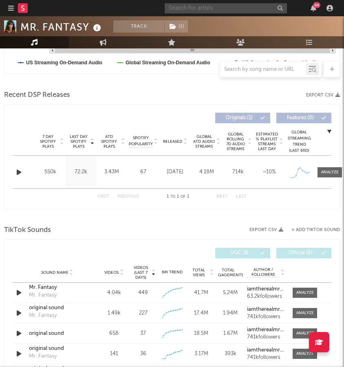
click at [244, 12] on input "text" at bounding box center [226, 8] width 122 height 10
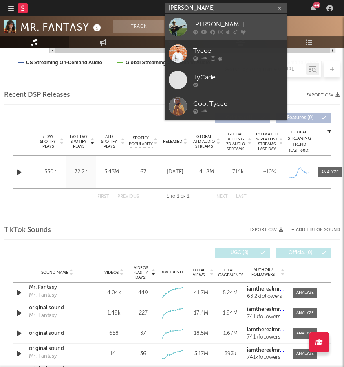
type input "Tyce Delk"
click at [202, 25] on div "Tyce Delk" at bounding box center [238, 25] width 90 height 10
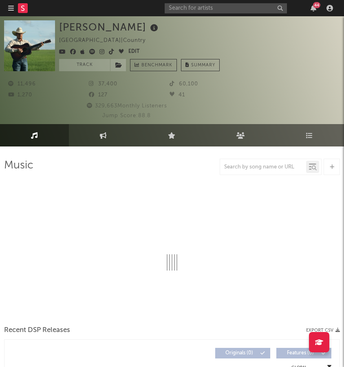
select select "1w"
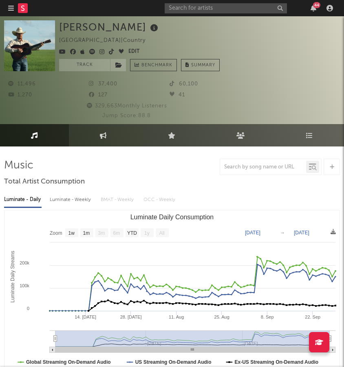
click at [90, 53] on icon at bounding box center [92, 52] width 6 height 6
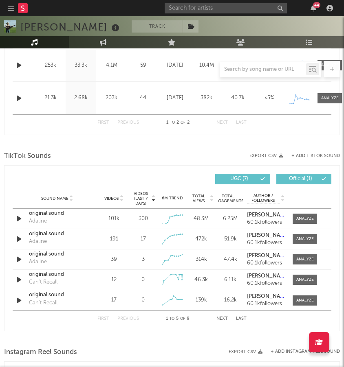
scroll to position [414, 0]
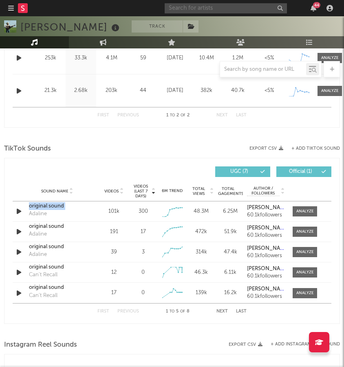
click at [235, 7] on input "text" at bounding box center [226, 8] width 122 height 10
type input "bunii"
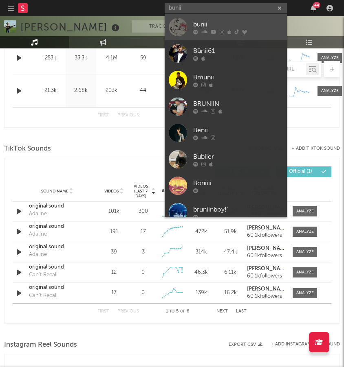
click at [219, 27] on div "bunii" at bounding box center [238, 25] width 90 height 10
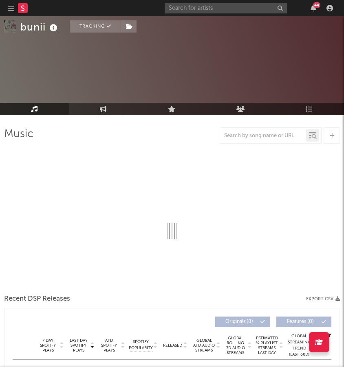
select select "6m"
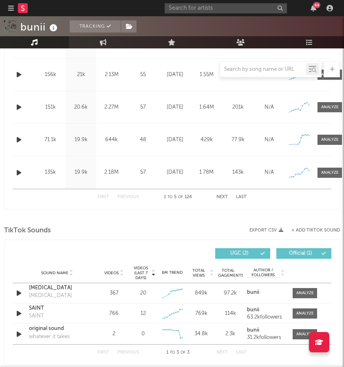
scroll to position [437, 0]
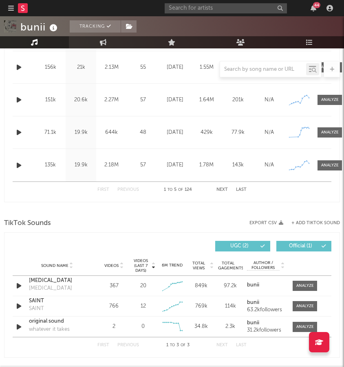
click at [183, 229] on div "TikTok Sounds" at bounding box center [172, 224] width 336 height 14
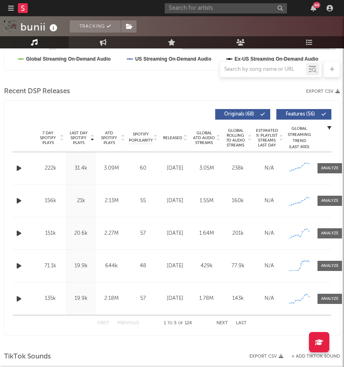
scroll to position [304, 0]
click at [330, 127] on icon "button" at bounding box center [329, 127] width 4 height 4
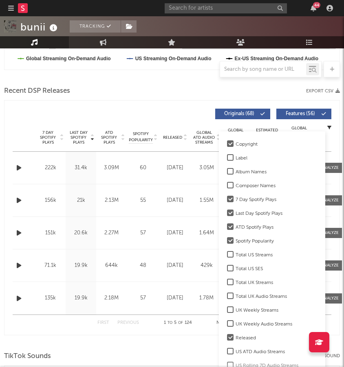
click at [233, 176] on label "Album Names" at bounding box center [272, 172] width 90 height 10
click at [227, 176] on input "Album Names" at bounding box center [227, 172] width 0 height 10
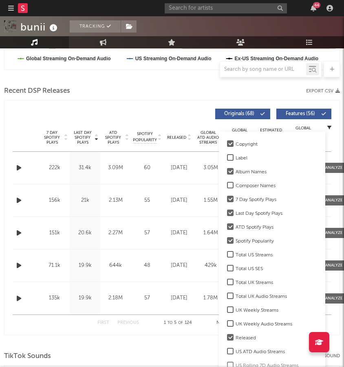
click at [231, 170] on div at bounding box center [230, 171] width 7 height 7
click at [227, 170] on input "Album Names" at bounding box center [227, 172] width 0 height 10
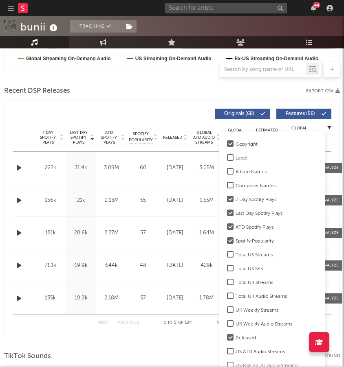
click at [229, 156] on div at bounding box center [230, 157] width 7 height 7
click at [227, 156] on input "Label" at bounding box center [227, 159] width 0 height 10
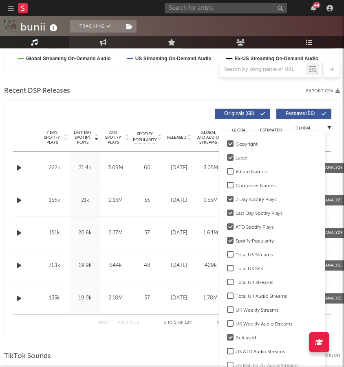
click at [229, 154] on label "Label" at bounding box center [272, 159] width 90 height 10
click at [227, 154] on input "Label" at bounding box center [227, 159] width 0 height 10
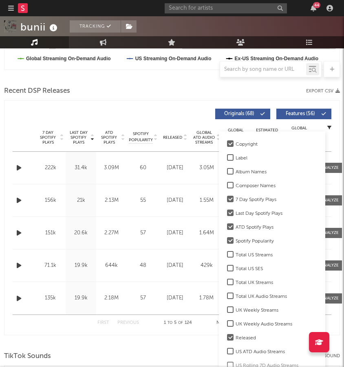
click at [229, 165] on div "Copyright Label Album Names Composer Names 7 Day Spotify Plays Last Day Spotify…" at bounding box center [272, 328] width 90 height 376
click at [186, 127] on div "Name Copyright Label Album Names Composer Names 7 Day Spotify Plays Last Day Sp…" at bounding box center [172, 137] width 319 height 29
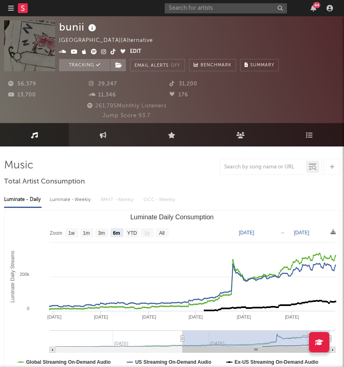
scroll to position [0, 0]
click at [230, 11] on input "text" at bounding box center [226, 8] width 122 height 10
click at [231, 9] on input "davis cook" at bounding box center [226, 8] width 122 height 10
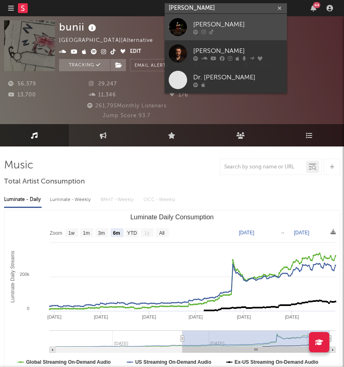
type input "davis cook"
click at [218, 17] on link "Davis Cook" at bounding box center [226, 27] width 122 height 26
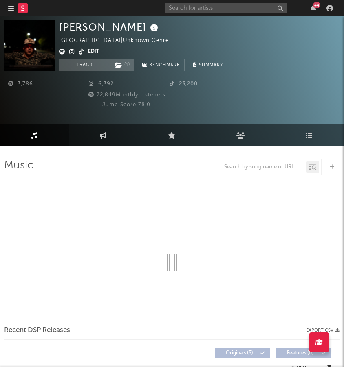
select select "1w"
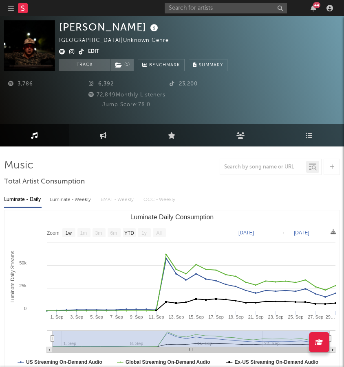
click at [68, 90] on div "3,786 6,392 23,200" at bounding box center [126, 84] width 244 height 11
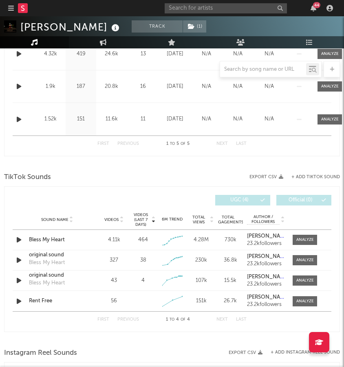
scroll to position [483, 0]
click at [242, 7] on input "text" at bounding box center [226, 8] width 122 height 10
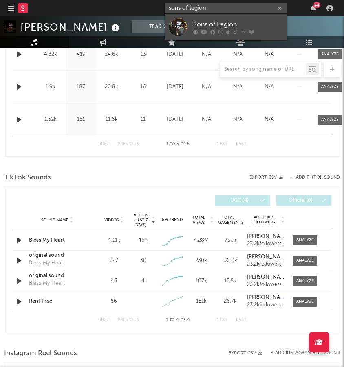
type input "sons of legion"
click at [182, 28] on div at bounding box center [178, 27] width 18 height 18
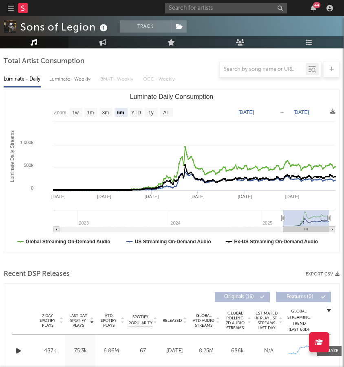
scroll to position [53, 0]
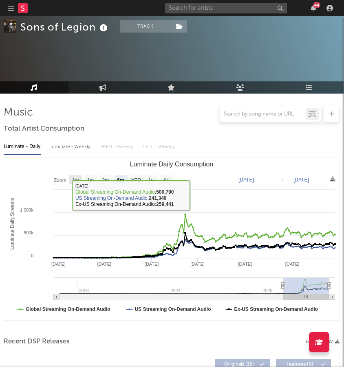
click at [74, 178] on text "1w" at bounding box center [76, 181] width 7 height 6
select select "1w"
type input "[DATE]"
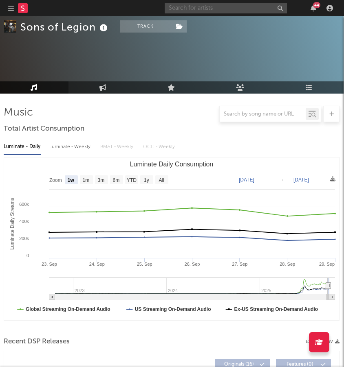
click at [250, 11] on input "text" at bounding box center [226, 8] width 122 height 10
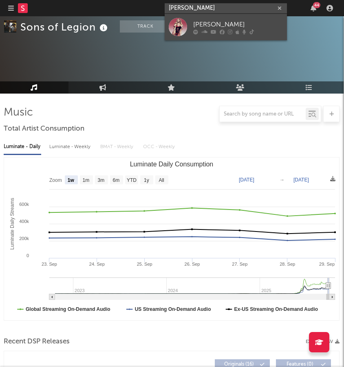
type input "Natalie nunn"
click at [206, 24] on div "Natalie Nunn" at bounding box center [238, 25] width 90 height 10
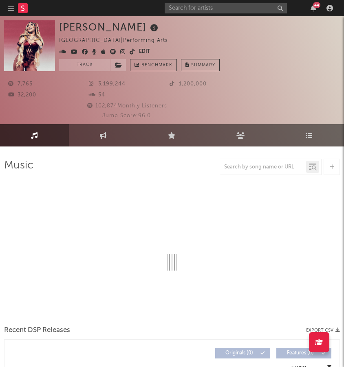
select select "1w"
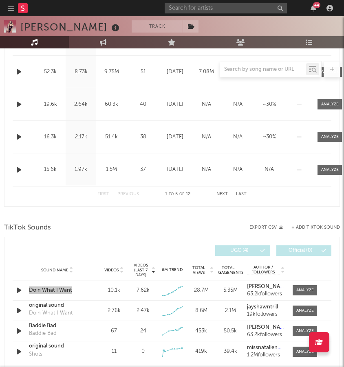
scroll to position [428, 0]
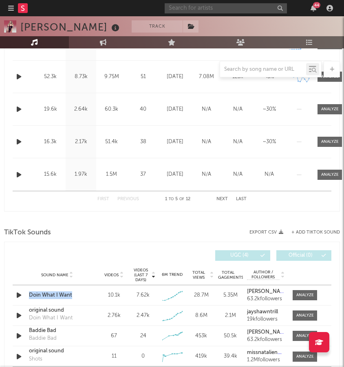
click at [254, 9] on input "text" at bounding box center [226, 8] width 122 height 10
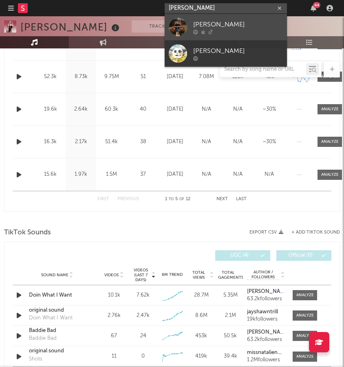
type input "Adian walters"
click at [212, 22] on div "Aidan Walters" at bounding box center [238, 25] width 90 height 10
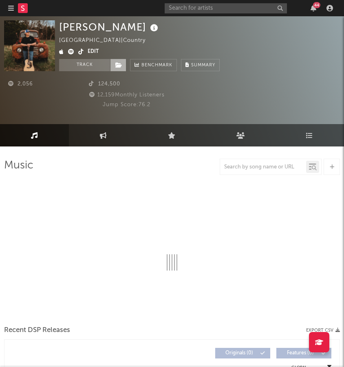
select select "1w"
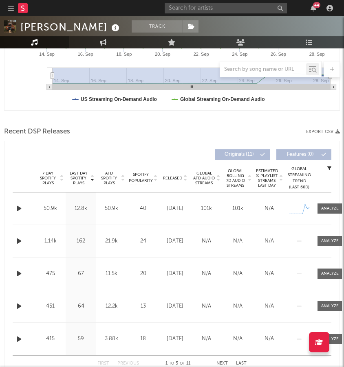
scroll to position [299, 0]
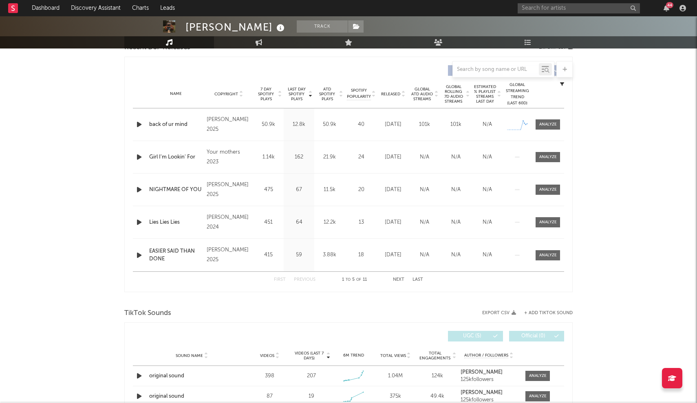
drag, startPoint x: 71, startPoint y: 51, endPoint x: 160, endPoint y: 133, distance: 120.8
click at [160, 133] on div "Aidan Walters Track United States | Country Edit Track Benchmark Summary 2,056 …" at bounding box center [348, 122] width 697 height 809
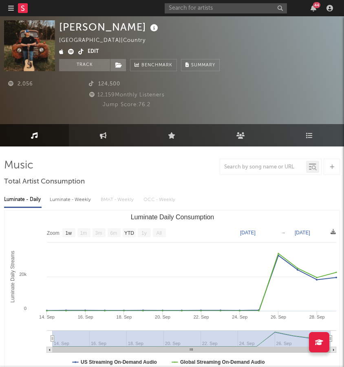
scroll to position [0, 0]
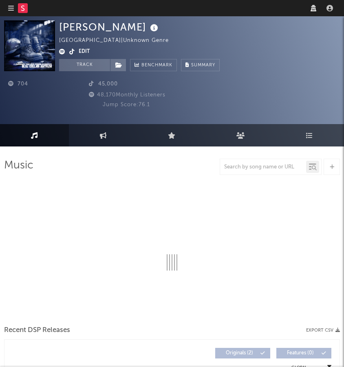
select select "6m"
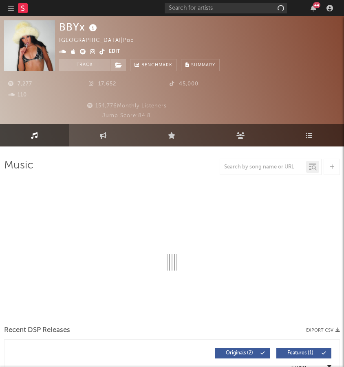
select select "6m"
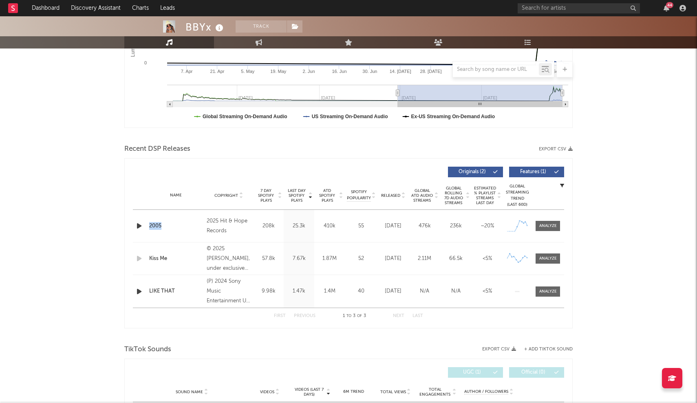
scroll to position [197, 0]
click at [235, 178] on div "Last Day Spotify Plays Copyright 7 Day Spotify Plays Last Day Spotify Plays ATD…" at bounding box center [348, 172] width 431 height 19
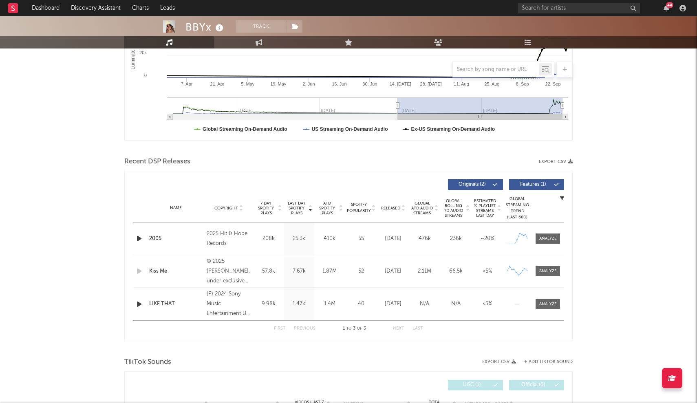
scroll to position [200, 0]
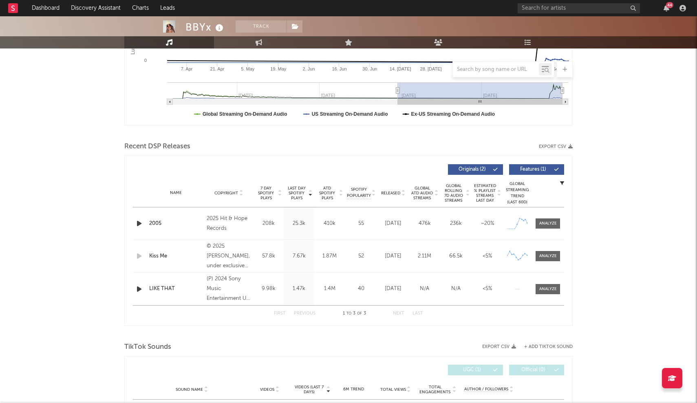
click at [343, 224] on div "476k" at bounding box center [424, 224] width 27 height 8
click at [343, 222] on div at bounding box center [548, 223] width 18 height 6
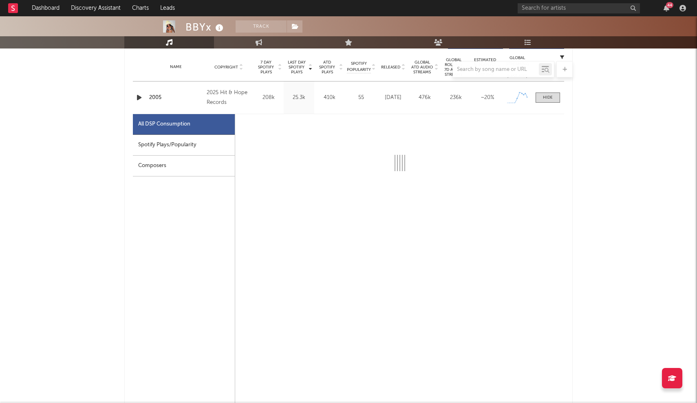
scroll to position [326, 0]
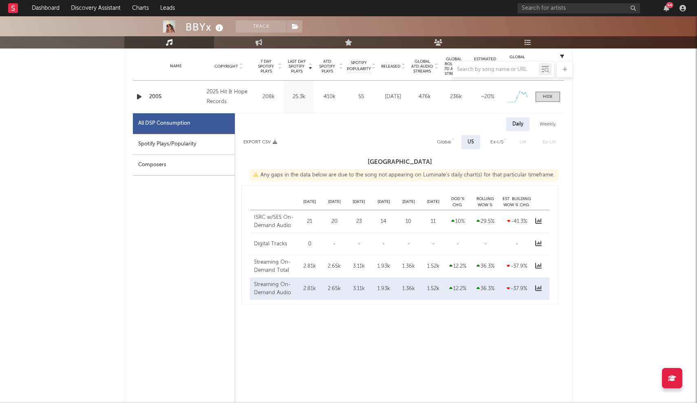
select select "1w"
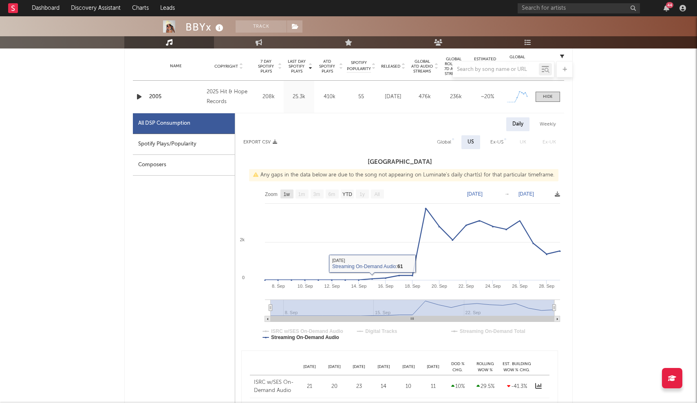
click at [288, 197] on text "1w" at bounding box center [287, 194] width 7 height 6
select select "1w"
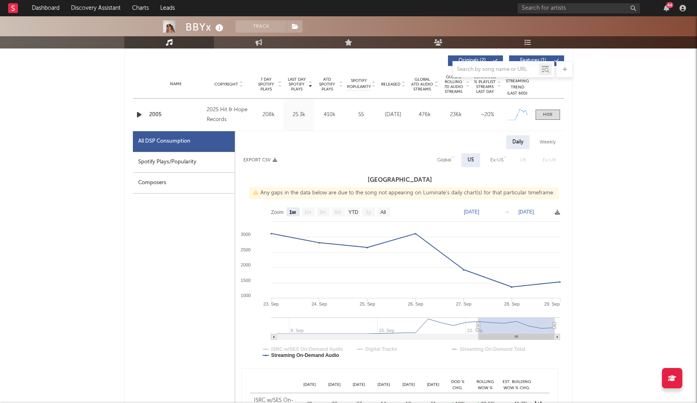
scroll to position [259, 0]
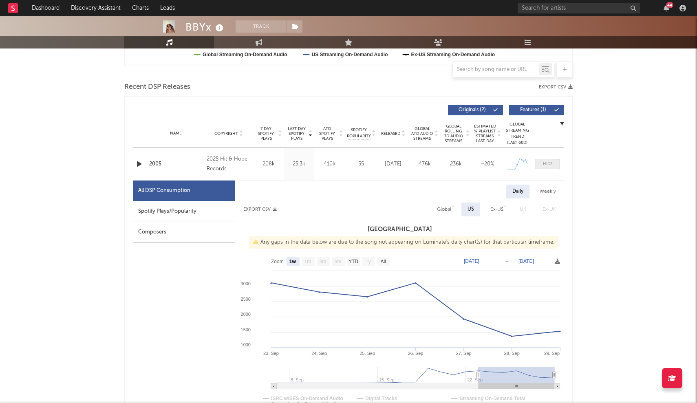
click at [343, 164] on div at bounding box center [548, 164] width 10 height 6
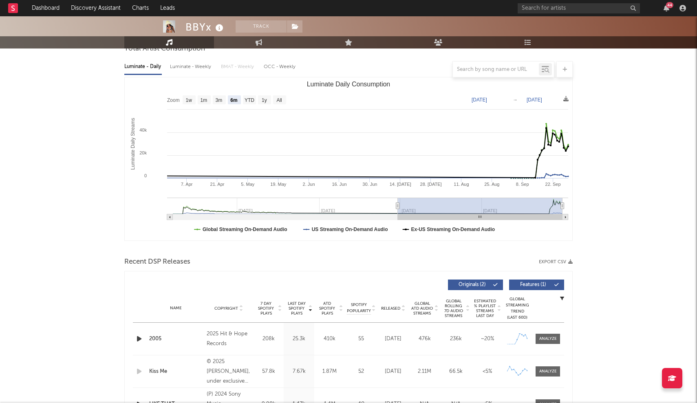
scroll to position [76, 0]
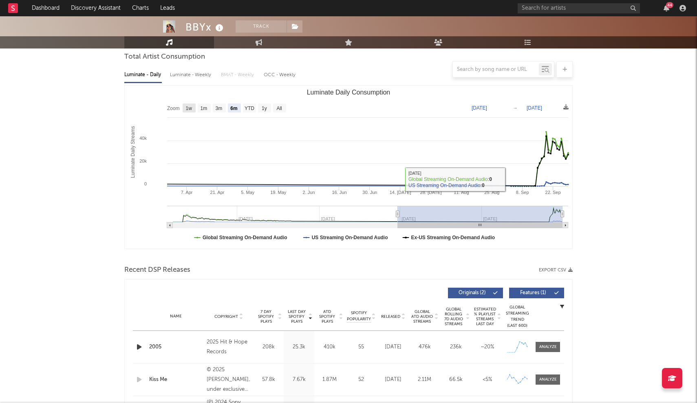
click at [187, 106] on text "1w" at bounding box center [189, 109] width 7 height 6
select select "1w"
type input "[DATE]"
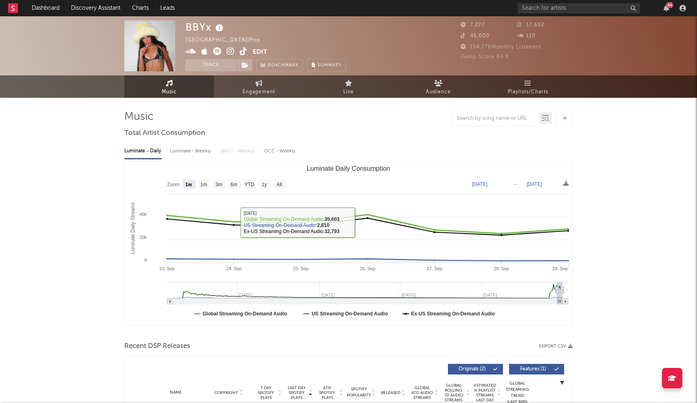
scroll to position [0, 0]
click at [185, 152] on div "Luminate - Weekly" at bounding box center [191, 151] width 43 height 14
select select "6m"
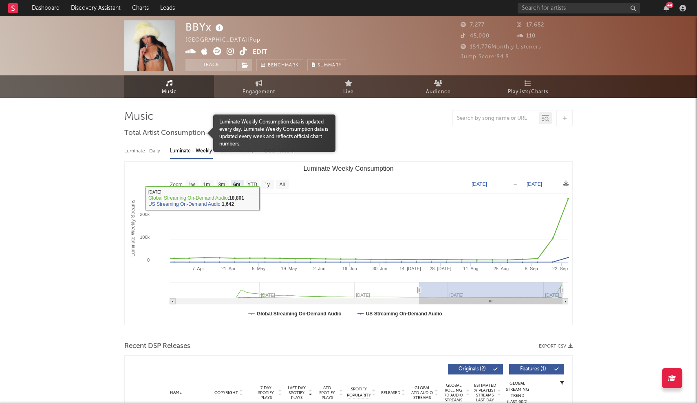
click at [149, 152] on div "Luminate - Daily" at bounding box center [142, 151] width 37 height 14
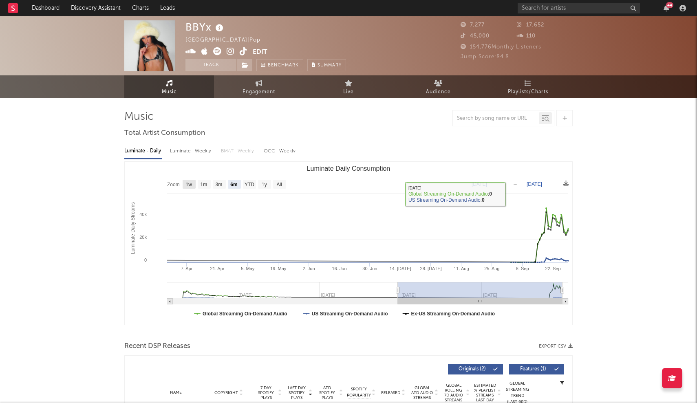
click at [185, 185] on rect "Luminate Daily Consumption" at bounding box center [188, 184] width 13 height 9
select select "1w"
type input "[DATE]"
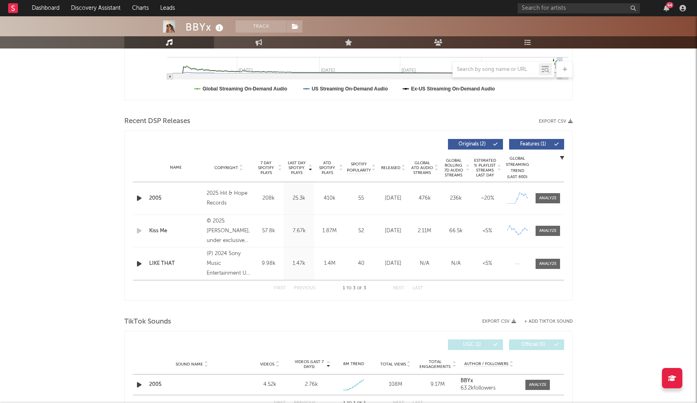
scroll to position [260, 0]
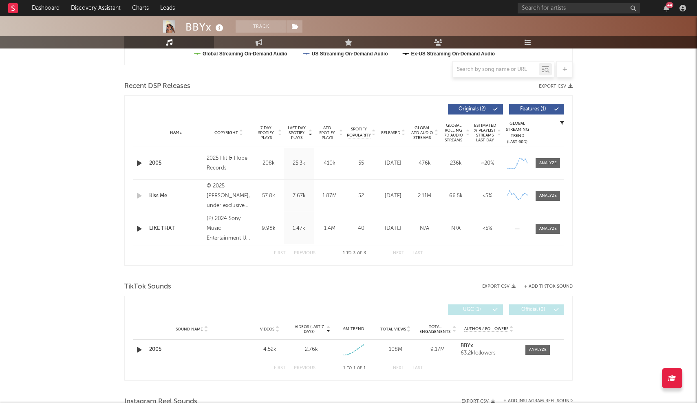
click at [156, 161] on div "2005" at bounding box center [175, 163] width 53 height 8
click at [215, 163] on div "2025 Hit & Hope Records" at bounding box center [229, 164] width 44 height 20
click at [343, 158] on span at bounding box center [547, 163] width 24 height 10
select select "1w"
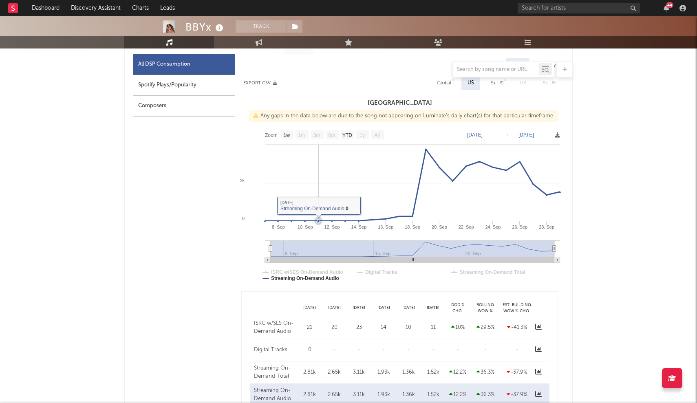
scroll to position [386, 0]
click at [286, 138] on rect at bounding box center [286, 134] width 13 height 9
click at [284, 131] on rect at bounding box center [286, 134] width 13 height 9
select select "1w"
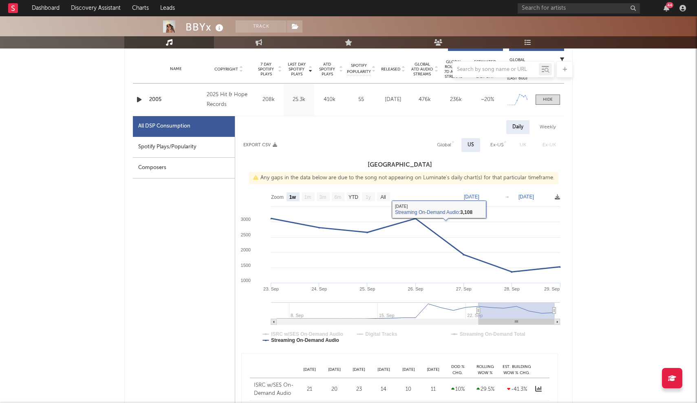
scroll to position [79, 0]
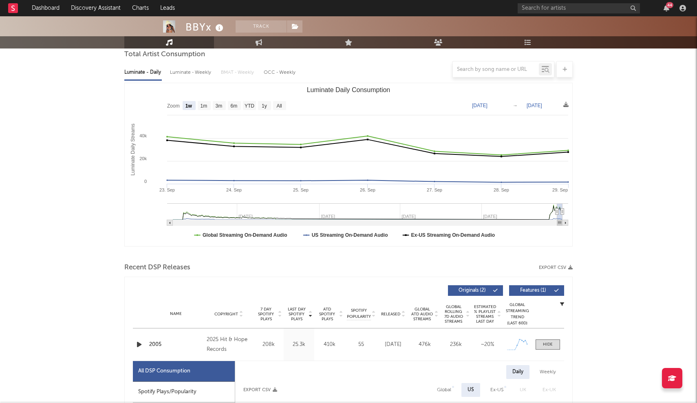
click at [343, 307] on div "Name Copyright Label Album Names Composer Names 7 Day Spotify Plays Last Day Sp…" at bounding box center [348, 314] width 431 height 29
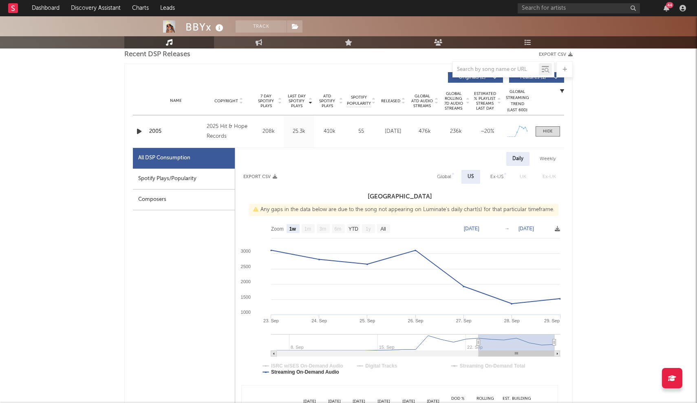
scroll to position [303, 0]
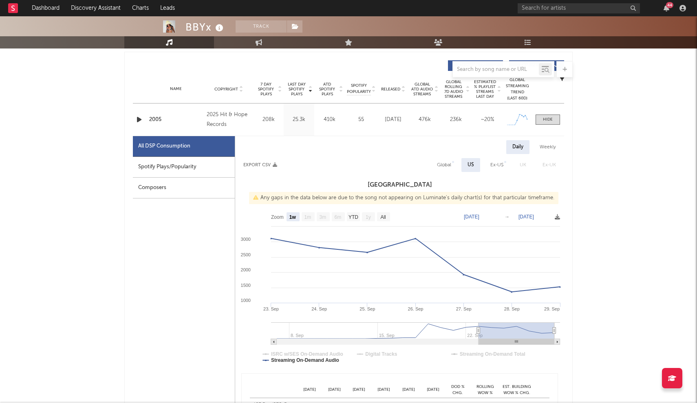
type input "[DATE]"
click at [343, 332] on g at bounding box center [415, 333] width 289 height 22
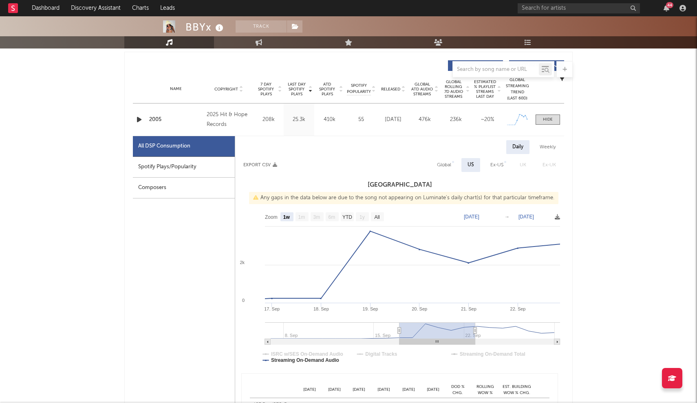
type input "[DATE]"
click at [343, 327] on g at bounding box center [412, 333] width 295 height 22
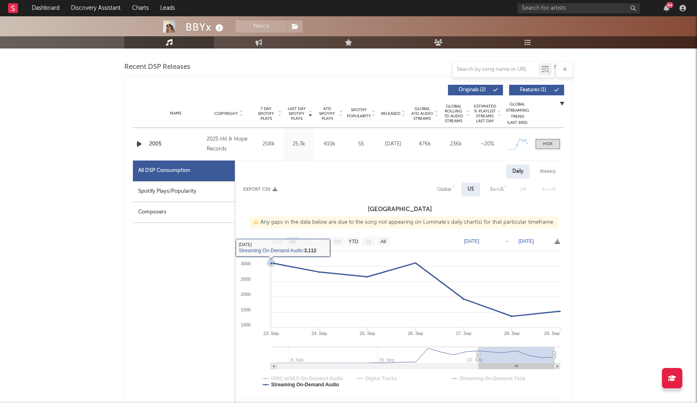
scroll to position [263, 0]
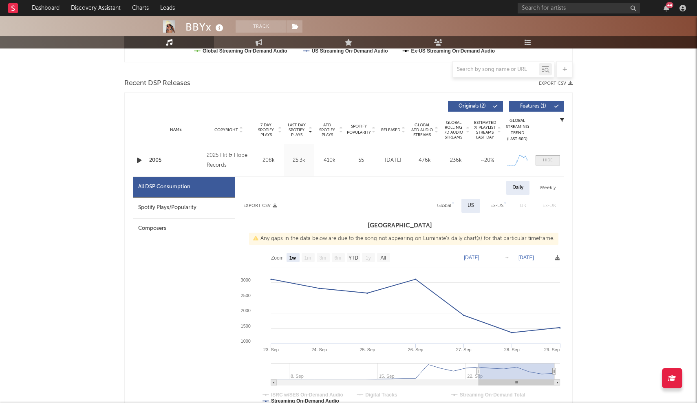
click at [343, 162] on div at bounding box center [548, 160] width 10 height 6
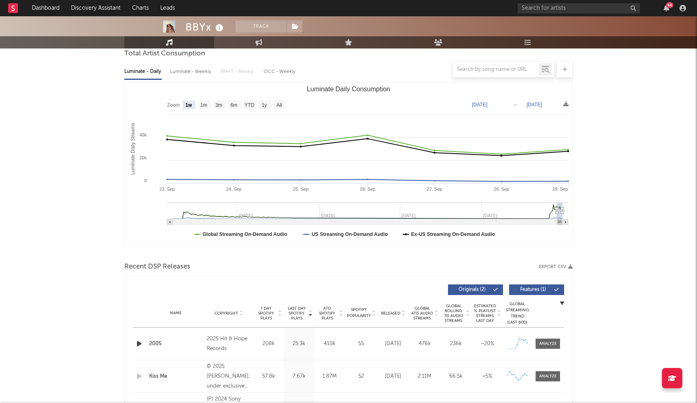
scroll to position [40, 0]
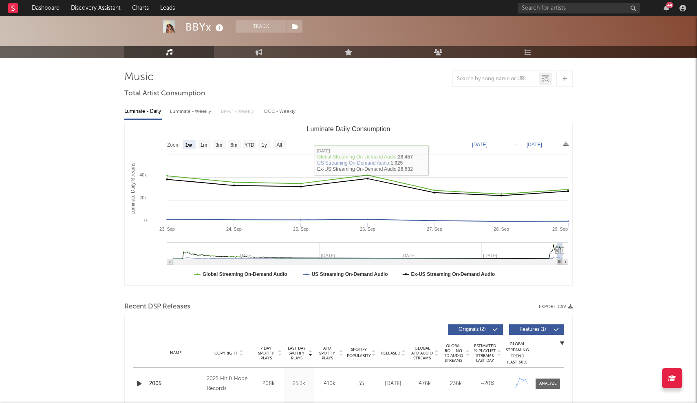
click at [173, 112] on div "Luminate - Weekly" at bounding box center [191, 112] width 43 height 14
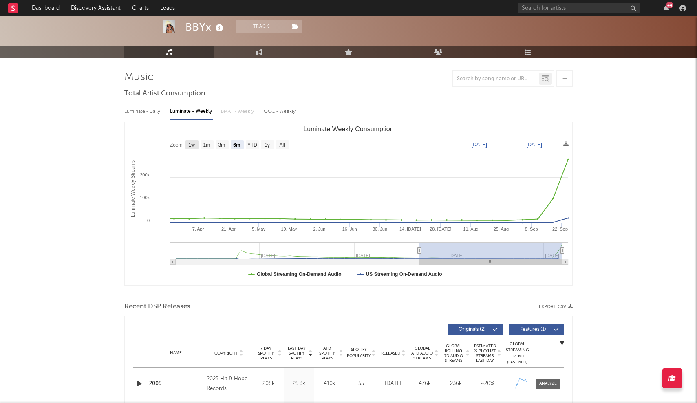
click at [193, 143] on text "1w" at bounding box center [192, 145] width 7 height 6
select select "1w"
type input "[DATE]"
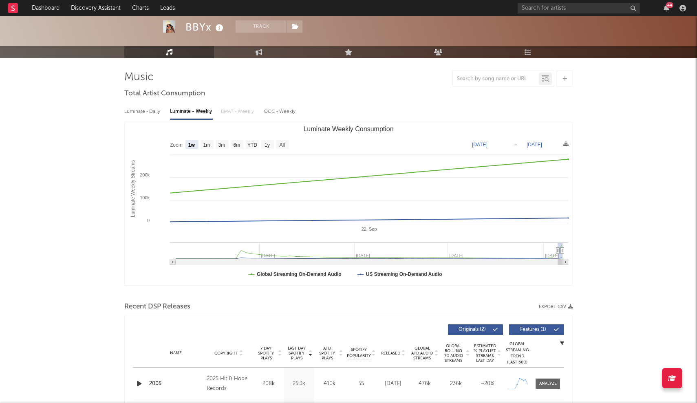
click at [152, 112] on div "Luminate - Daily" at bounding box center [142, 112] width 37 height 14
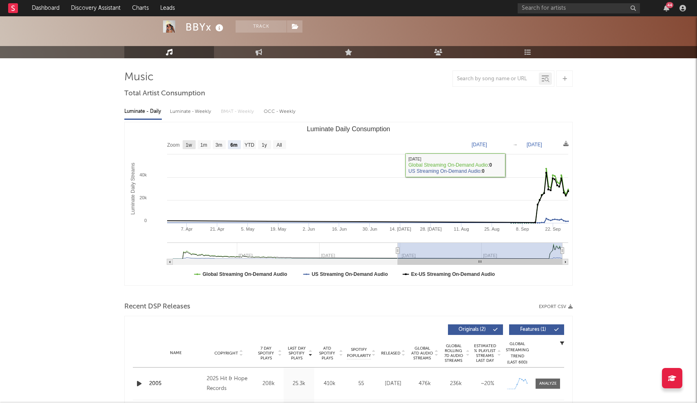
click at [188, 146] on text "1w" at bounding box center [189, 145] width 7 height 6
select select "1w"
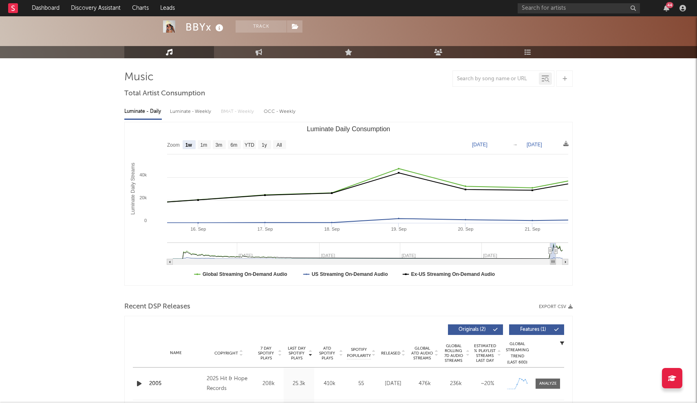
type input "[DATE]"
click at [343, 250] on g "Luminate Daily Consumption" at bounding box center [367, 253] width 401 height 22
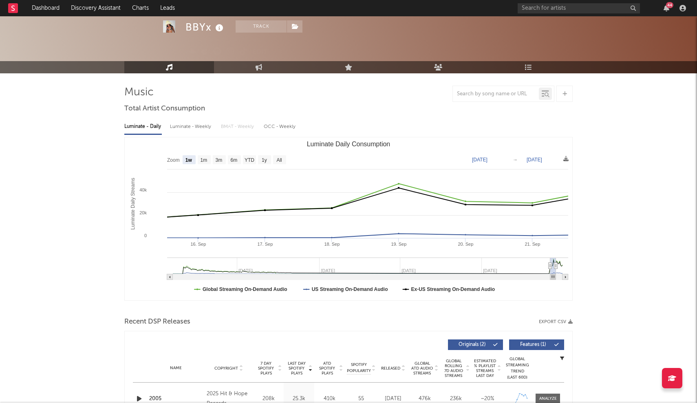
scroll to position [23, 0]
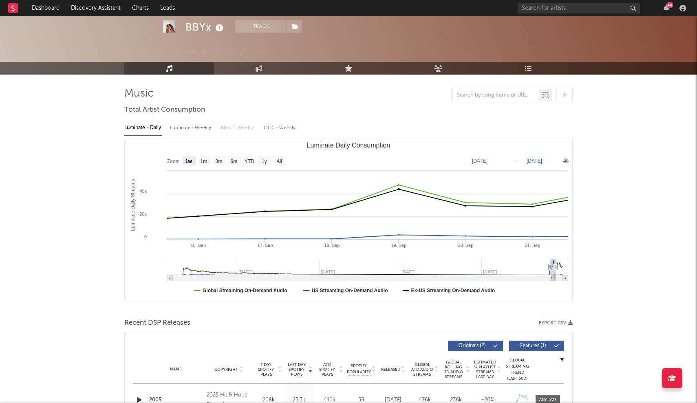
type input "[DATE]"
click at [343, 266] on g "Luminate Daily Consumption" at bounding box center [367, 270] width 401 height 22
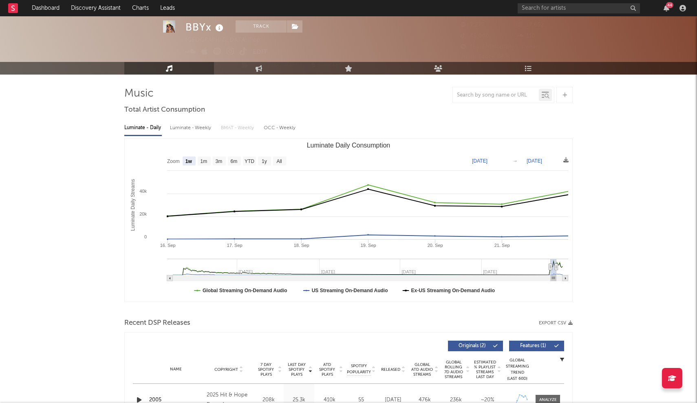
type input "[DATE]"
click at [343, 267] on g "Luminate Daily Consumption" at bounding box center [367, 270] width 401 height 22
type input "[DATE]"
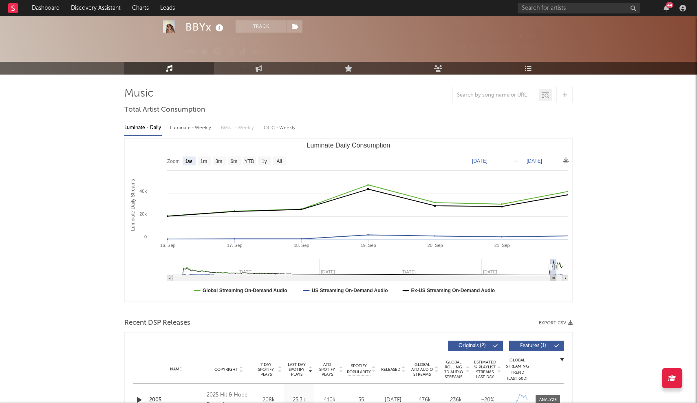
click at [343, 268] on g "Luminate Daily Consumption" at bounding box center [367, 270] width 401 height 22
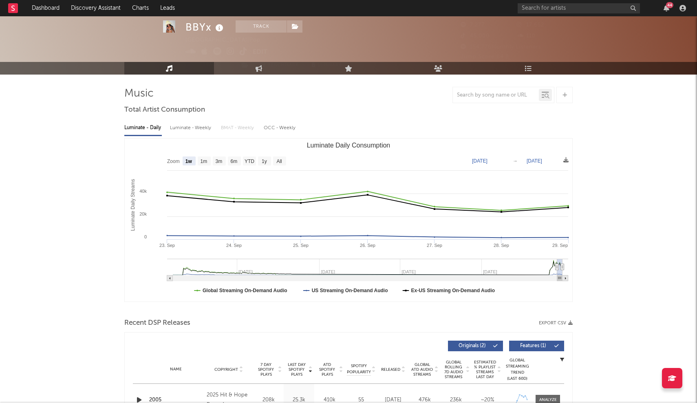
click at [343, 268] on icon "Luminate Daily Consumption" at bounding box center [561, 267] width 3 height 6
type input "[DATE]"
click at [343, 266] on g "Luminate Daily Consumption" at bounding box center [367, 270] width 401 height 22
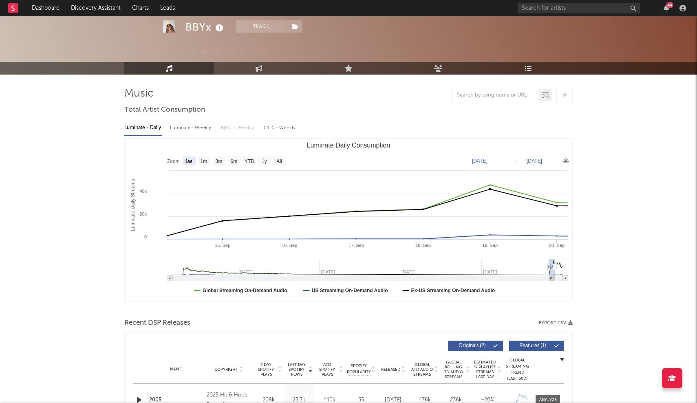
click at [343, 267] on rect "Luminate Daily Consumption" at bounding box center [348, 219] width 447 height 163
type input "[DATE]"
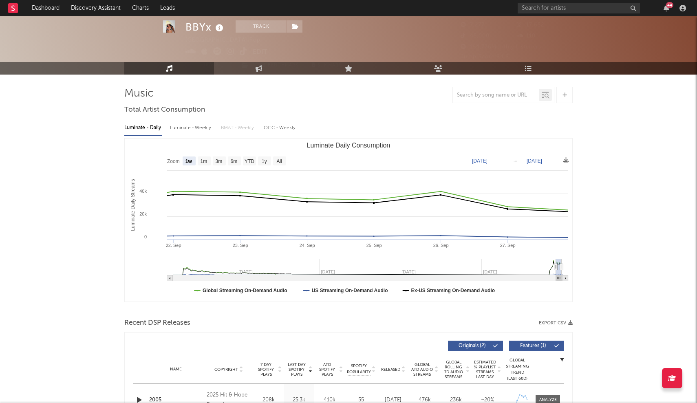
click at [343, 264] on g "Luminate Daily Consumption" at bounding box center [367, 270] width 401 height 22
click at [343, 264] on rect "Luminate Daily Consumption" at bounding box center [348, 219] width 447 height 163
click at [343, 277] on rect "Luminate Daily Consumption" at bounding box center [565, 278] width 6 height 6
type input "[DATE]"
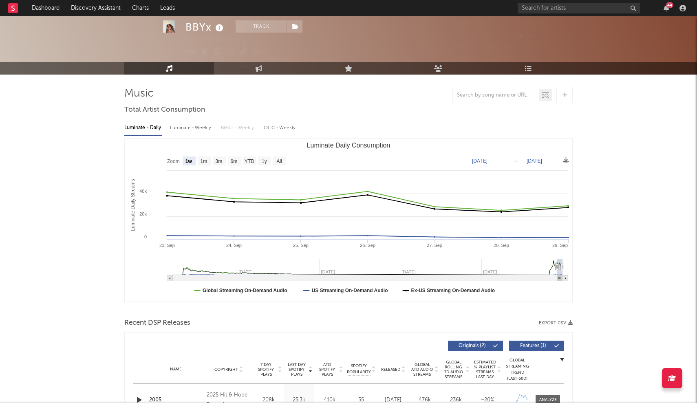
click at [343, 277] on rect "Luminate Daily Consumption" at bounding box center [565, 278] width 6 height 6
click at [169, 278] on rect "Luminate Daily Consumption" at bounding box center [170, 278] width 6 height 6
type input "[DATE]"
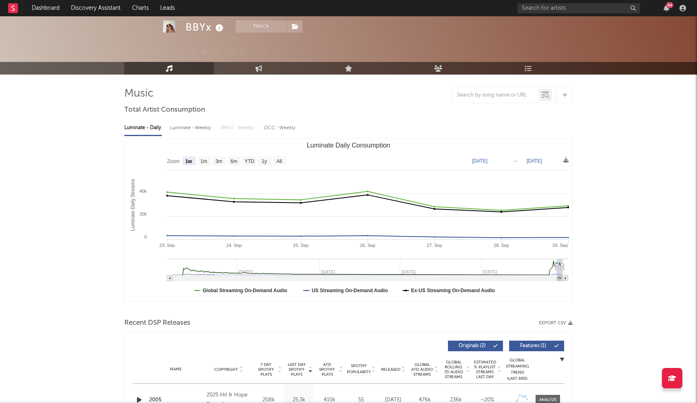
type input "[DATE]"
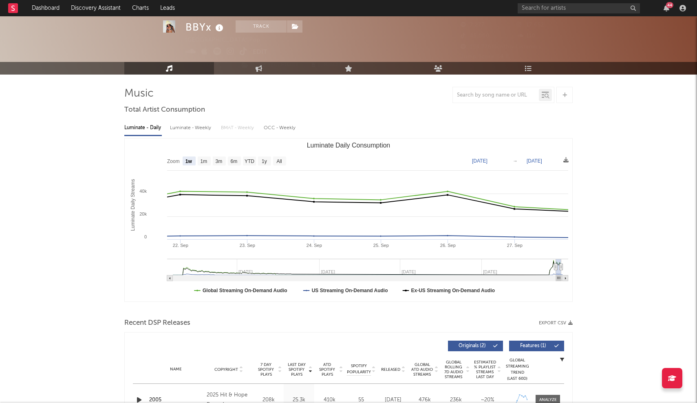
click at [169, 278] on rect "Luminate Daily Consumption" at bounding box center [170, 278] width 6 height 6
type input "[DATE]"
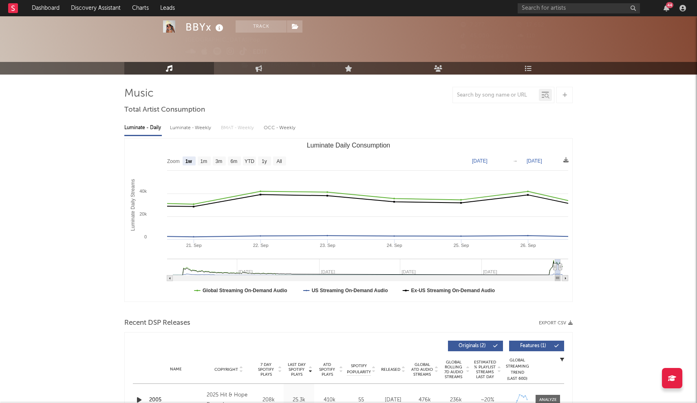
click at [169, 278] on rect "Luminate Daily Consumption" at bounding box center [170, 278] width 6 height 6
type input "[DATE]"
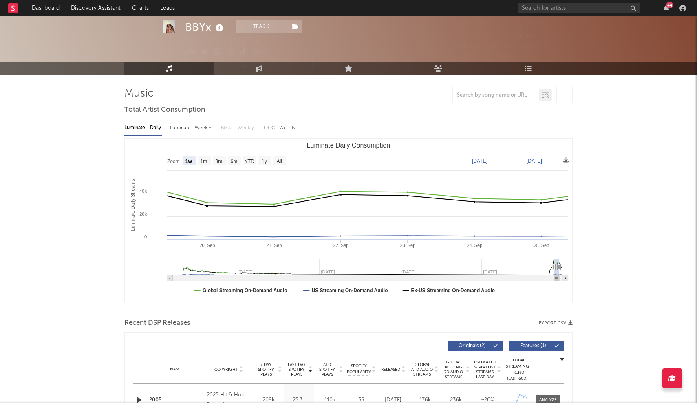
click at [169, 278] on rect "Luminate Daily Consumption" at bounding box center [170, 278] width 6 height 6
type input "[DATE]"
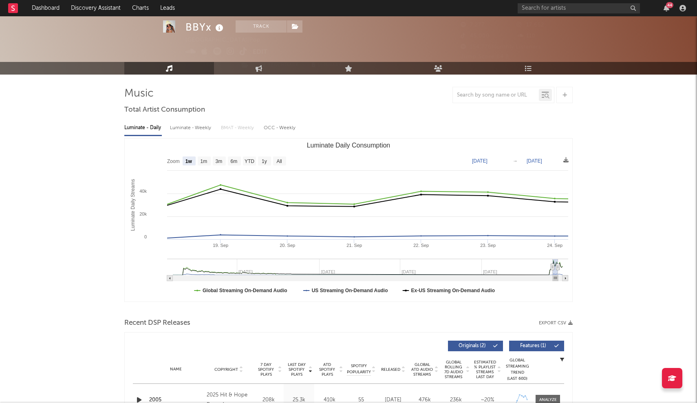
click at [169, 278] on rect "Luminate Daily Consumption" at bounding box center [170, 278] width 6 height 6
type input "[DATE]"
